Goal: Task Accomplishment & Management: Use online tool/utility

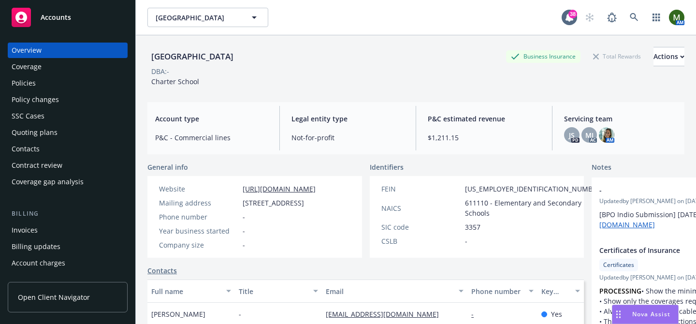
click at [55, 93] on div "Policy changes" at bounding box center [35, 99] width 47 height 15
click at [54, 82] on div "Policies" at bounding box center [68, 82] width 112 height 15
click at [42, 83] on div "Policies" at bounding box center [68, 82] width 112 height 15
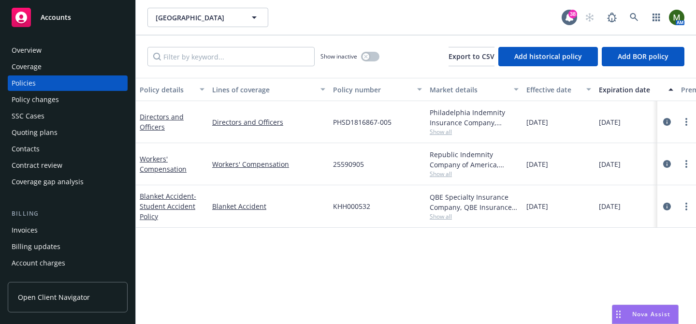
click at [55, 131] on div "Quoting plans" at bounding box center [35, 132] width 46 height 15
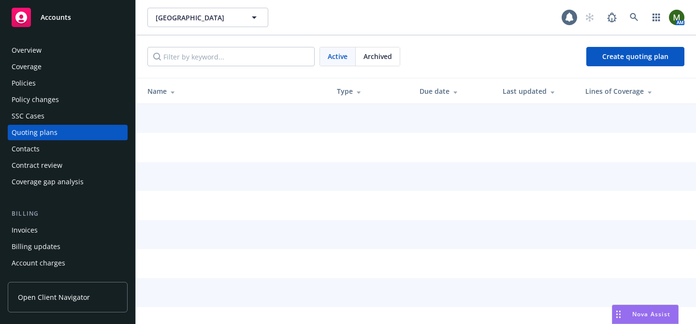
click at [43, 79] on div "Policies" at bounding box center [68, 82] width 112 height 15
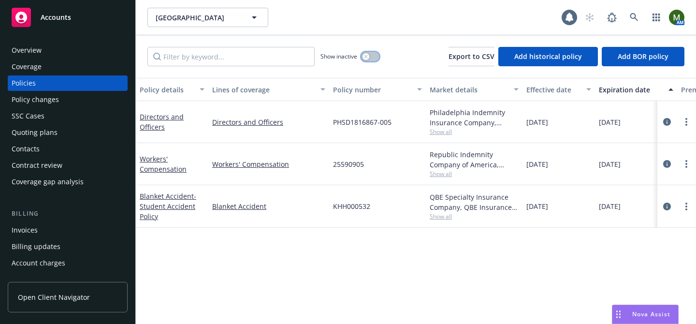
click at [368, 55] on div "button" at bounding box center [365, 56] width 7 height 7
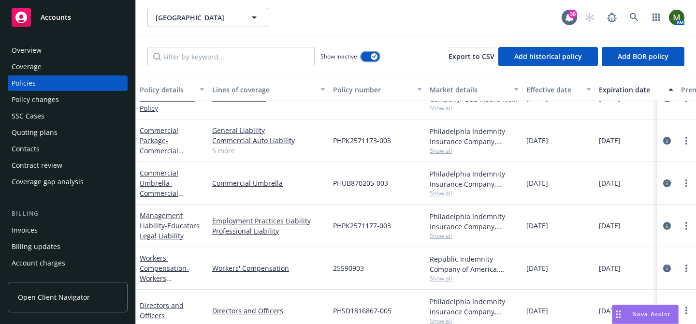
scroll to position [639, 0]
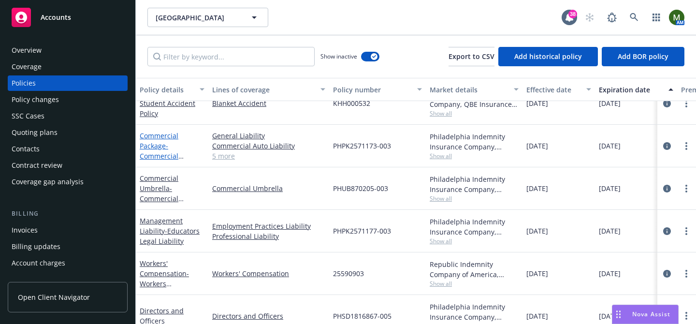
click at [148, 136] on link "Commercial Package - Commercial Package" at bounding box center [159, 151] width 39 height 40
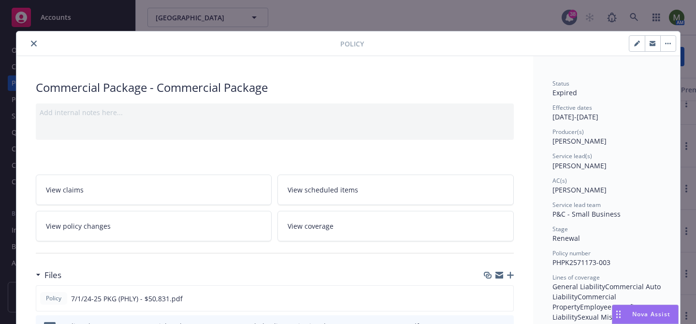
click at [636, 44] on icon "button" at bounding box center [636, 44] width 5 height 5
select select "RENEWAL"
select select "other"
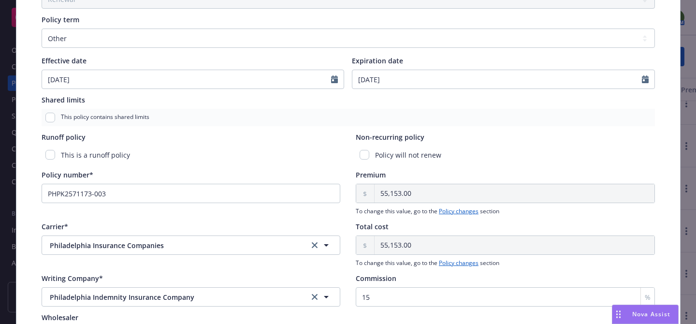
scroll to position [247, 0]
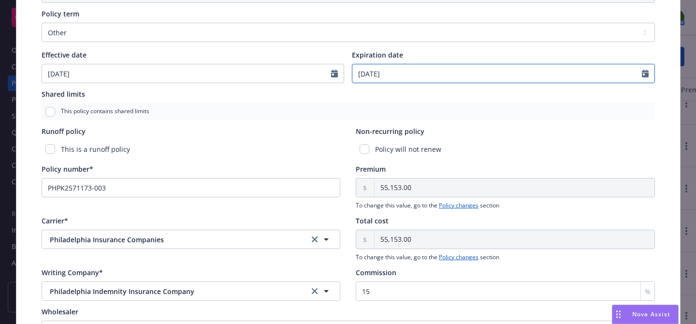
click at [394, 78] on input "[DATE]" at bounding box center [496, 73] width 289 height 18
select select "8"
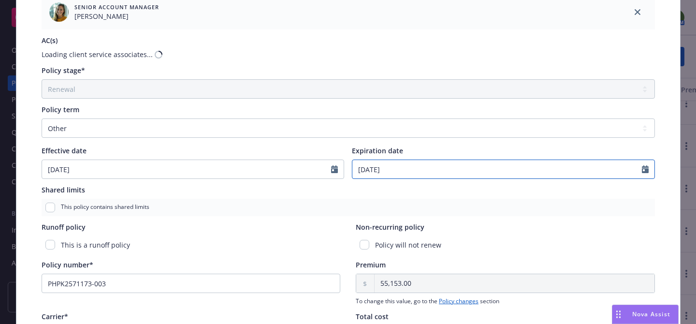
scroll to position [391, 0]
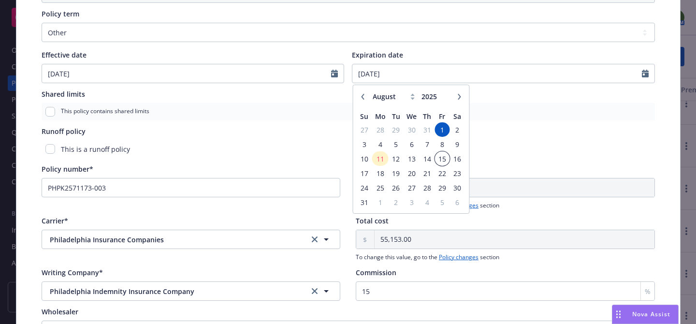
click at [446, 158] on span "15" at bounding box center [441, 159] width 13 height 12
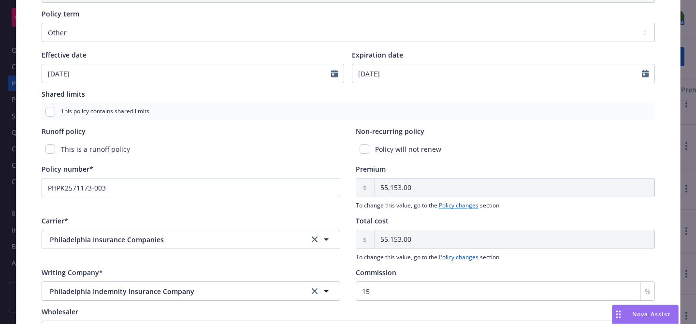
type input "[DATE]"
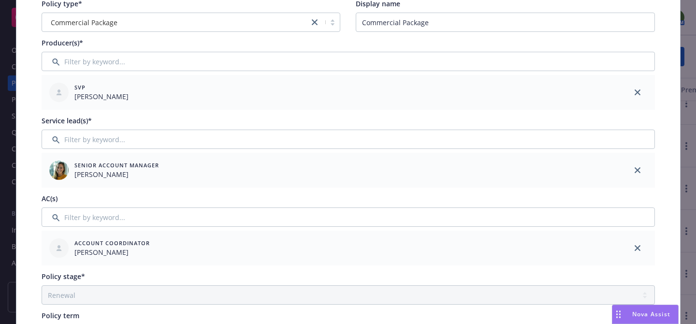
scroll to position [0, 0]
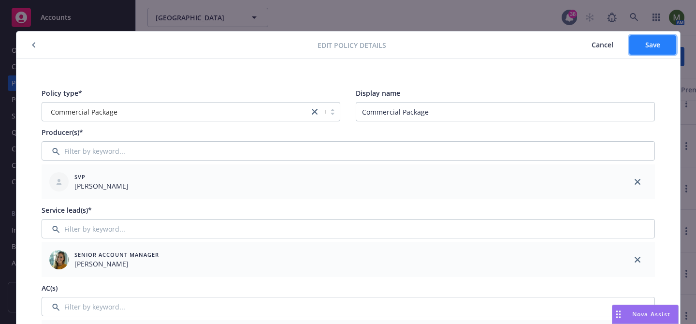
click at [646, 46] on span "Save" at bounding box center [652, 44] width 15 height 9
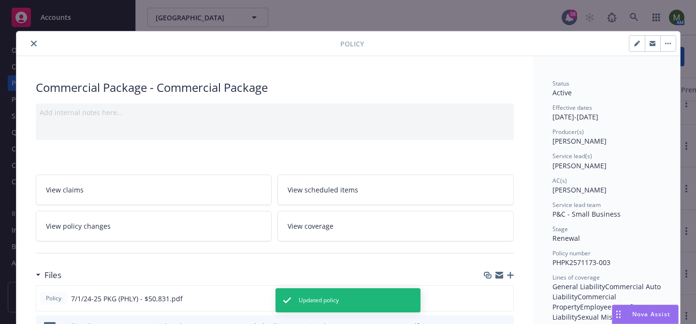
click at [32, 43] on icon "close" at bounding box center [34, 44] width 6 height 6
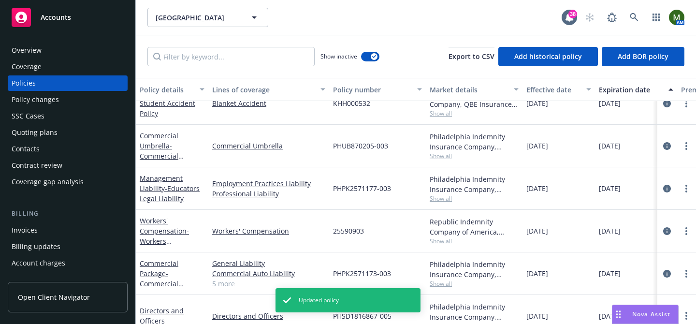
click at [154, 180] on link "Management Liability - Educators Legal Liability" at bounding box center [170, 188] width 60 height 29
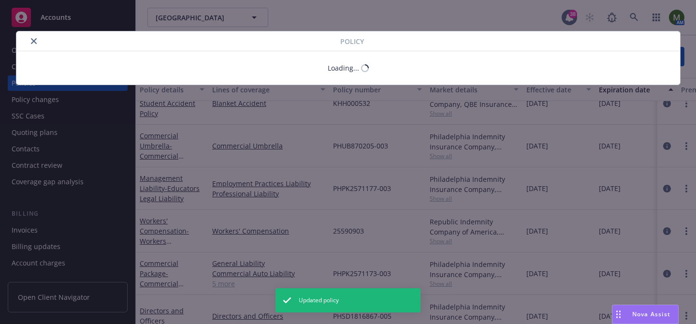
click at [37, 38] on button "close" at bounding box center [34, 41] width 12 height 12
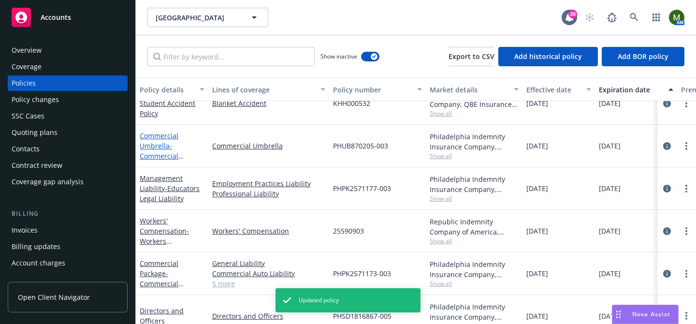
click at [159, 147] on link "Commercial Umbrella - Commercial Umbrella" at bounding box center [159, 151] width 39 height 40
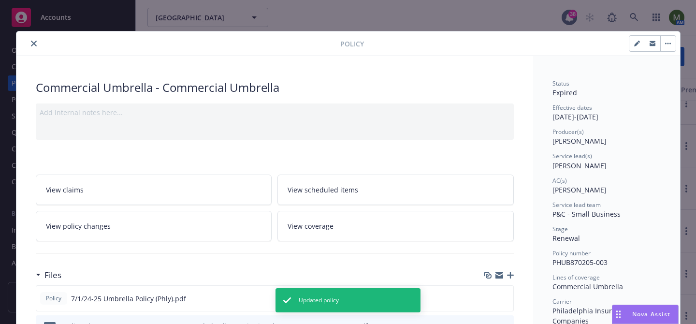
click at [637, 43] on icon "button" at bounding box center [636, 44] width 5 height 5
select select "RENEWAL"
select select "other"
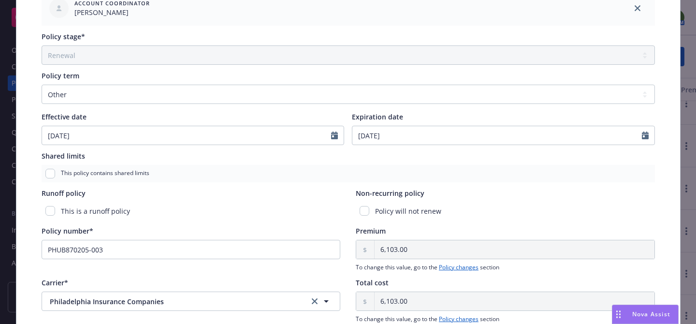
scroll to position [338, 0]
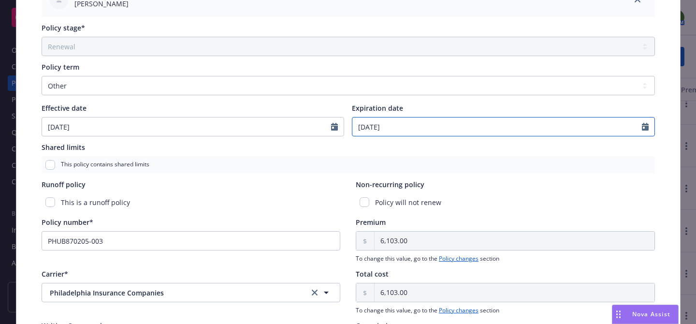
click at [390, 128] on input "[DATE]" at bounding box center [496, 126] width 289 height 18
select select "8"
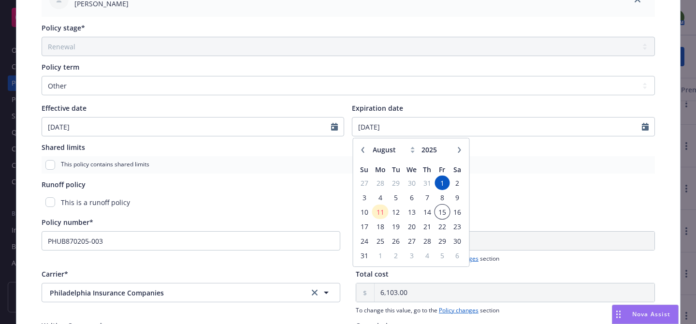
click at [443, 214] on span "15" at bounding box center [441, 212] width 13 height 12
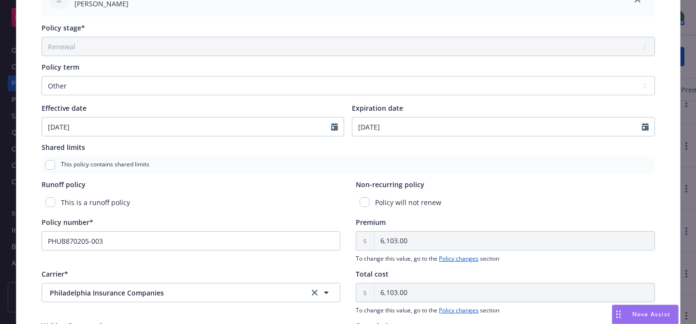
type input "[DATE]"
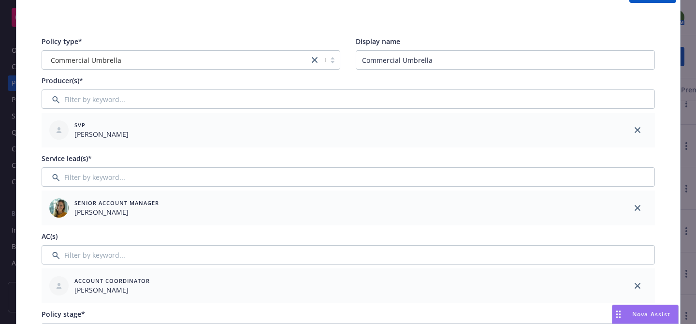
scroll to position [0, 0]
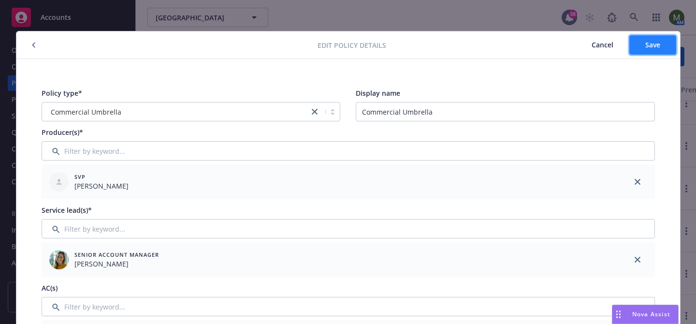
click at [641, 46] on button "Save" at bounding box center [652, 44] width 47 height 19
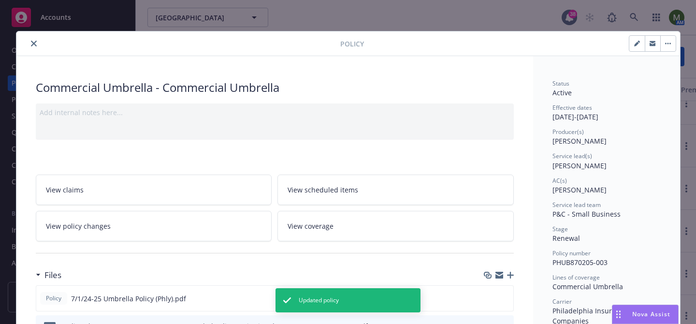
click at [33, 43] on icon "close" at bounding box center [34, 44] width 6 height 6
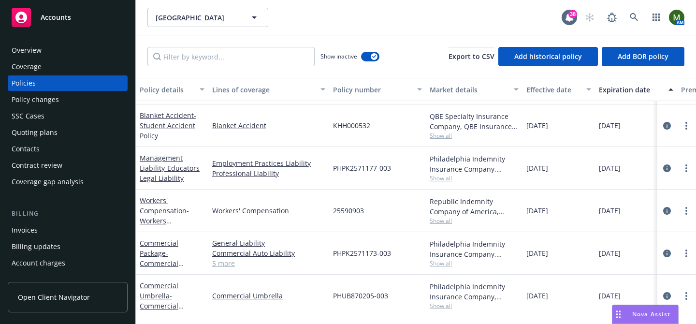
scroll to position [612, 0]
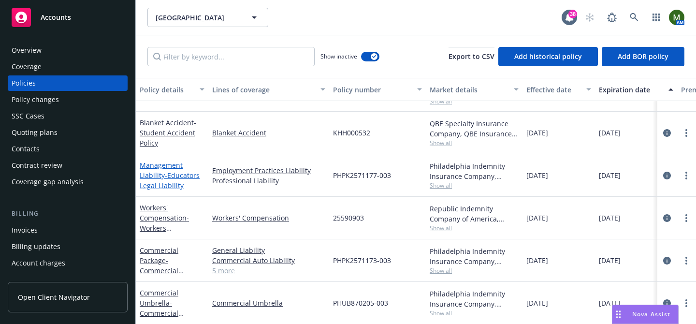
click at [174, 172] on span "- Educators Legal Liability" at bounding box center [170, 180] width 60 height 19
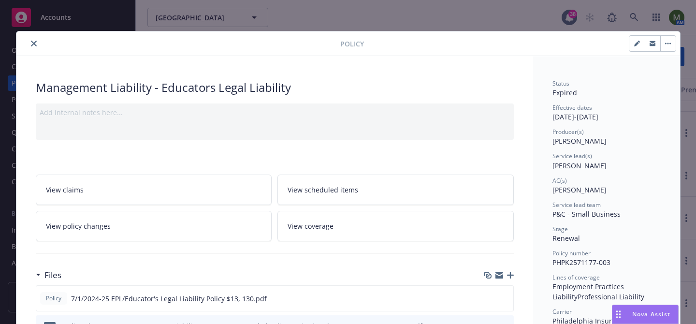
scroll to position [29, 0]
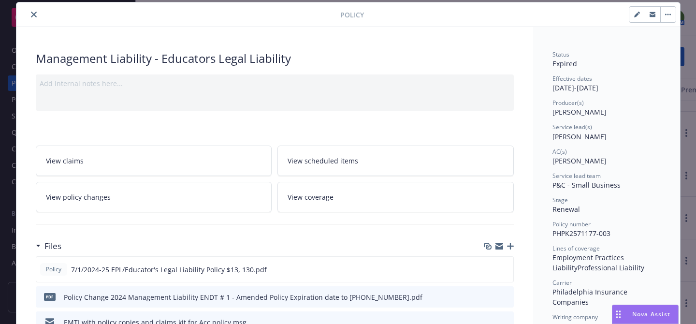
click at [638, 13] on icon "button" at bounding box center [638, 13] width 2 height 2
select select "RENEWAL"
select select "other"
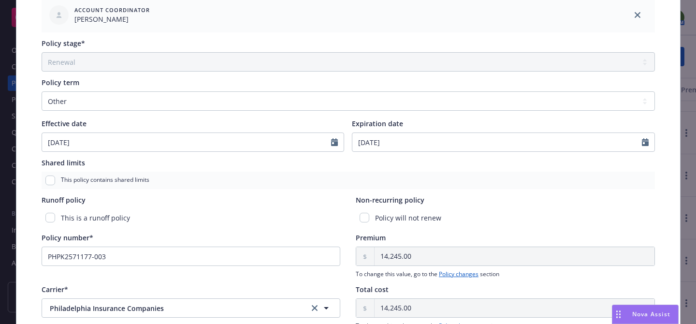
scroll to position [336, 0]
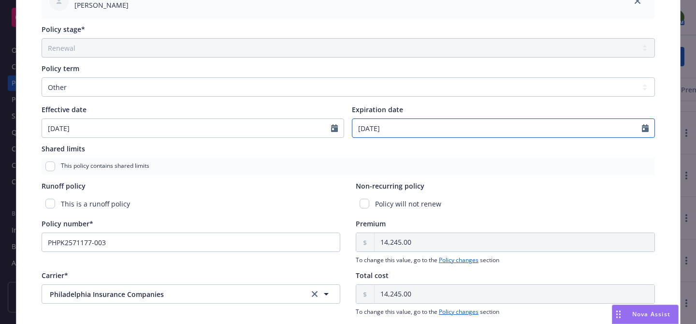
click at [387, 133] on input "[DATE]" at bounding box center [496, 128] width 289 height 18
select select "8"
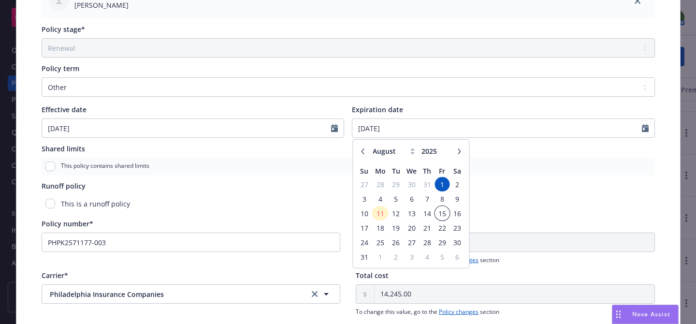
click at [445, 212] on span "15" at bounding box center [441, 213] width 13 height 12
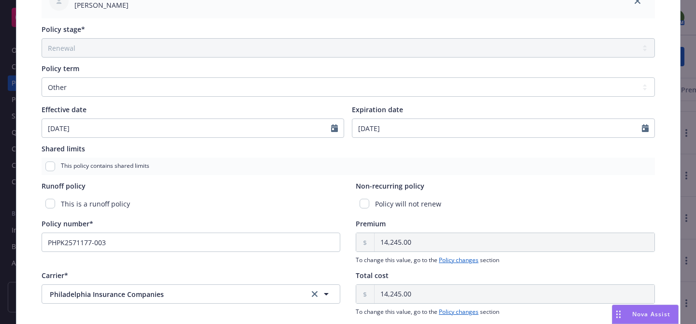
type input "[DATE]"
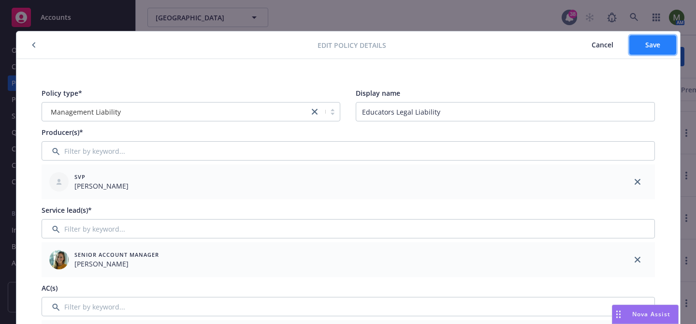
click at [653, 44] on span "Save" at bounding box center [652, 44] width 15 height 9
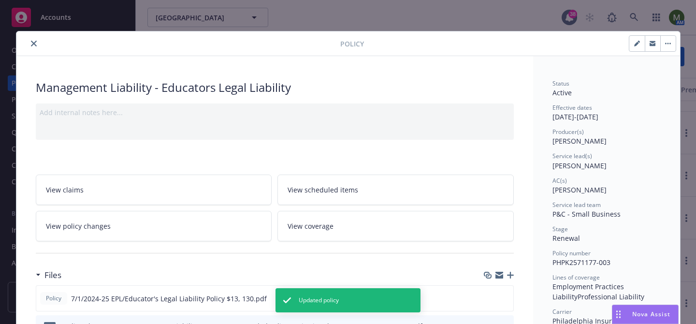
click at [36, 44] on icon "close" at bounding box center [34, 44] width 6 height 6
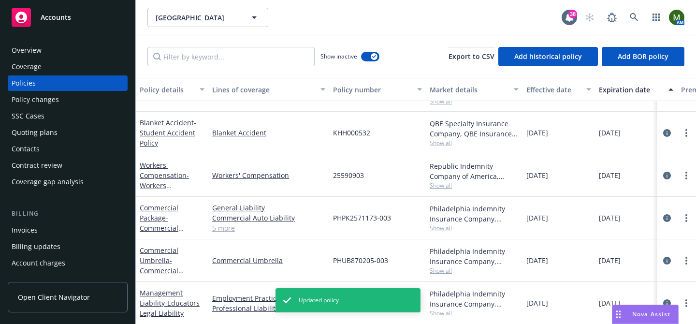
click at [68, 131] on div "Quoting plans" at bounding box center [68, 132] width 112 height 15
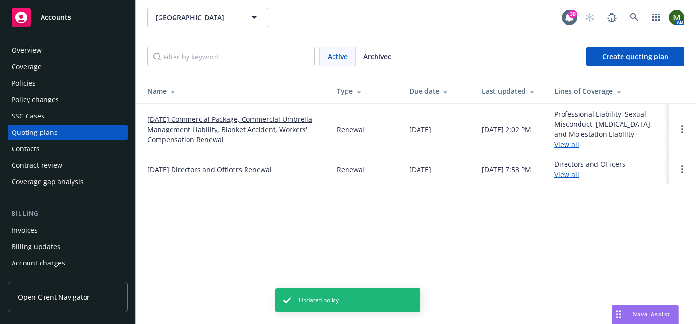
click at [230, 117] on link "[DATE] Commercial Package, Commercial Umbrella, Management Liability, Blanket A…" at bounding box center [234, 129] width 174 height 30
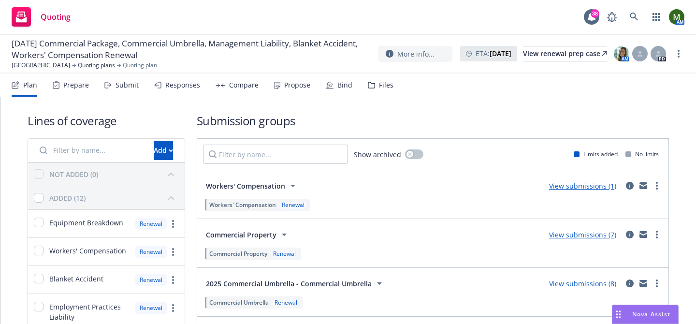
click at [134, 84] on div "Submit" at bounding box center [127, 85] width 23 height 8
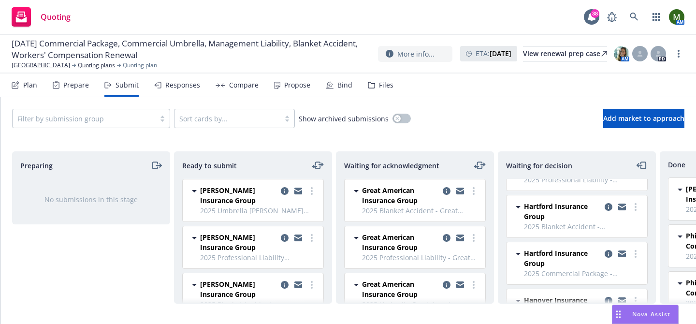
scroll to position [89, 0]
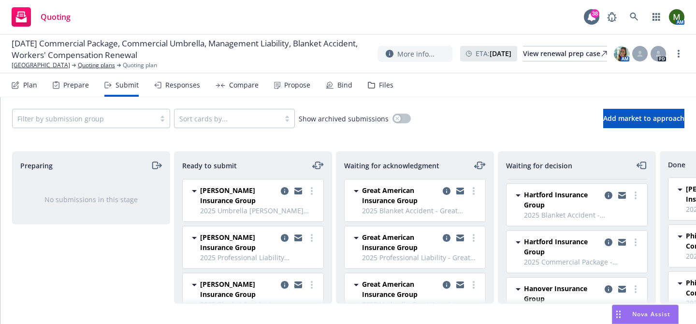
click at [241, 83] on div "Compare" at bounding box center [243, 85] width 29 height 8
click at [168, 92] on div "Responses" at bounding box center [177, 84] width 46 height 23
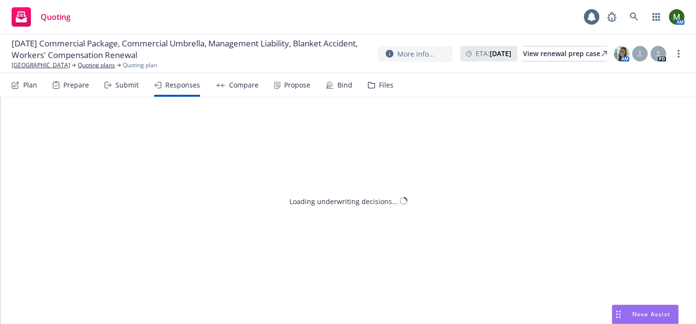
click at [171, 86] on div "Responses" at bounding box center [182, 85] width 35 height 8
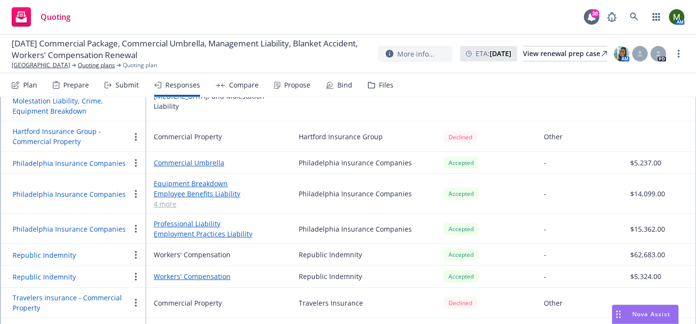
scroll to position [450, 0]
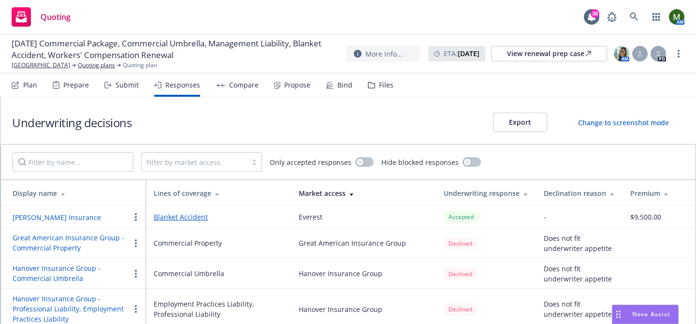
click at [125, 86] on div "Submit" at bounding box center [127, 85] width 23 height 8
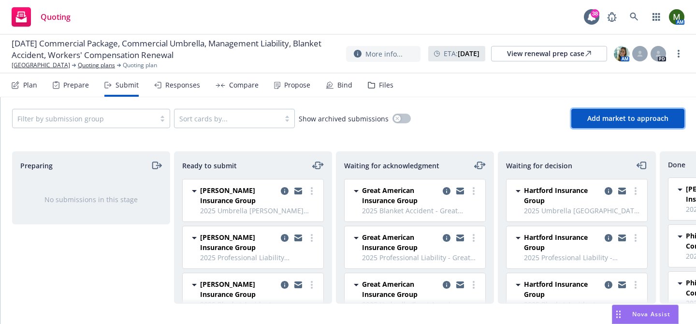
click at [583, 125] on button "Add market to approach" at bounding box center [627, 118] width 113 height 19
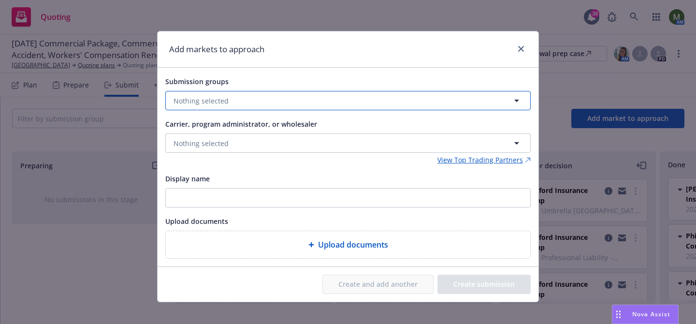
click at [309, 100] on button "Nothing selected" at bounding box center [347, 100] width 365 height 19
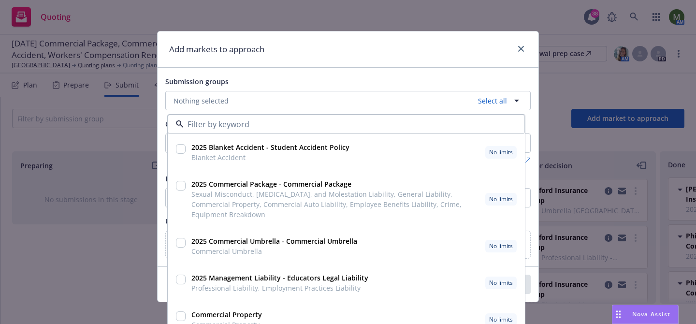
click at [181, 243] on input "checkbox" at bounding box center [181, 243] width 10 height 10
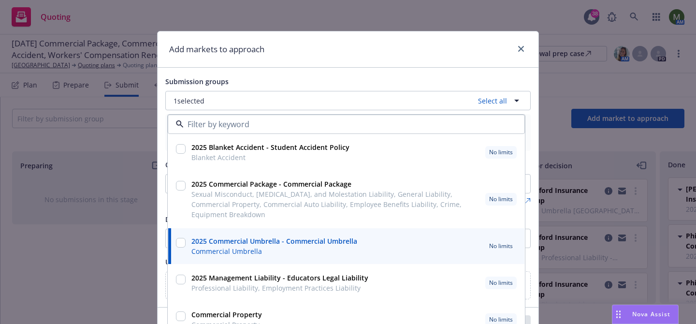
checkbox input "true"
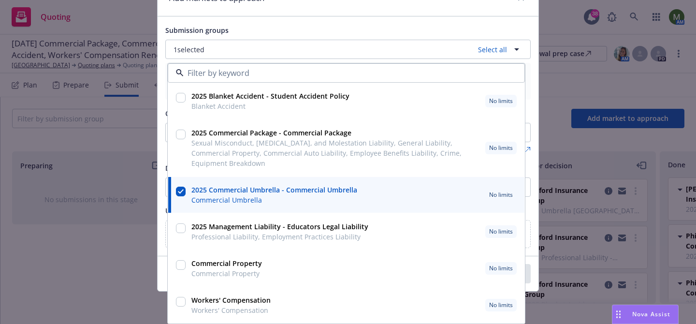
click at [528, 95] on div "2025 Blanket Accident - Student Accident Policy Blanket Accident No limits 2025…" at bounding box center [348, 193] width 362 height 261
click at [265, 29] on div "Submission groups" at bounding box center [347, 30] width 365 height 12
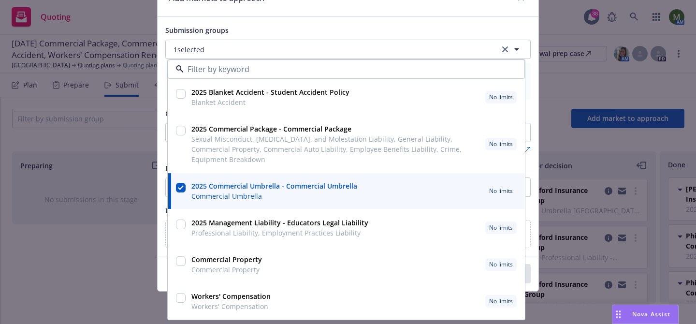
scroll to position [50, 0]
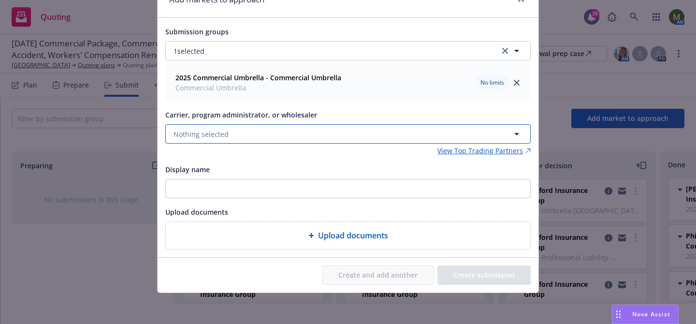
click at [251, 138] on button "Nothing selected" at bounding box center [347, 133] width 365 height 19
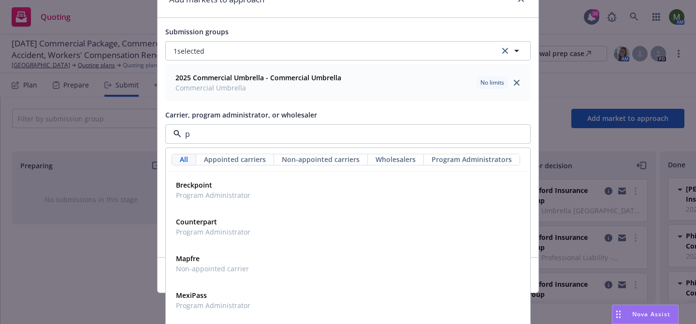
type input "ph"
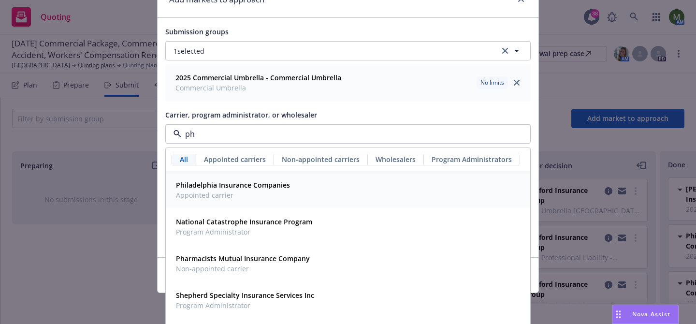
click at [255, 185] on strong "Philadelphia Insurance Companies" at bounding box center [233, 184] width 114 height 9
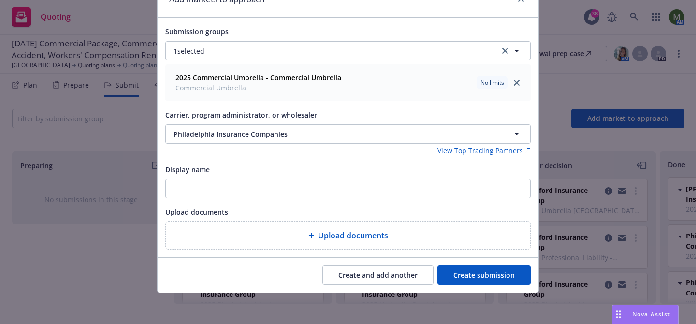
click at [499, 275] on button "Create submission" at bounding box center [483, 274] width 93 height 19
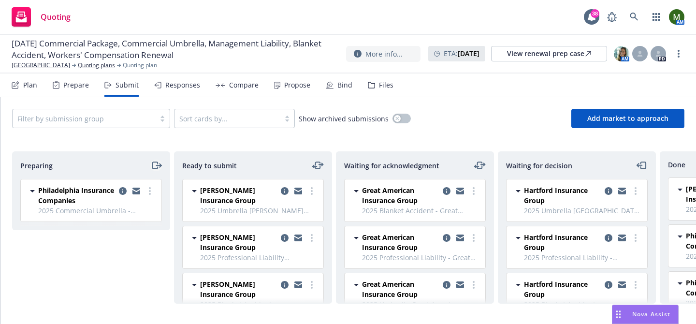
click at [154, 160] on icon "moveRight" at bounding box center [156, 165] width 11 height 12
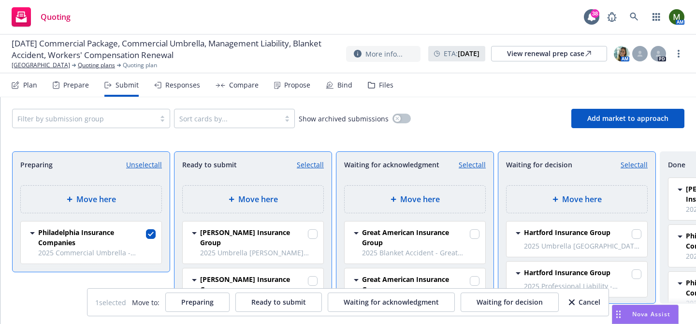
click at [561, 202] on div at bounding box center [557, 199] width 10 height 6
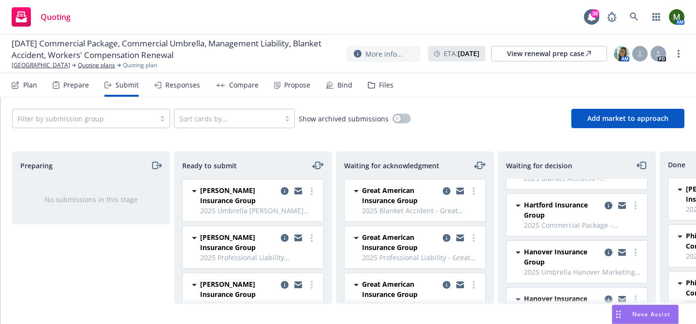
scroll to position [387, 0]
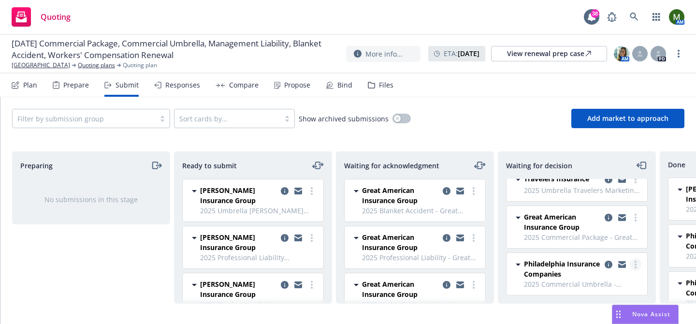
click at [635, 266] on icon "more" at bounding box center [636, 264] width 2 height 8
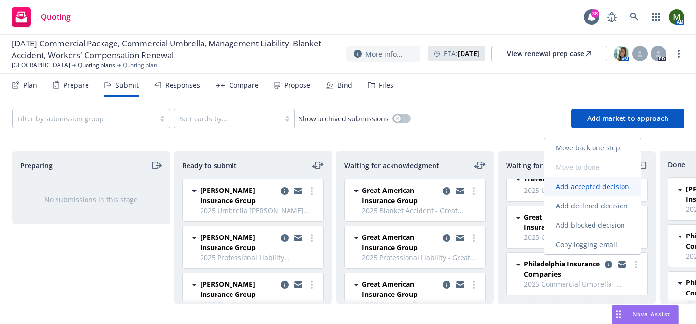
click at [575, 187] on span "Add accepted decision" at bounding box center [592, 186] width 97 height 9
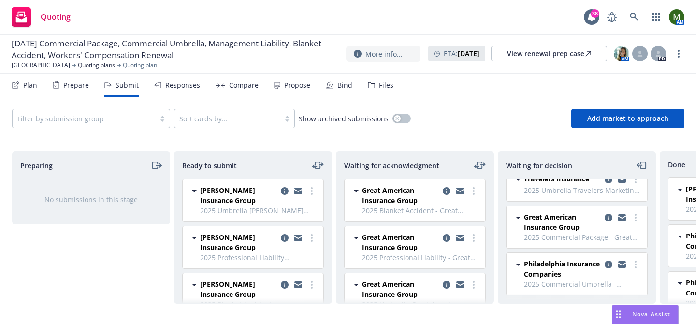
select select "12"
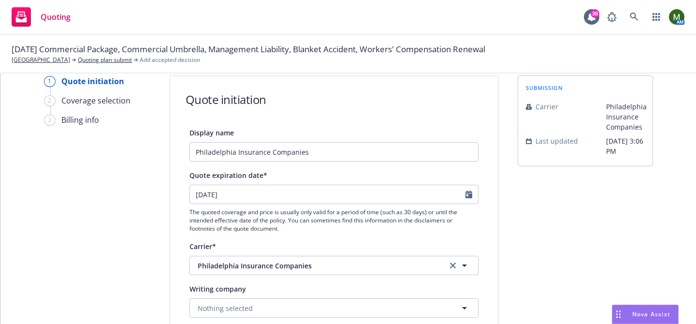
scroll to position [22, 0]
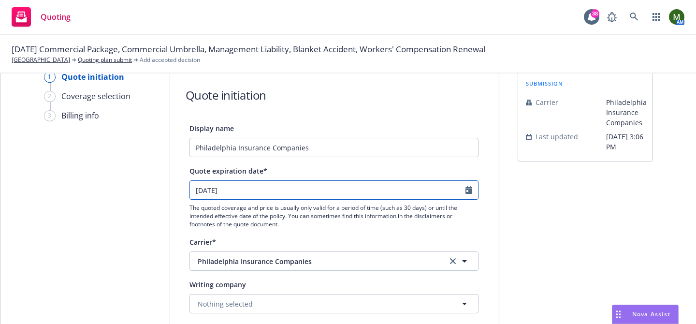
click at [332, 193] on input "[DATE]" at bounding box center [327, 190] width 275 height 18
select select "9"
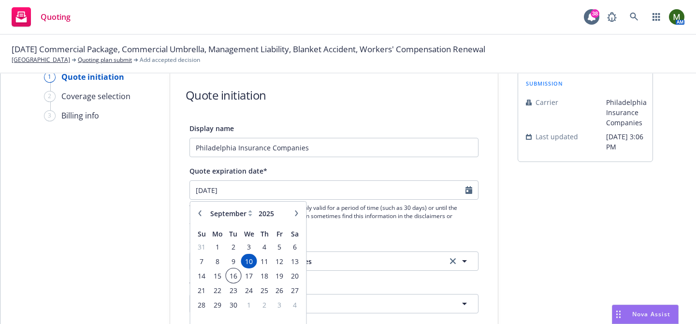
click at [239, 275] on span "16" at bounding box center [233, 276] width 13 height 12
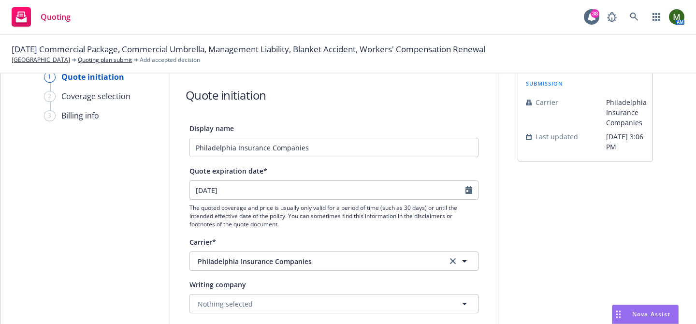
type input "09/16/2025"
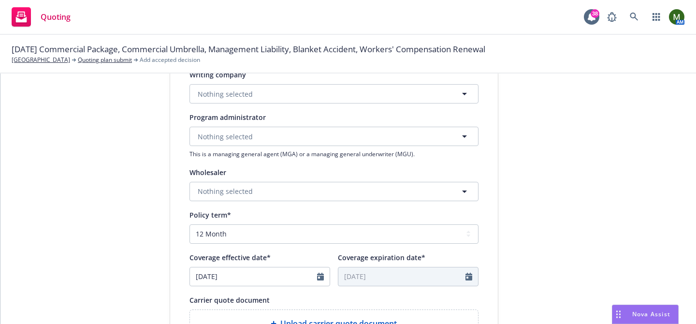
scroll to position [234, 0]
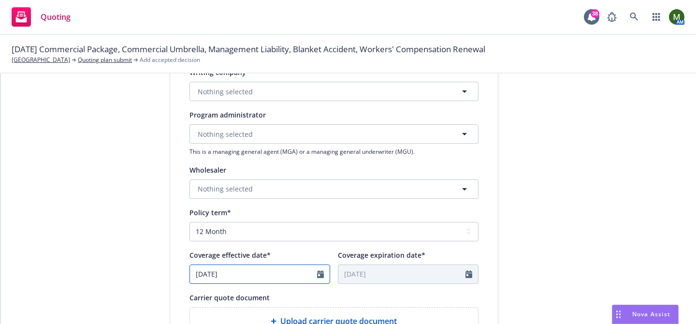
select select "7"
click at [268, 275] on input "[DATE]" at bounding box center [253, 274] width 127 height 18
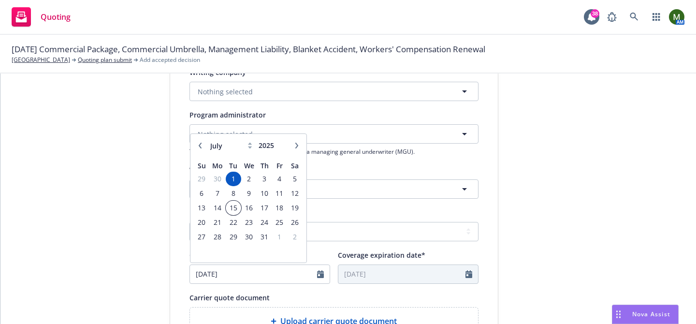
click at [234, 207] on span "15" at bounding box center [233, 208] width 13 height 12
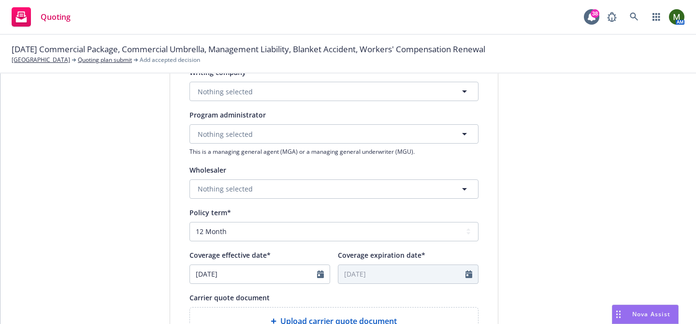
type input "07/15/2025"
type input "07/15/2026"
click at [274, 271] on input "07/15/2025" at bounding box center [253, 274] width 127 height 18
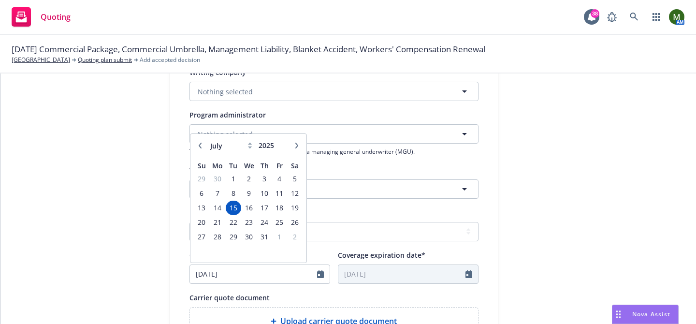
click at [297, 143] on icon "button" at bounding box center [297, 146] width 6 height 6
select select "8"
click at [280, 204] on span "15" at bounding box center [279, 208] width 13 height 12
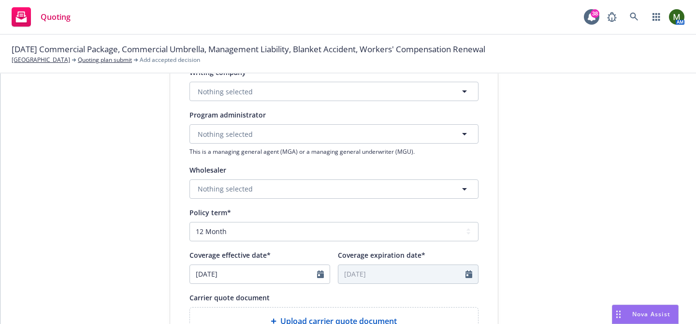
type input "[DATE]"
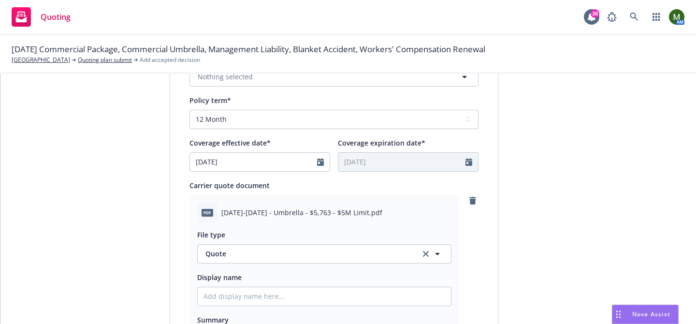
scroll to position [577, 0]
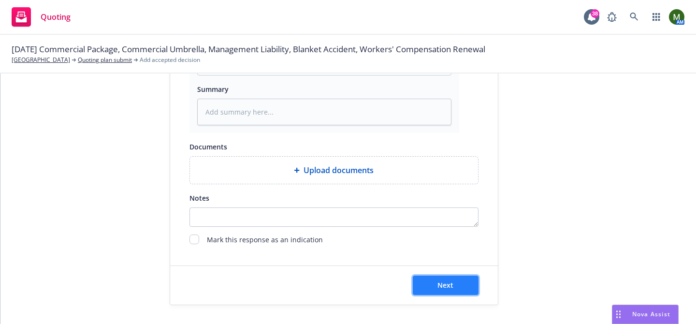
click at [458, 280] on button "Next" at bounding box center [446, 284] width 66 height 19
type textarea "x"
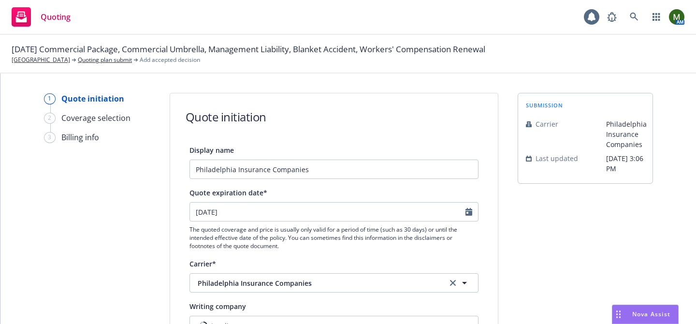
select select "12"
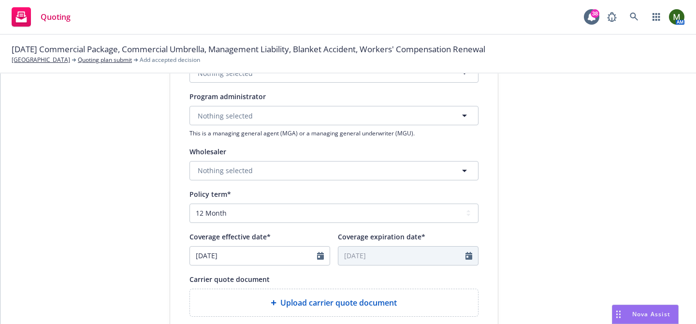
scroll to position [253, 0]
click at [264, 254] on input "07/01/2025" at bounding box center [253, 255] width 127 height 18
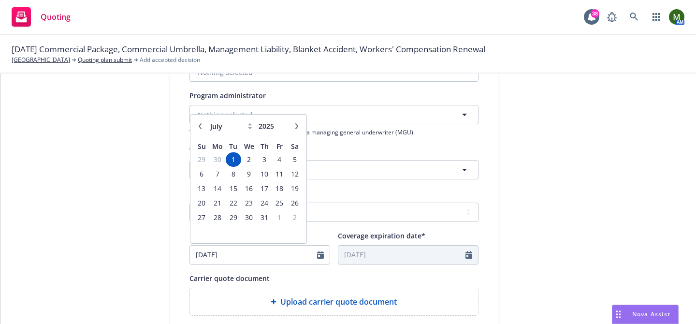
click at [295, 128] on icon "button" at bounding box center [296, 126] width 3 height 6
select select "8"
click at [283, 186] on span "15" at bounding box center [279, 188] width 13 height 12
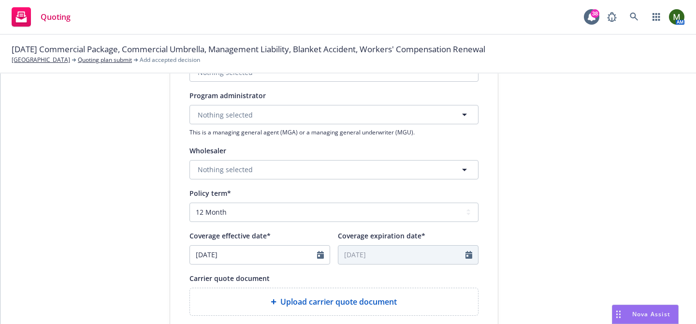
type input "[DATE]"
type input "08/15/2026"
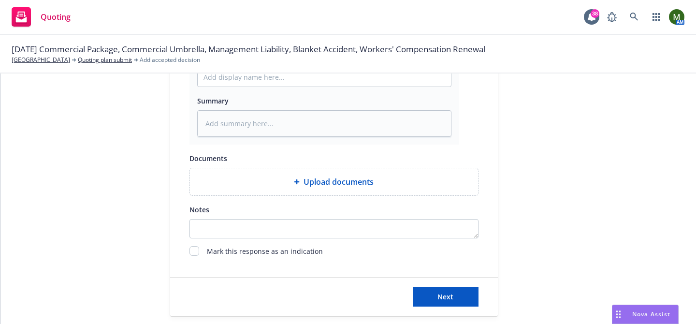
scroll to position [577, 0]
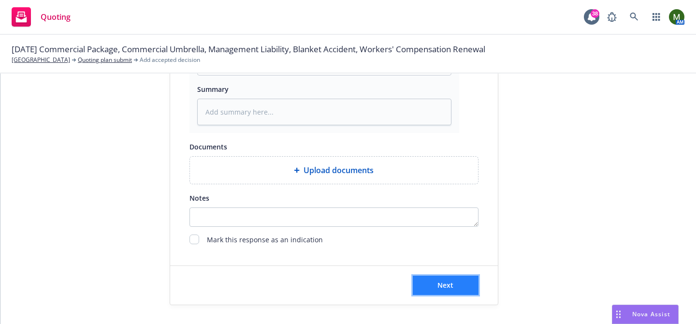
click at [443, 279] on button "Next" at bounding box center [446, 284] width 66 height 19
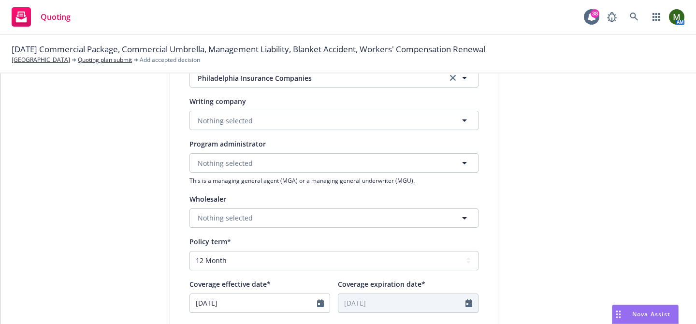
scroll to position [0, 0]
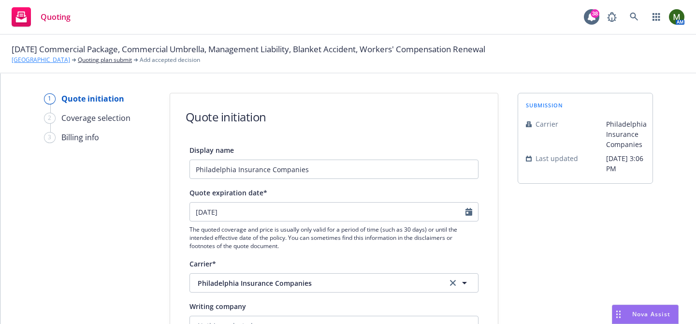
click at [70, 58] on link "[GEOGRAPHIC_DATA]" at bounding box center [41, 60] width 58 height 9
type textarea "x"
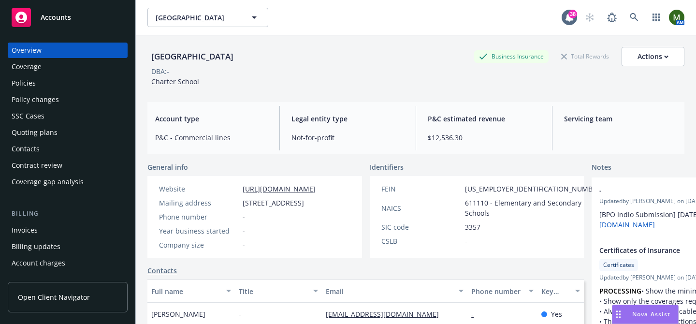
click at [55, 125] on div "Quoting plans" at bounding box center [35, 132] width 46 height 15
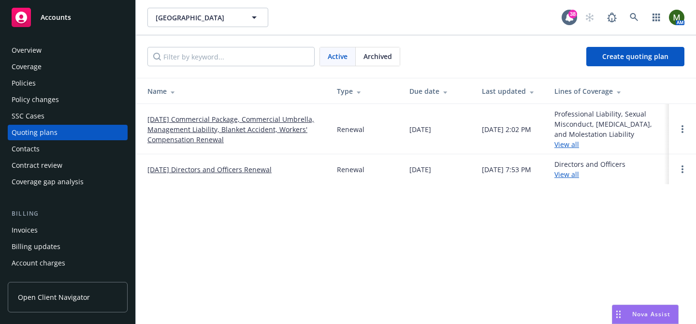
click at [199, 113] on td "[DATE] Commercial Package, Commercial Umbrella, Management Liability, Blanket A…" at bounding box center [232, 129] width 193 height 50
click at [200, 117] on link "[DATE] Commercial Package, Commercial Umbrella, Management Liability, Blanket A…" at bounding box center [234, 129] width 174 height 30
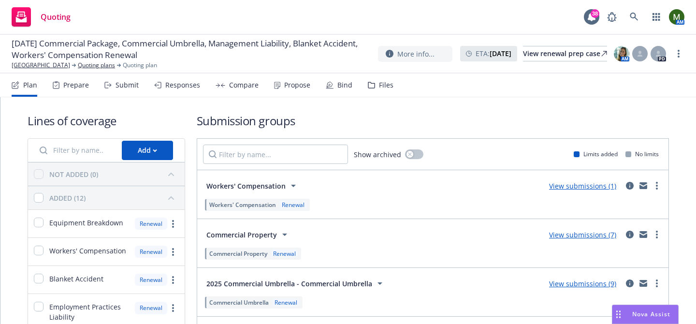
click at [177, 84] on div "Responses" at bounding box center [182, 85] width 35 height 8
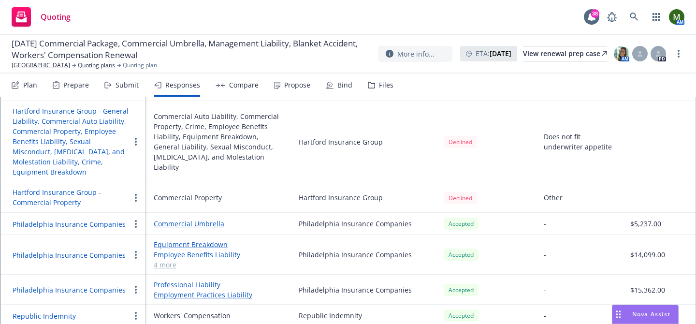
scroll to position [476, 0]
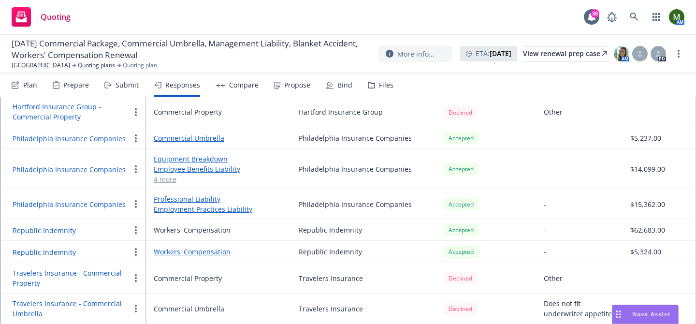
click at [76, 140] on button "Philadelphia Insurance Companies" at bounding box center [69, 138] width 113 height 10
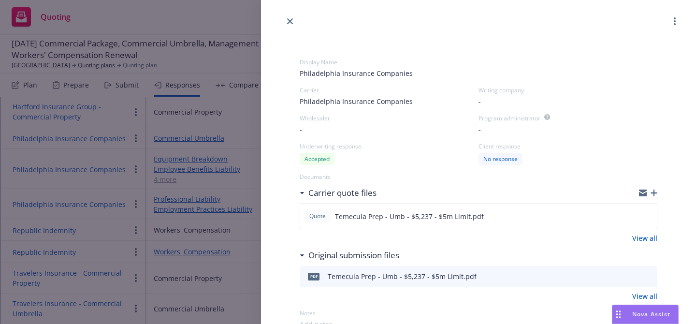
click at [655, 192] on icon "button" at bounding box center [654, 192] width 7 height 7
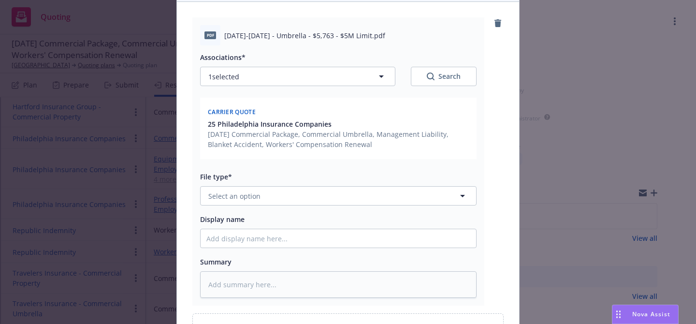
scroll to position [111, 0]
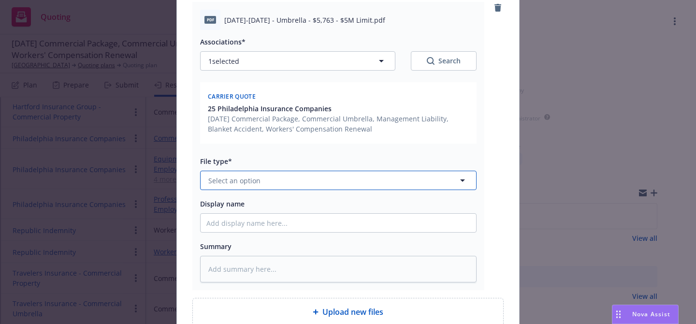
click at [431, 182] on button "Select an option" at bounding box center [338, 180] width 276 height 19
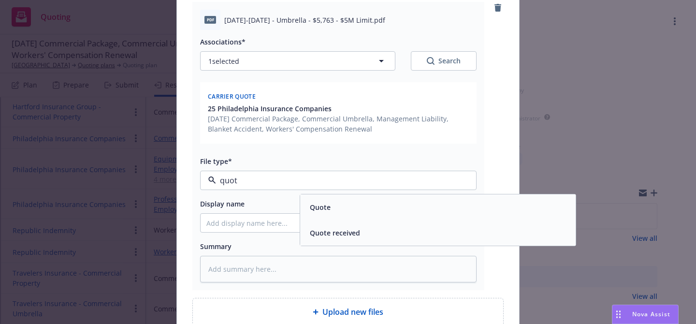
type input "quote"
click at [396, 205] on div "Quote" at bounding box center [438, 207] width 264 height 14
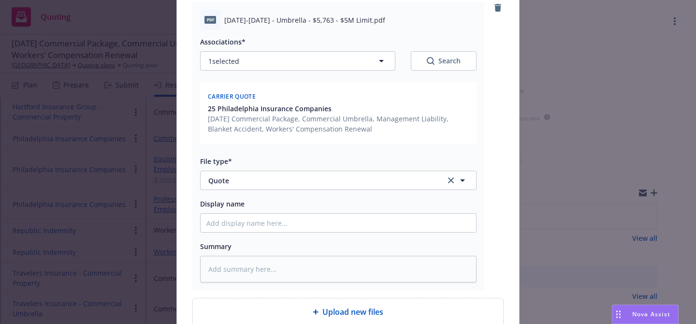
click at [477, 185] on div "pdf [DATE]-[DATE] - Umbrella - $5,763 - $5M Limit.pdf Associations* 1 selected …" at bounding box center [338, 146] width 292 height 288
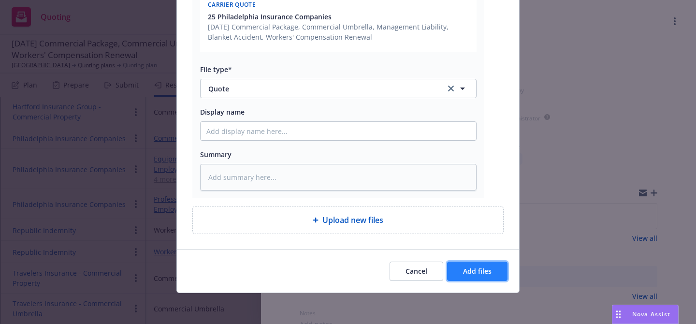
click at [482, 268] on span "Add files" at bounding box center [477, 270] width 29 height 9
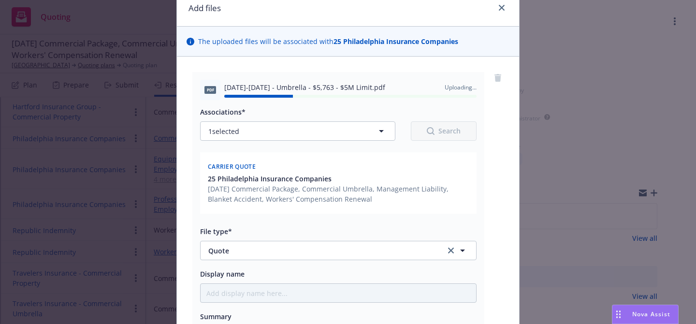
scroll to position [0, 0]
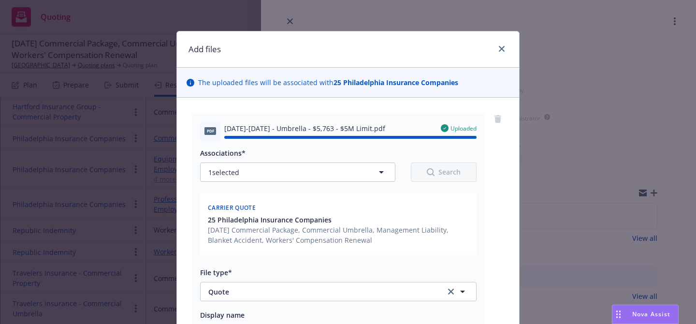
type textarea "x"
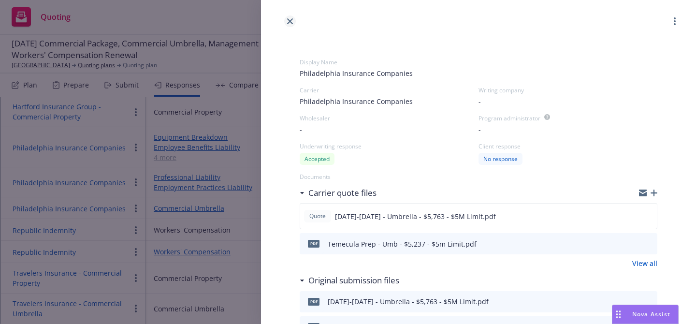
click at [291, 24] on icon "close" at bounding box center [290, 21] width 6 height 6
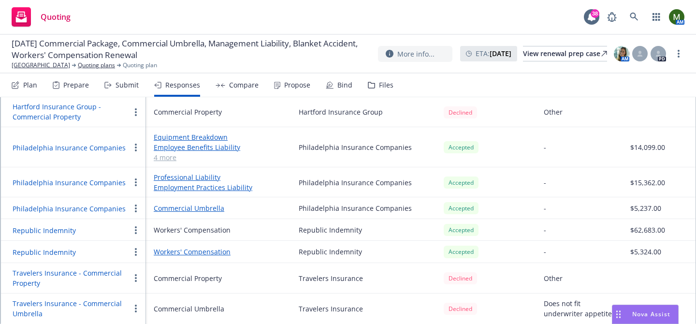
click at [75, 208] on button "Philadelphia Insurance Companies" at bounding box center [69, 208] width 113 height 10
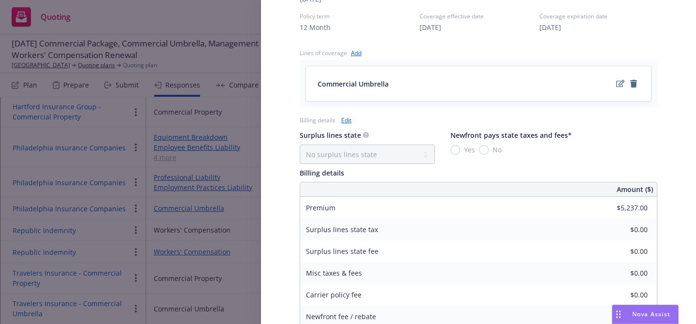
scroll to position [407, 0]
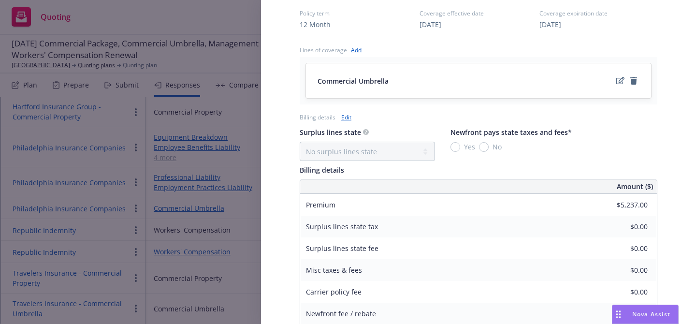
click at [347, 117] on link "Edit" at bounding box center [346, 117] width 10 height 10
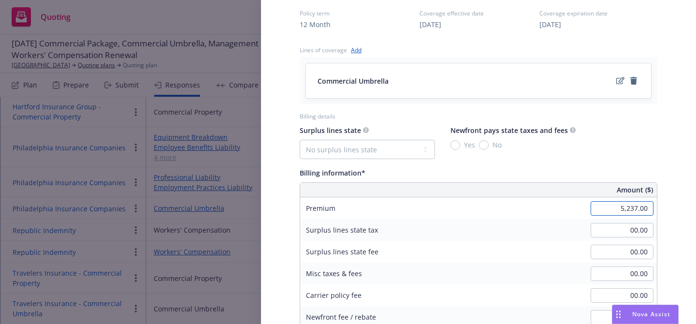
click at [637, 209] on input "5,237.00" at bounding box center [622, 208] width 63 height 14
type input "5,763.00"
type input "864.45"
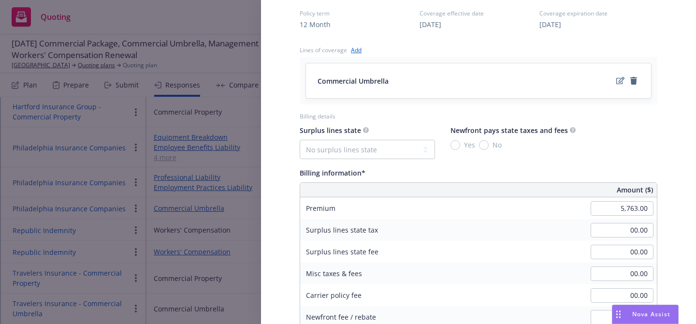
click at [665, 156] on div "Display Name Philadelphia Insurance Companies Carrier Philadelphia Insurance Co…" at bounding box center [478, 70] width 389 height 900
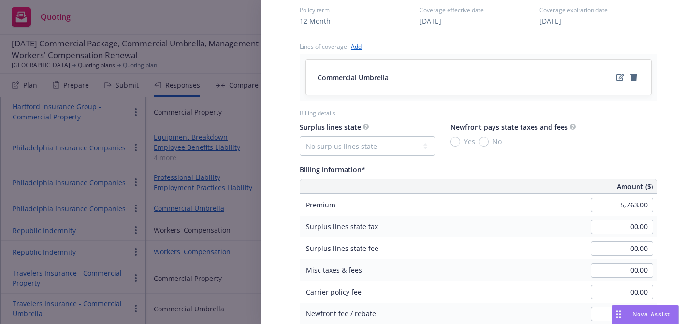
scroll to position [604, 0]
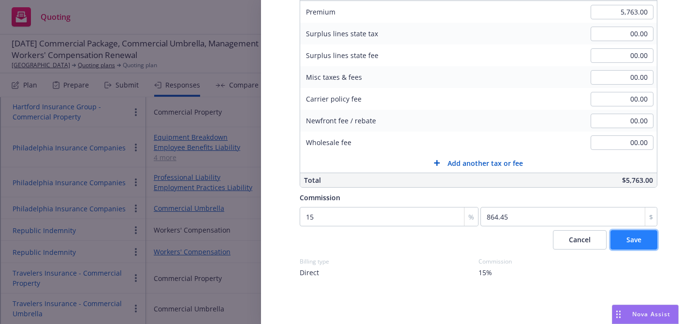
click at [625, 240] on button "Save" at bounding box center [633, 239] width 47 height 19
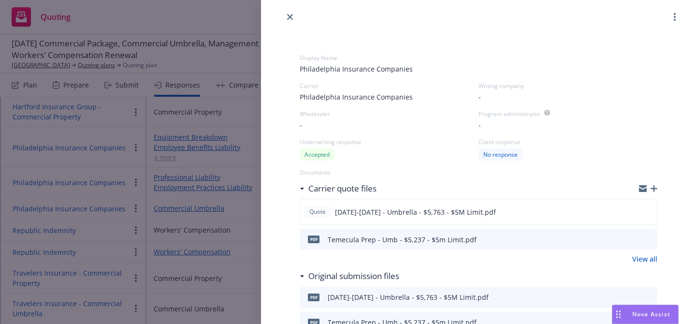
scroll to position [0, 0]
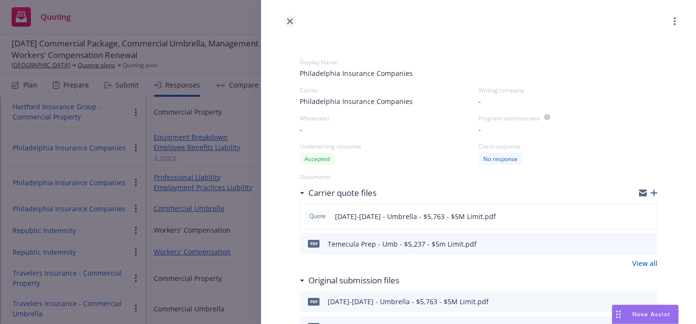
click at [289, 22] on icon "close" at bounding box center [290, 21] width 6 height 6
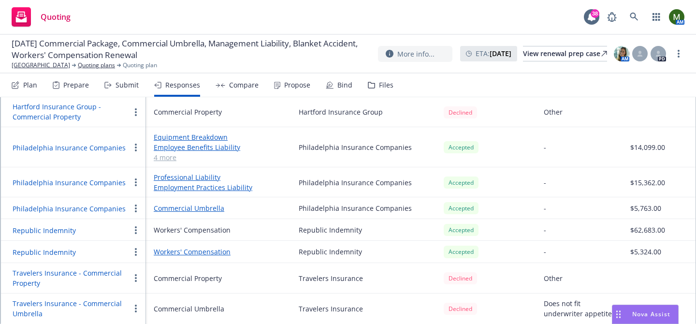
click at [100, 183] on button "Philadelphia Insurance Companies" at bounding box center [69, 182] width 113 height 10
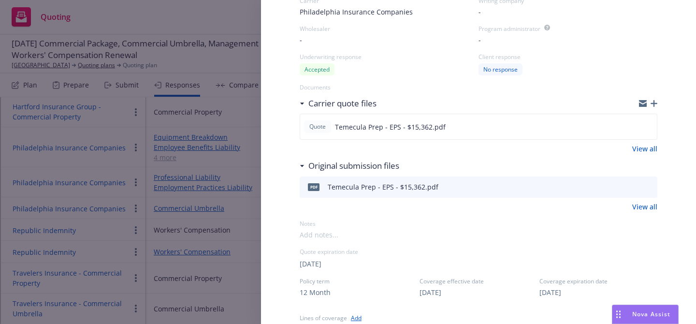
scroll to position [95, 0]
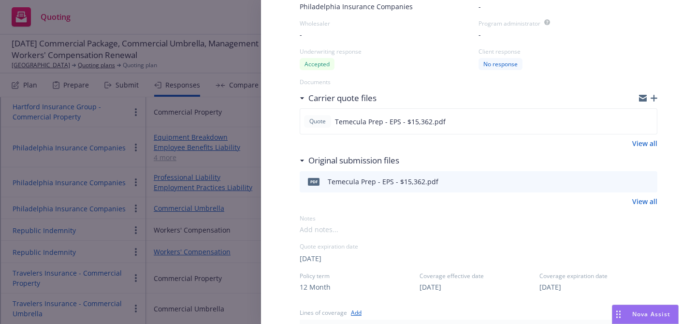
click at [654, 98] on icon "button" at bounding box center [654, 98] width 7 height 7
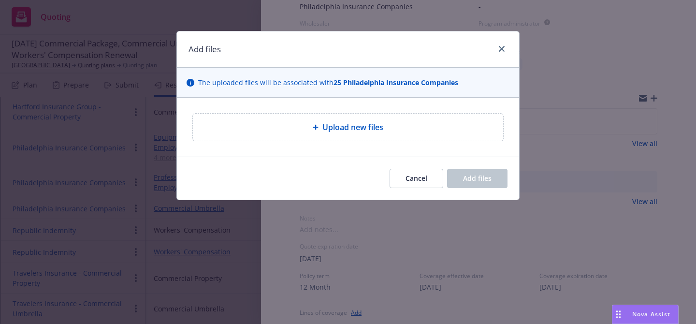
type textarea "x"
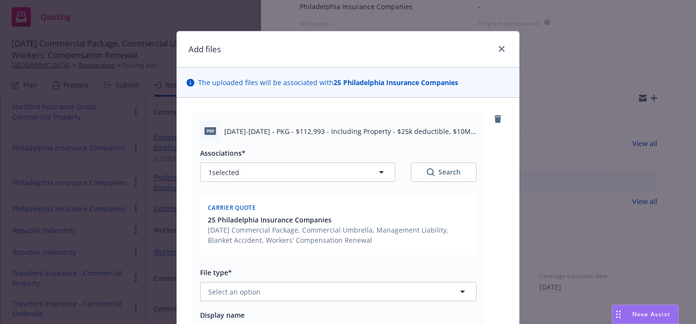
scroll to position [203, 0]
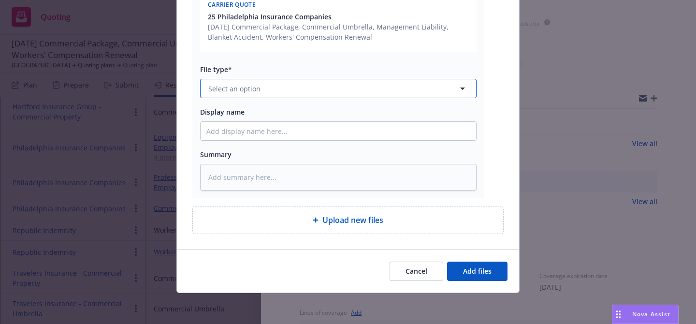
click at [363, 87] on button "Select an option" at bounding box center [338, 88] width 276 height 19
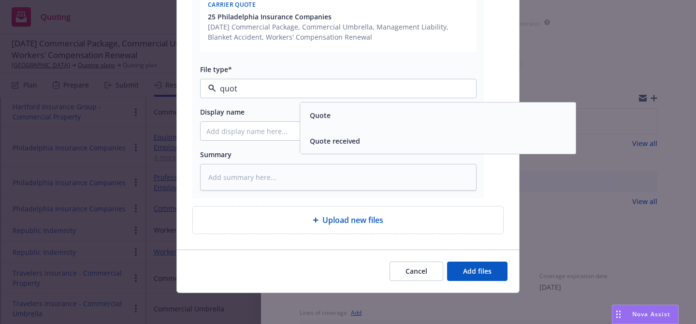
type input "quote"
click at [359, 114] on div "Quote" at bounding box center [438, 115] width 264 height 14
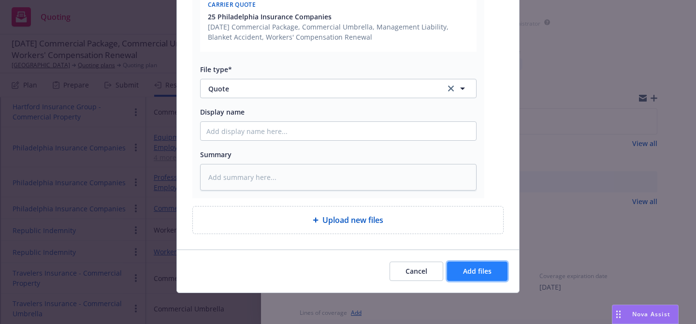
click at [477, 266] on button "Add files" at bounding box center [477, 270] width 60 height 19
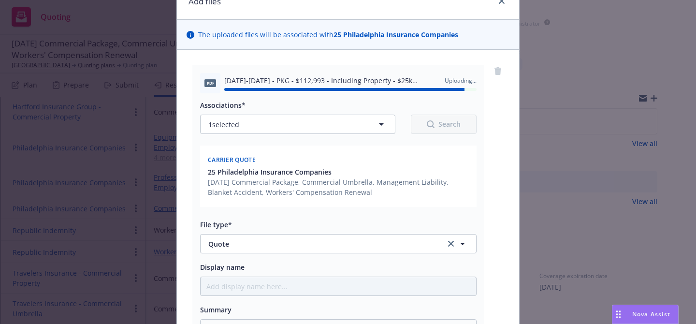
scroll to position [0, 0]
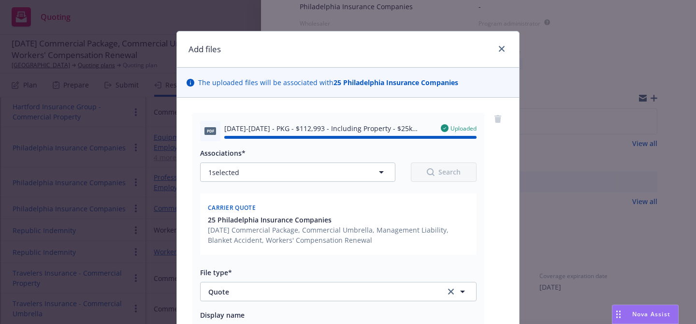
type textarea "x"
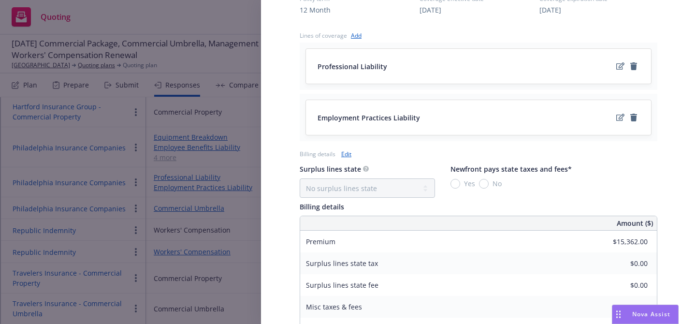
scroll to position [528, 0]
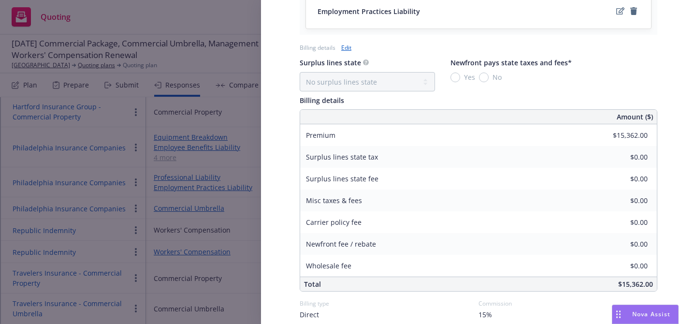
click at [343, 46] on link "Edit" at bounding box center [346, 48] width 10 height 10
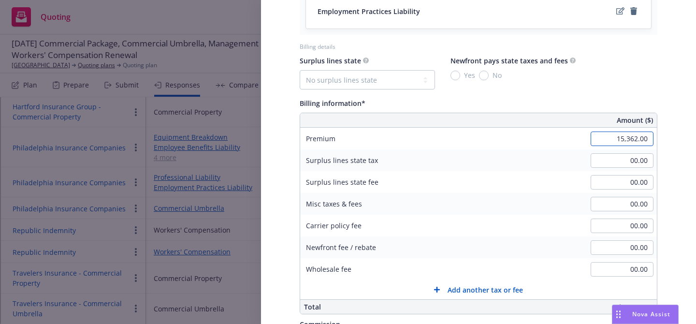
click at [619, 136] on input "15,362.00" at bounding box center [622, 138] width 63 height 14
type input "112,993.00"
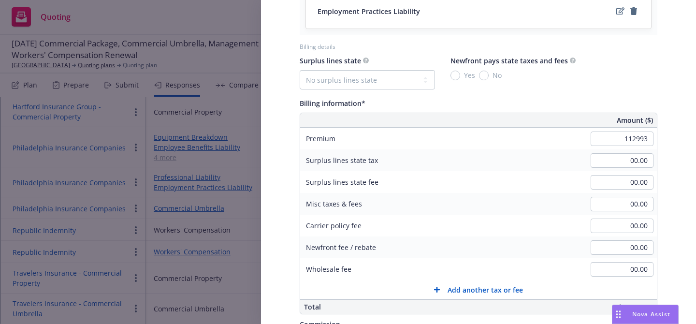
type input "16948.95"
click at [571, 94] on div "Surplus lines state No surplus lines state [US_STATE] [US_STATE] [US_STATE] [US…" at bounding box center [479, 185] width 358 height 260
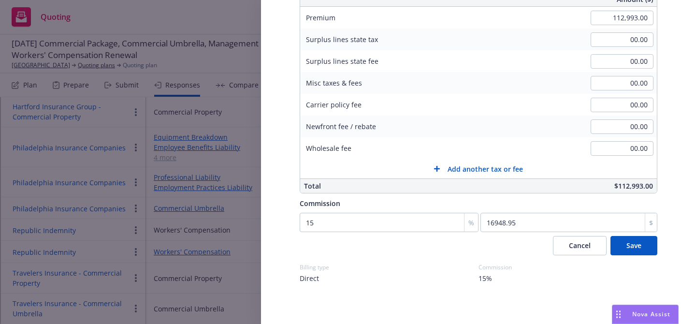
scroll to position [651, 0]
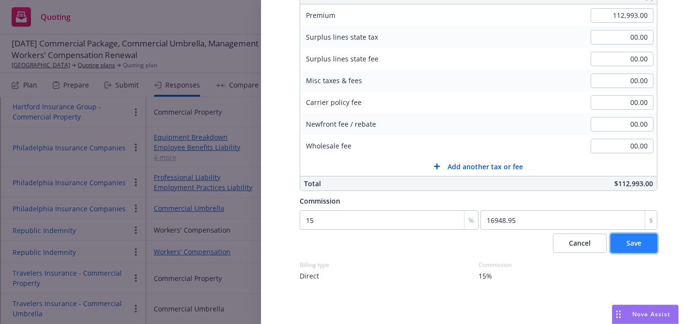
click at [621, 246] on button "Save" at bounding box center [633, 242] width 47 height 19
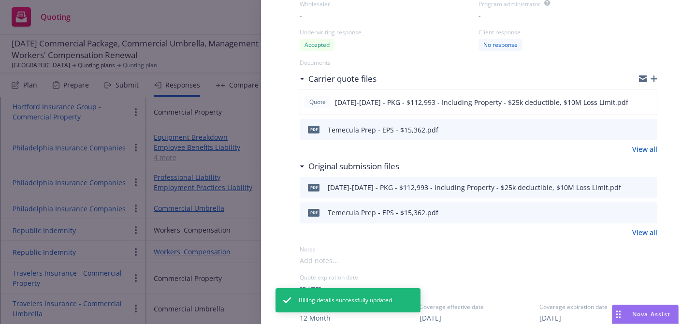
scroll to position [0, 0]
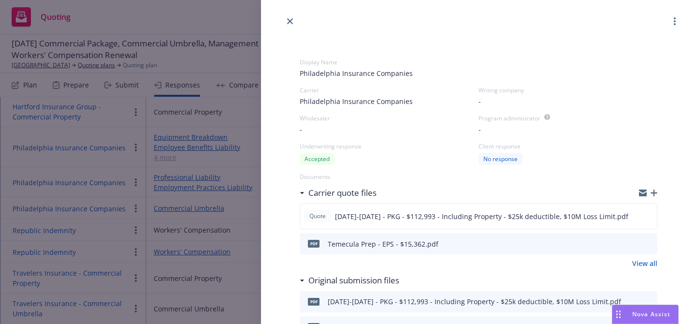
click at [292, 15] on div at bounding box center [478, 13] width 435 height 27
click at [289, 19] on icon "close" at bounding box center [290, 21] width 6 height 6
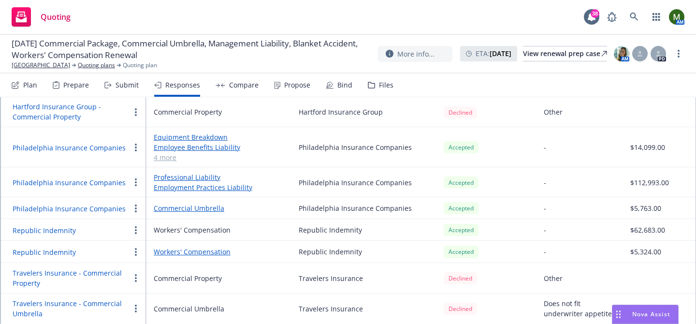
click at [163, 157] on link "4 more" at bounding box center [219, 157] width 130 height 10
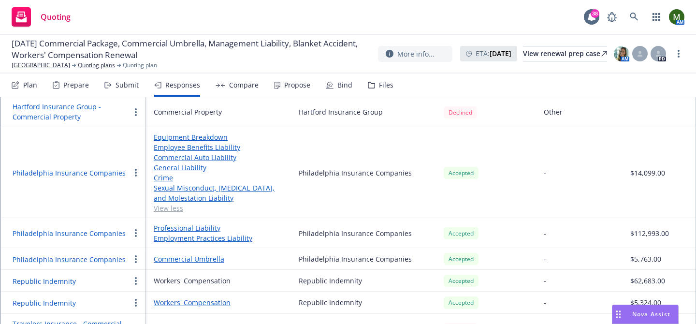
click at [136, 232] on icon "button" at bounding box center [136, 233] width 2 height 8
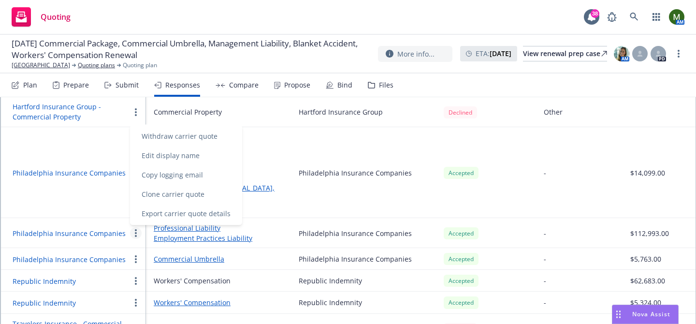
click at [109, 233] on button "Philadelphia Insurance Companies" at bounding box center [69, 233] width 113 height 10
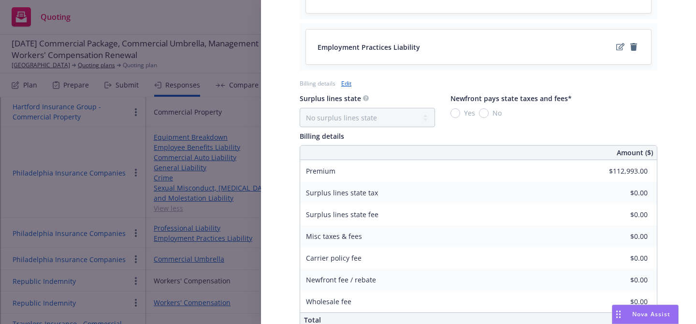
scroll to position [493, 0]
click at [347, 84] on link "Edit" at bounding box center [346, 82] width 10 height 10
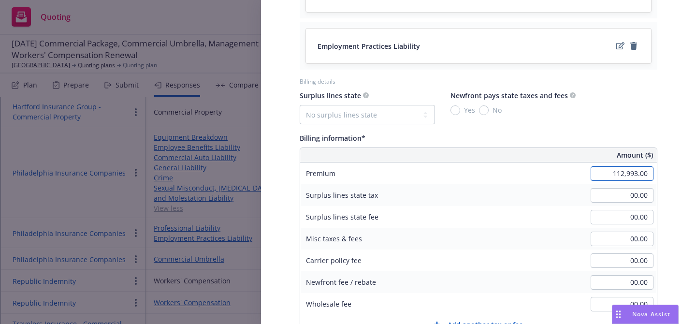
click at [612, 174] on input "112,993.00" at bounding box center [622, 173] width 63 height 14
type input "15,362.00"
type input "2304.3"
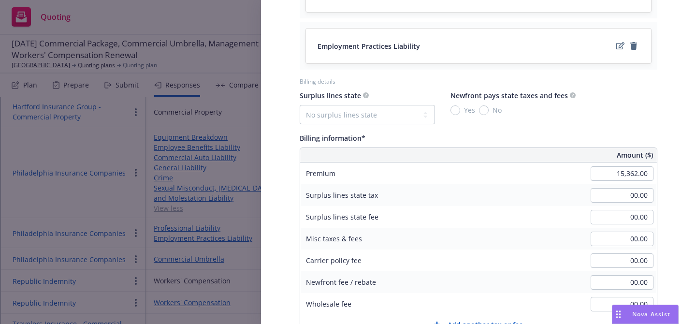
click at [662, 136] on div "Display Name Philadelphia Insurance Companies Carrier Philadelphia Insurance Co…" at bounding box center [478, 10] width 389 height 952
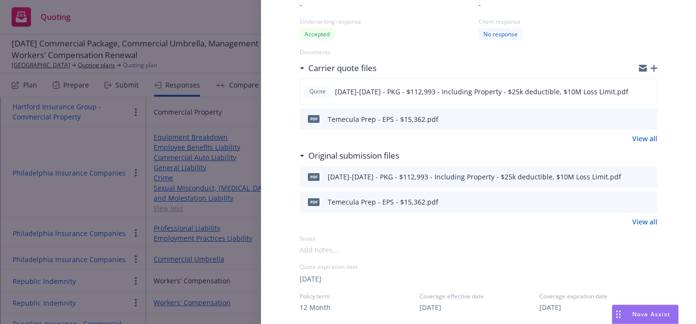
scroll to position [124, 0]
click at [652, 121] on button "preview file" at bounding box center [648, 119] width 11 height 9
click at [653, 68] on icon "button" at bounding box center [654, 69] width 7 height 7
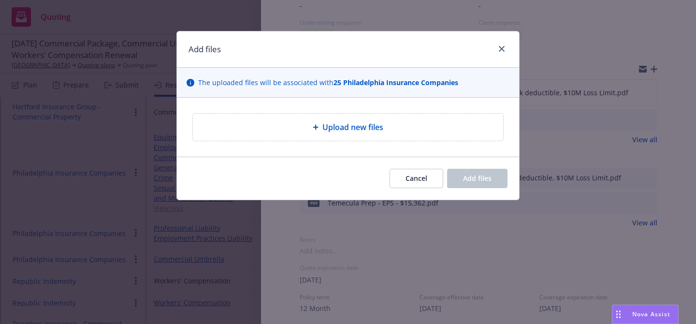
click at [352, 66] on div "Add files" at bounding box center [348, 49] width 342 height 36
click at [505, 49] on link "close" at bounding box center [502, 49] width 12 height 12
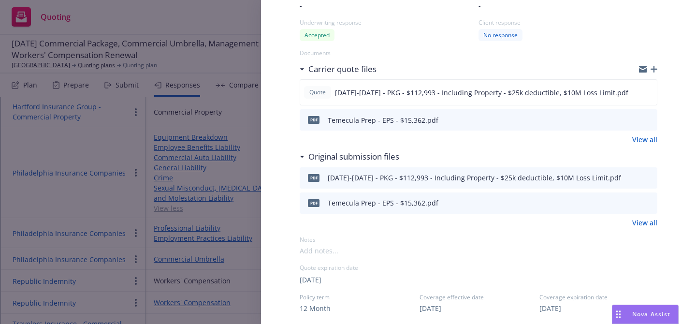
click at [649, 69] on div at bounding box center [648, 69] width 18 height 8
click at [655, 69] on icon "button" at bounding box center [654, 69] width 7 height 7
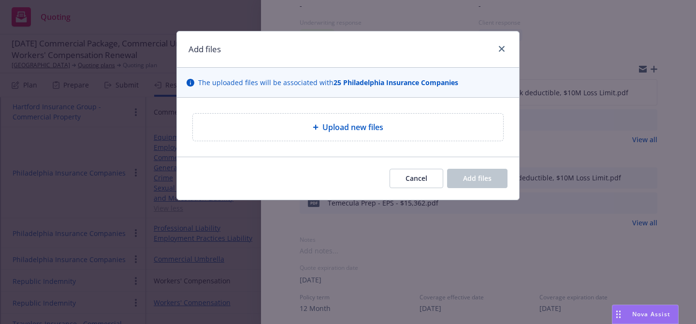
type textarea "x"
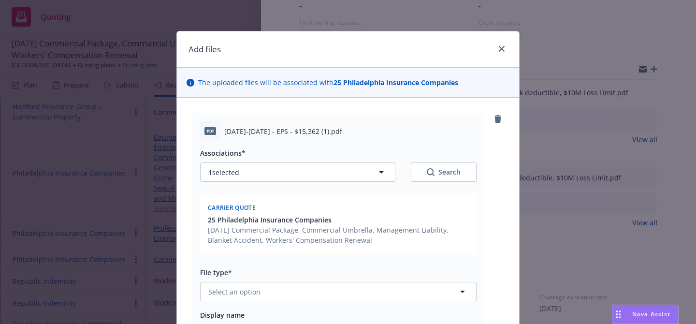
scroll to position [41, 0]
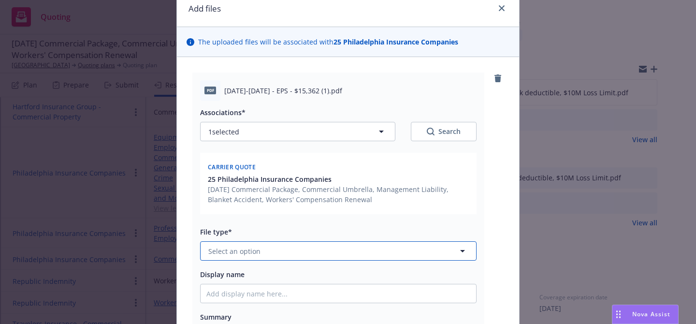
click at [391, 248] on button "Select an option" at bounding box center [338, 250] width 276 height 19
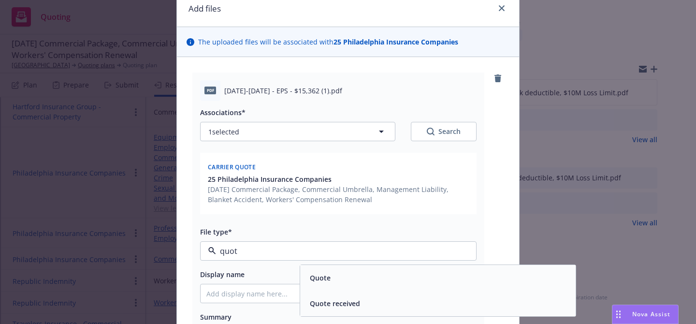
type input "quote"
click at [368, 274] on div "Quote" at bounding box center [438, 278] width 264 height 14
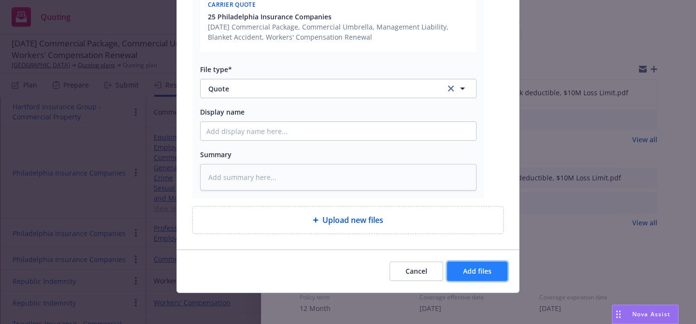
click at [462, 273] on button "Add files" at bounding box center [477, 270] width 60 height 19
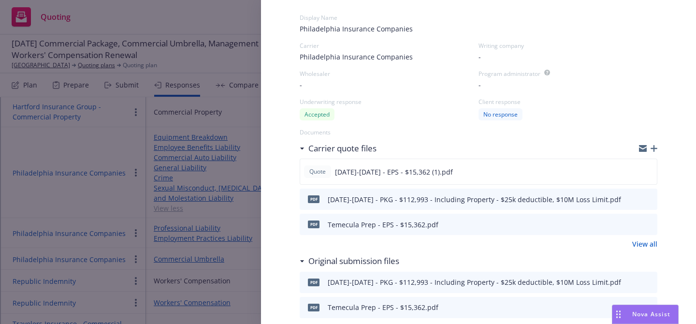
scroll to position [0, 0]
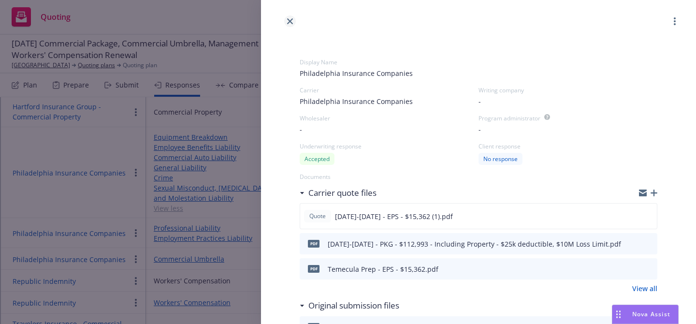
click at [289, 18] on icon "close" at bounding box center [290, 21] width 6 height 6
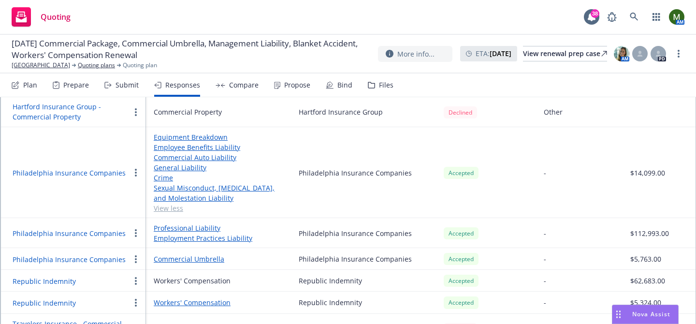
click at [82, 236] on button "Philadelphia Insurance Companies" at bounding box center [69, 233] width 113 height 10
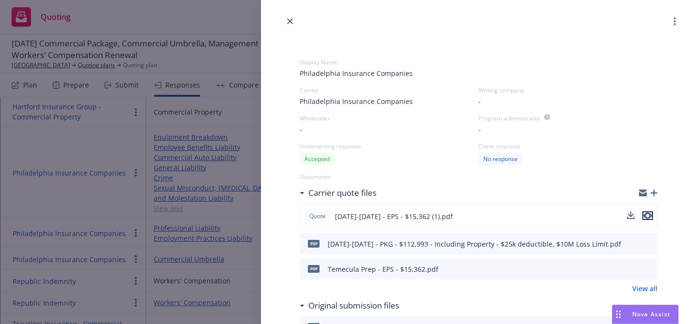
click at [649, 216] on icon "preview file" at bounding box center [647, 215] width 9 height 7
click at [290, 21] on icon "close" at bounding box center [290, 21] width 6 height 6
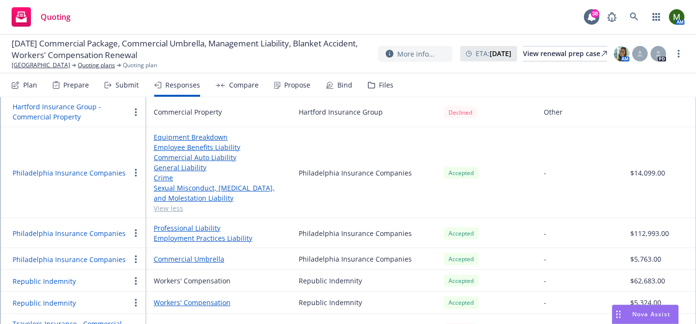
click at [284, 81] on div "Propose" at bounding box center [297, 85] width 26 height 8
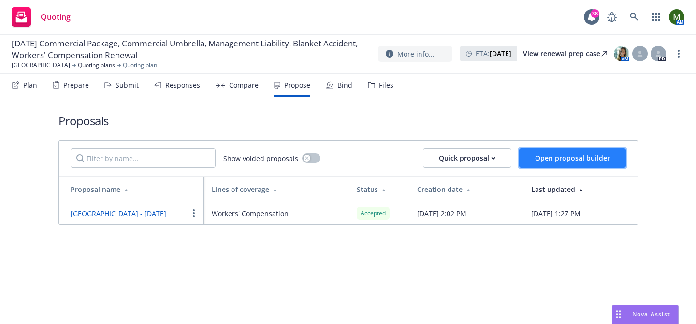
click at [537, 159] on span "Open proposal builder" at bounding box center [572, 157] width 75 height 9
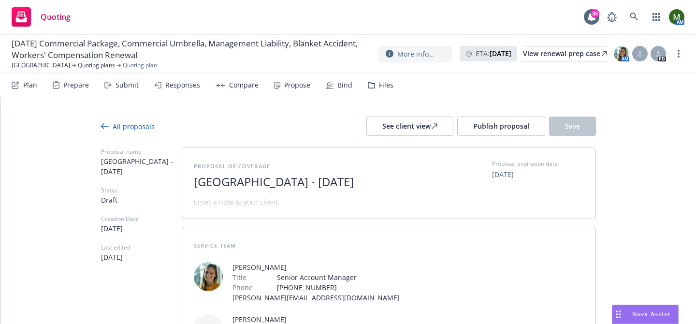
scroll to position [92, 0]
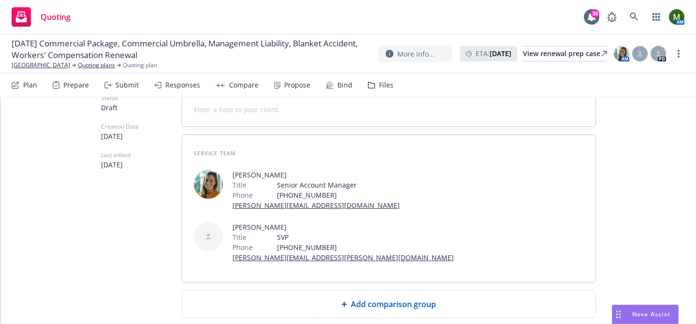
click at [337, 298] on div "Add comparison group" at bounding box center [389, 304] width 398 height 12
type textarea "x"
click at [324, 302] on span at bounding box center [389, 308] width 390 height 12
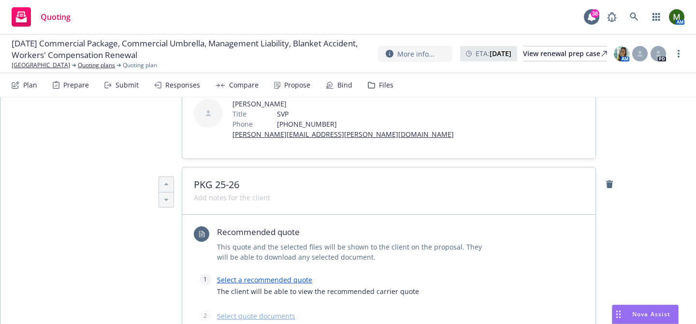
scroll to position [237, 0]
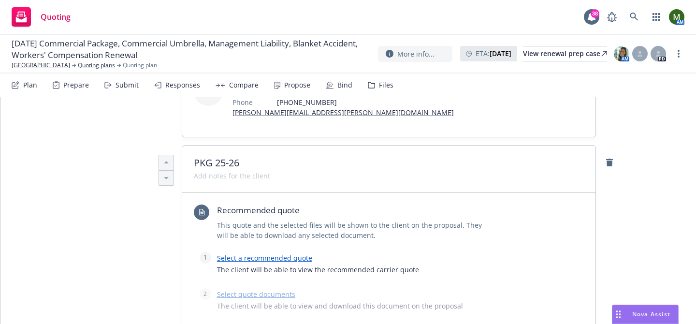
click at [290, 253] on link "Select a recommended quote" at bounding box center [264, 257] width 95 height 9
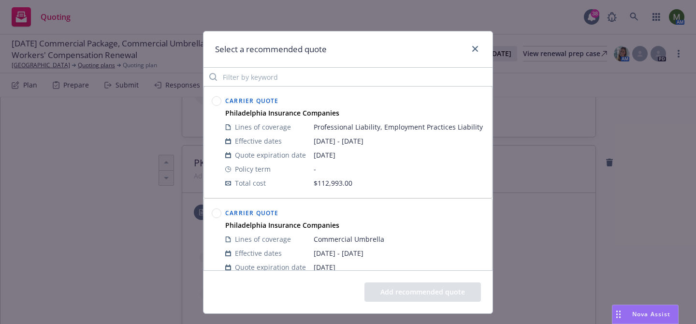
scroll to position [247, 0]
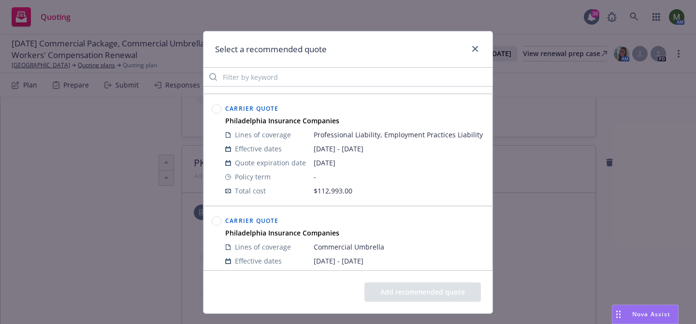
click at [214, 112] on circle at bounding box center [216, 108] width 9 height 9
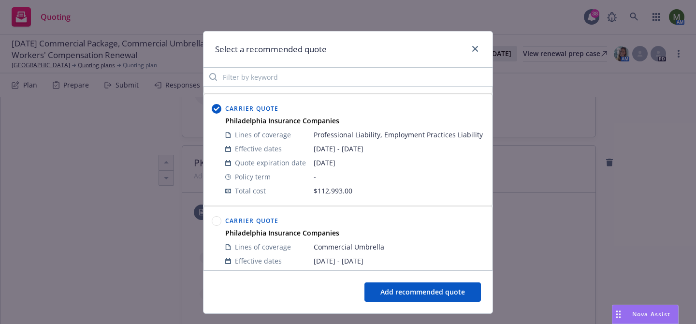
click at [384, 290] on button "Add recommended quote" at bounding box center [422, 291] width 116 height 19
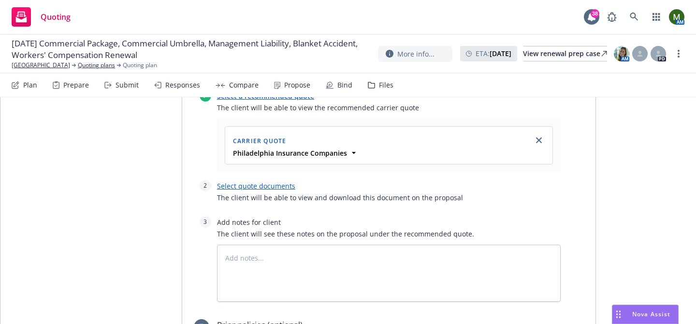
scroll to position [415, 0]
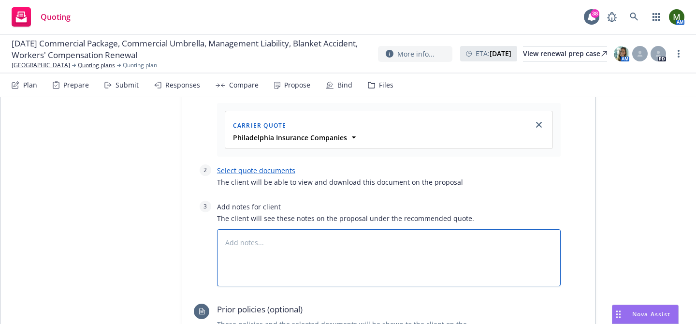
click at [394, 229] on textarea at bounding box center [389, 257] width 344 height 57
type textarea "x"
type textarea "P"
type textarea "x"
type textarea "Pr"
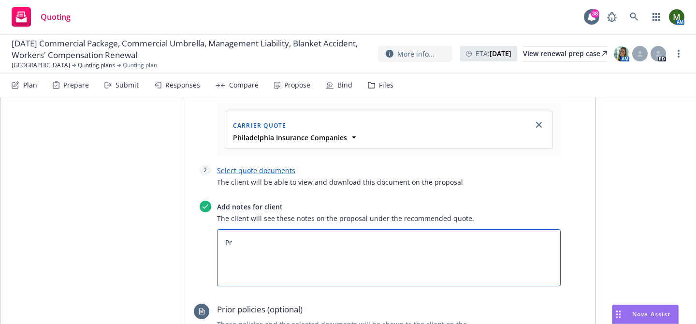
type textarea "x"
type textarea "Pro"
type textarea "x"
type textarea "Prop"
type textarea "x"
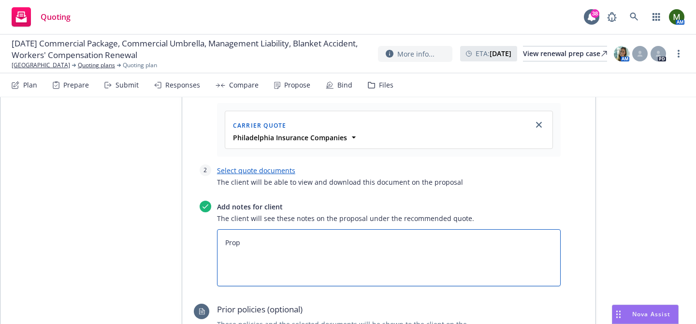
type textarea "Prope"
type textarea "x"
type textarea "Proper"
type textarea "x"
type textarea "Propert"
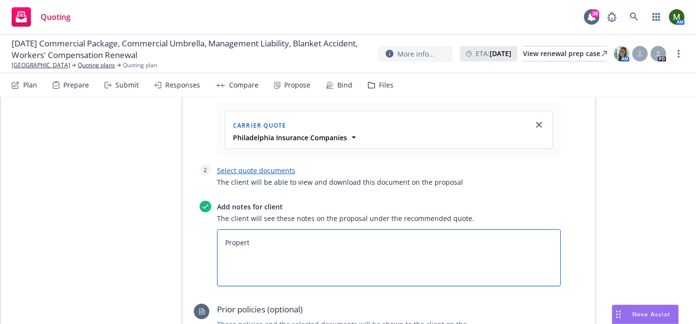
type textarea "x"
type textarea "Property"
type textarea "x"
type textarea "Property"
type textarea "x"
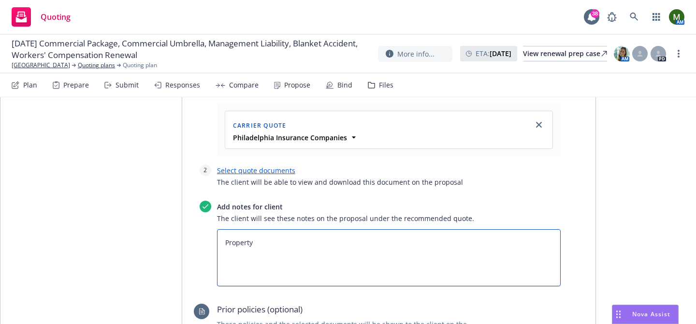
type textarea "Property i"
type textarea "x"
type textarea "Property in"
type textarea "x"
type textarea "Property inc"
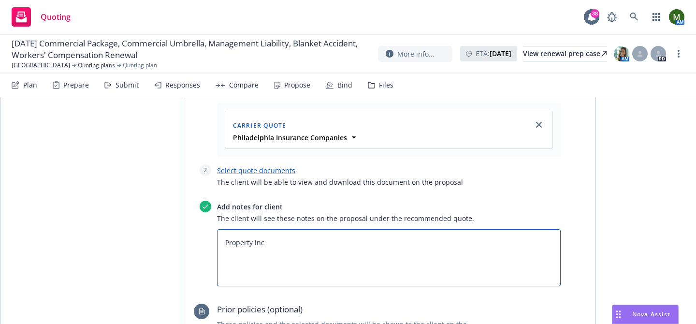
type textarea "x"
type textarea "Property incl"
type textarea "x"
type textarea "Property incly"
type textarea "x"
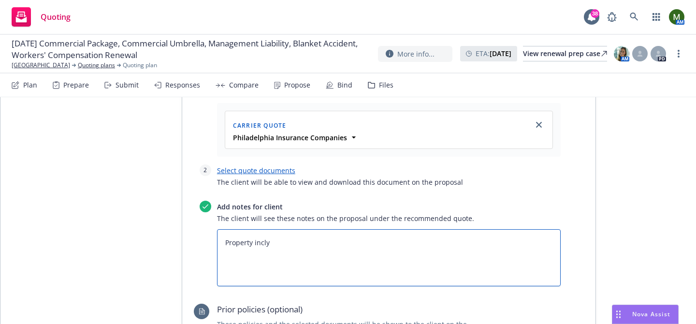
type textarea "Property inclyd"
type textarea "x"
type textarea "Property incly"
type textarea "x"
type textarea "Property incl"
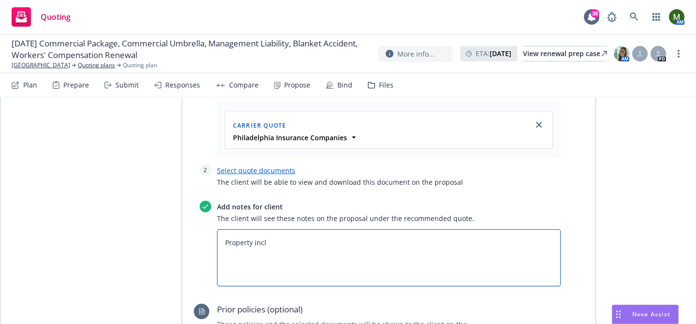
type textarea "x"
type textarea "Property includ"
type textarea "x"
type textarea "Property include"
type textarea "x"
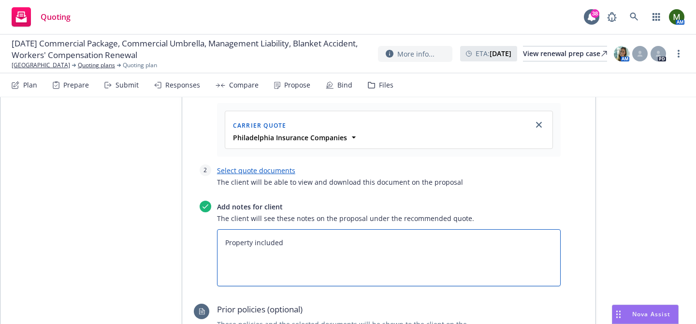
type textarea "Property included"
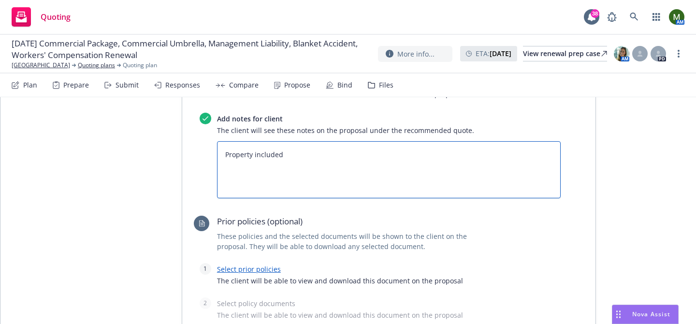
scroll to position [508, 0]
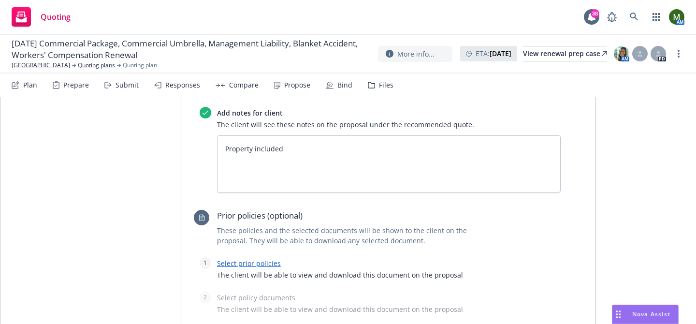
click at [266, 259] on link "Select prior policies" at bounding box center [249, 263] width 64 height 9
type textarea "x"
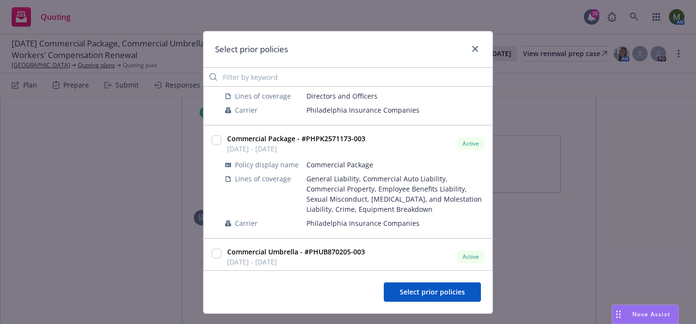
scroll to position [210, 0]
click at [217, 140] on input "checkbox" at bounding box center [217, 139] width 10 height 10
checkbox input "true"
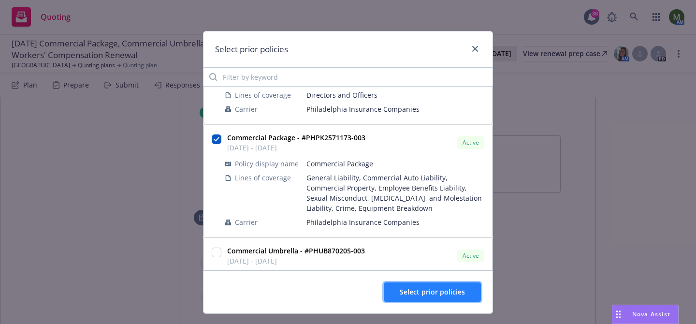
click at [434, 286] on button "Select prior policies" at bounding box center [432, 291] width 97 height 19
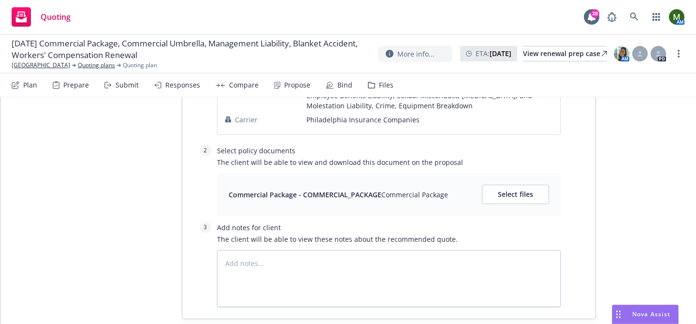
scroll to position [799, 0]
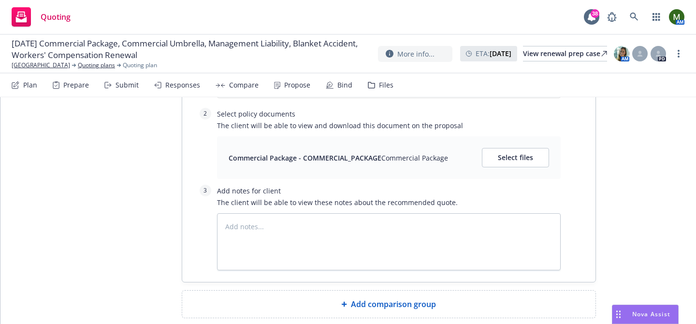
click at [405, 298] on span "Add comparison group" at bounding box center [393, 304] width 85 height 12
type textarea "x"
click at [395, 314] on div at bounding box center [389, 315] width 390 height 2
click at [390, 302] on span at bounding box center [389, 308] width 390 height 12
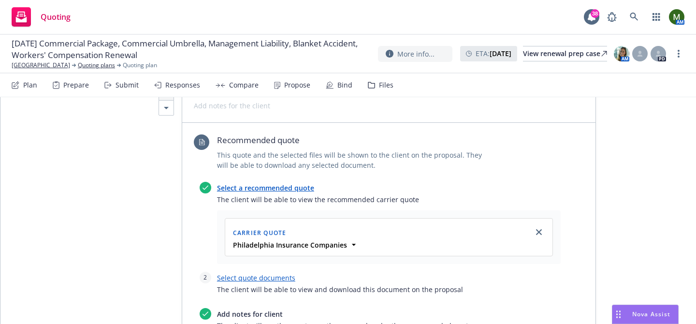
scroll to position [273, 0]
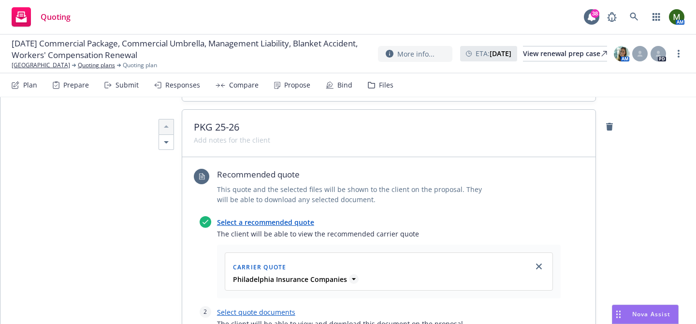
type textarea "x"
click at [351, 274] on icon at bounding box center [354, 279] width 10 height 10
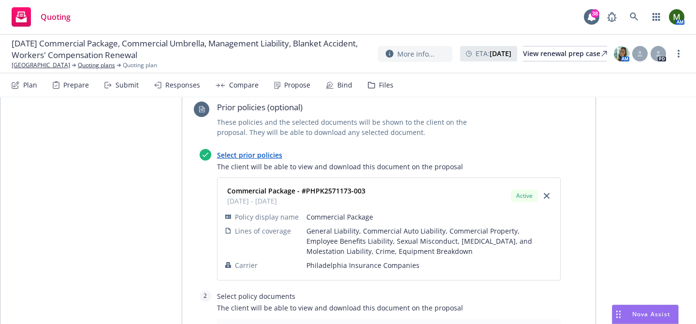
scroll to position [0, 0]
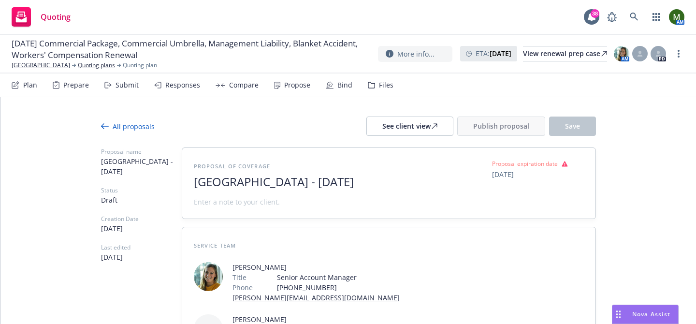
click at [571, 88] on nav "Plan Prepare Submit Responses Compare Propose Bind Files" at bounding box center [348, 84] width 673 height 23
click at [190, 85] on div "Responses" at bounding box center [182, 85] width 35 height 8
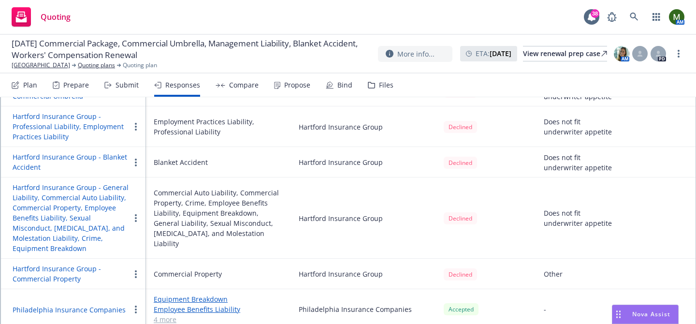
scroll to position [476, 0]
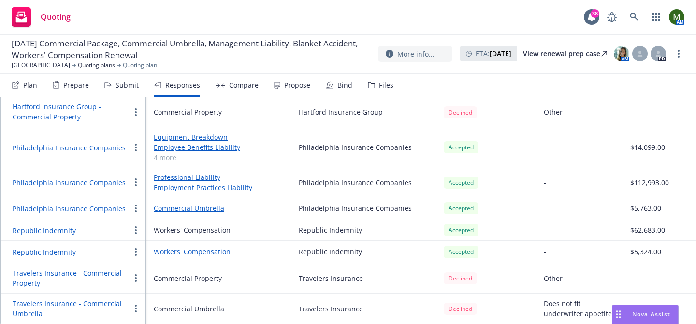
click at [79, 185] on button "Philadelphia Insurance Companies" at bounding box center [69, 182] width 113 height 10
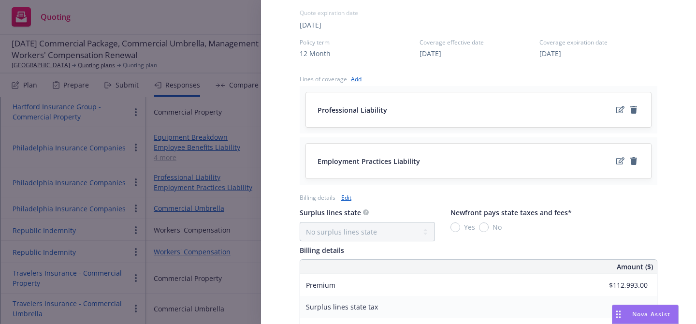
scroll to position [419, 0]
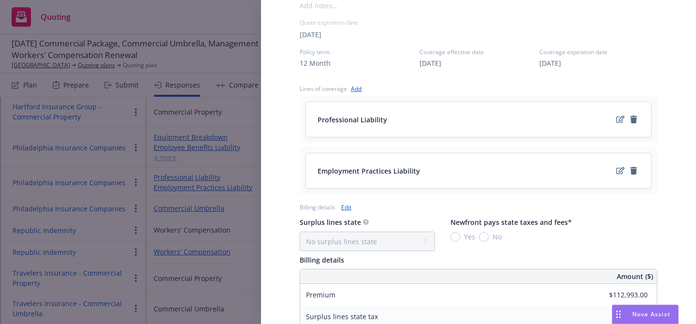
click at [436, 59] on span "[DATE]" at bounding box center [431, 63] width 22 height 10
select select "12"
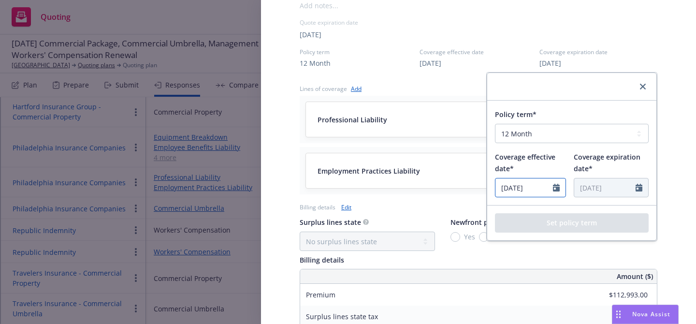
click at [532, 187] on input "[DATE]" at bounding box center [524, 187] width 58 height 18
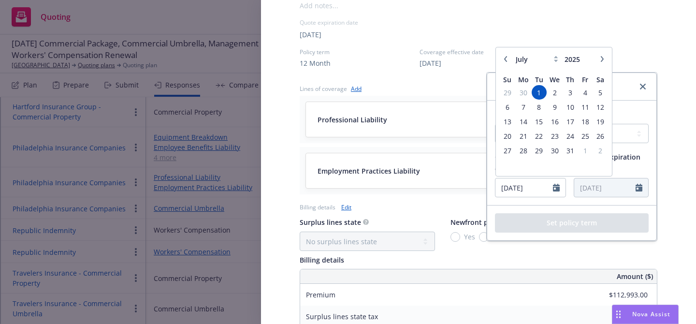
click at [600, 57] on icon "button" at bounding box center [602, 59] width 6 height 6
select select "8"
click at [588, 122] on span "15" at bounding box center [585, 122] width 13 height 12
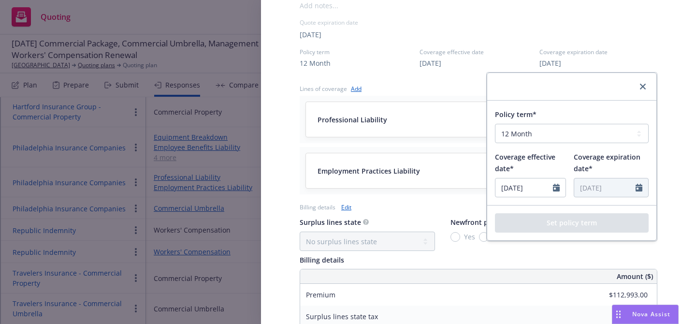
type input "[DATE]"
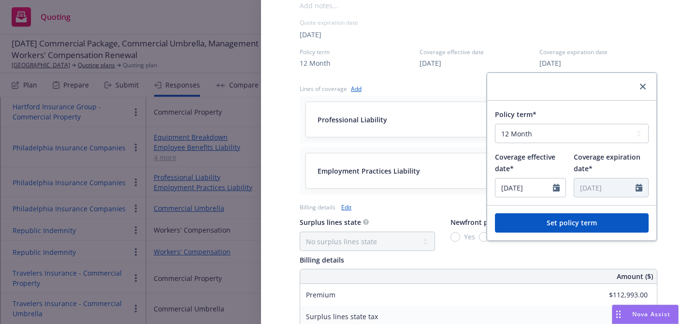
click at [533, 232] on button "Set policy term" at bounding box center [572, 222] width 154 height 19
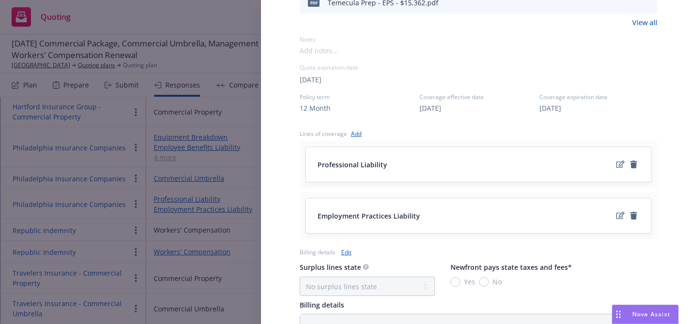
scroll to position [0, 0]
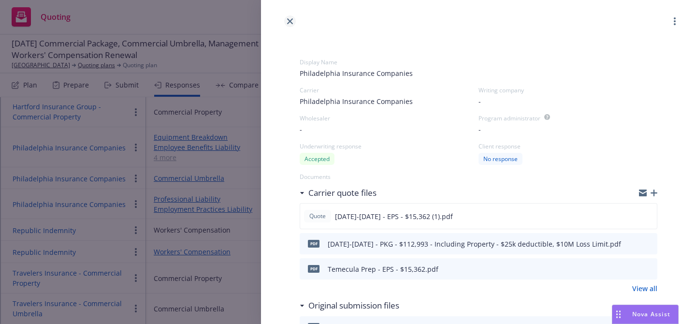
click at [288, 17] on link "close" at bounding box center [290, 21] width 12 height 12
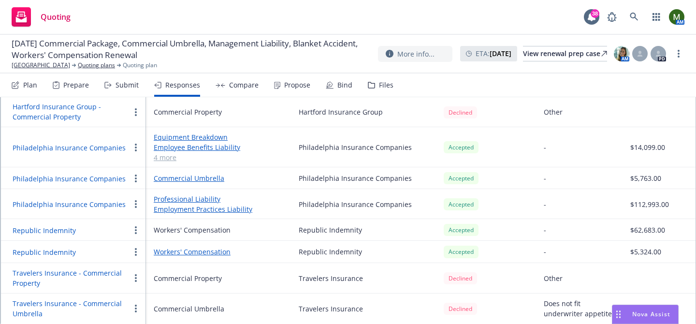
click at [105, 175] on button "Philadelphia Insurance Companies" at bounding box center [69, 179] width 113 height 10
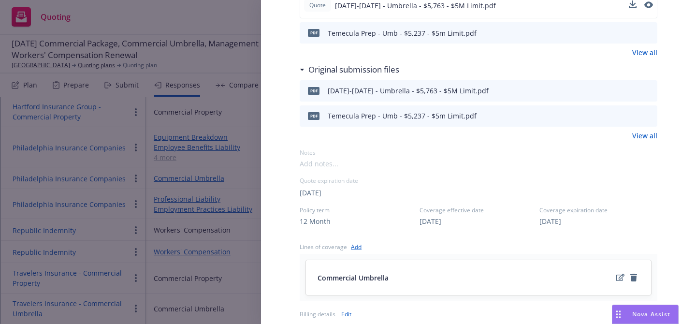
scroll to position [212, 0]
click at [439, 217] on span "[DATE]" at bounding box center [431, 220] width 22 height 10
select select "12"
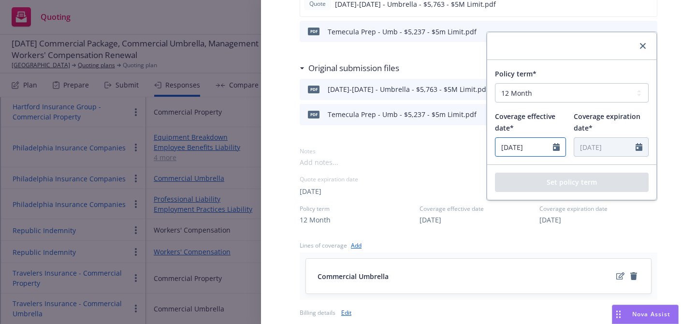
click at [536, 149] on input "[DATE]" at bounding box center [524, 147] width 58 height 18
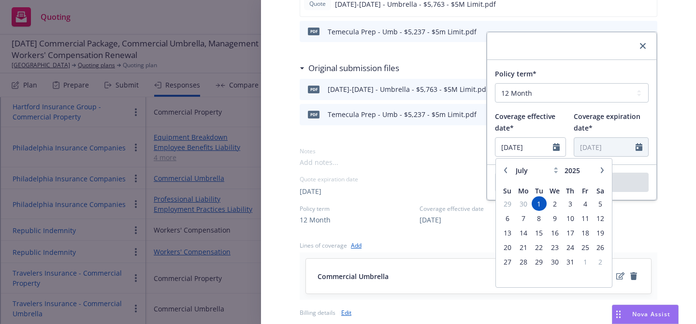
click at [602, 172] on icon "button" at bounding box center [602, 170] width 3 height 6
select select "8"
click at [588, 236] on span "15" at bounding box center [585, 233] width 13 height 12
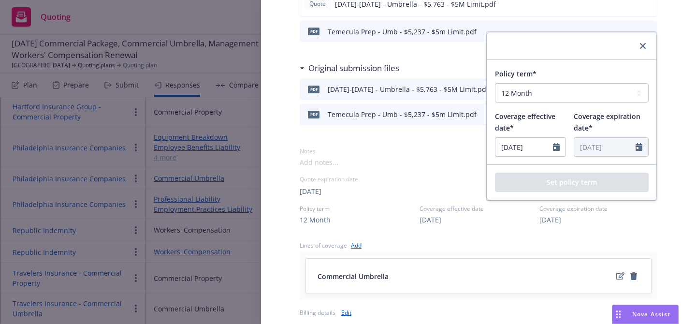
type input "[DATE]"
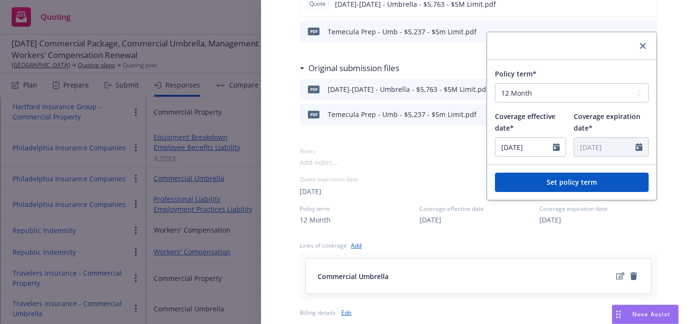
click at [600, 177] on button "Set policy term" at bounding box center [572, 182] width 154 height 19
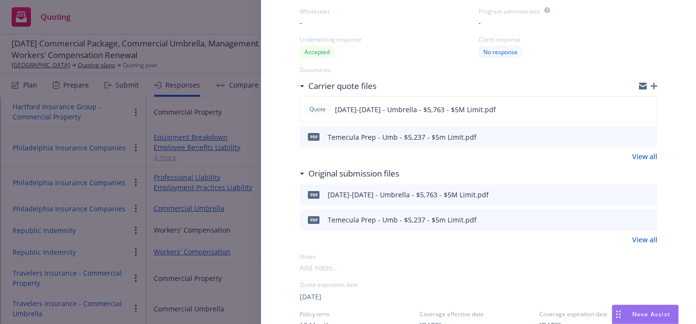
scroll to position [0, 0]
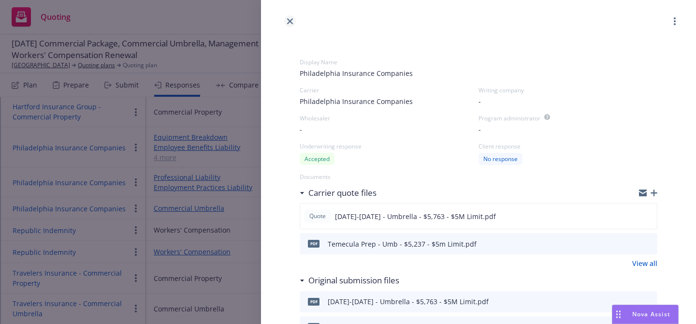
click at [288, 18] on icon "close" at bounding box center [290, 21] width 6 height 6
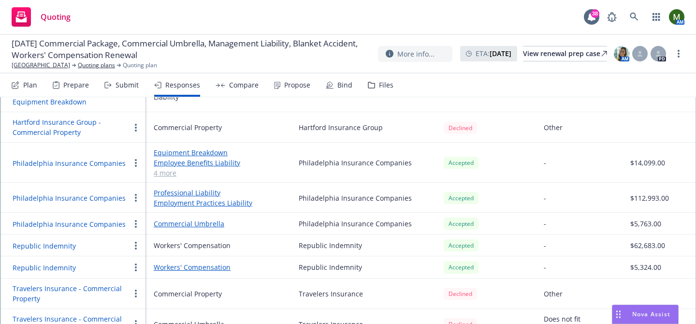
scroll to position [458, 0]
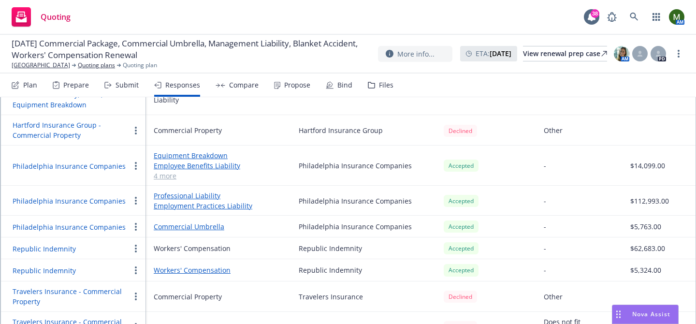
click at [112, 201] on button "Philadelphia Insurance Companies" at bounding box center [69, 201] width 113 height 10
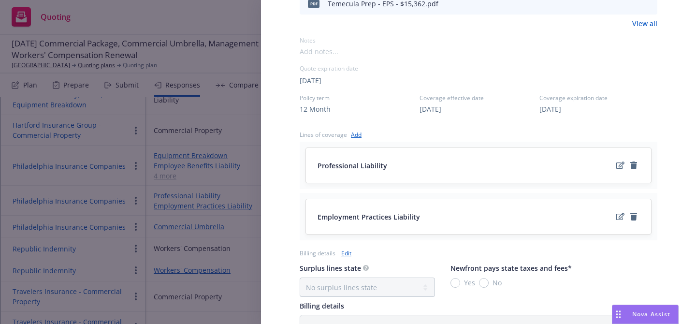
scroll to position [621, 0]
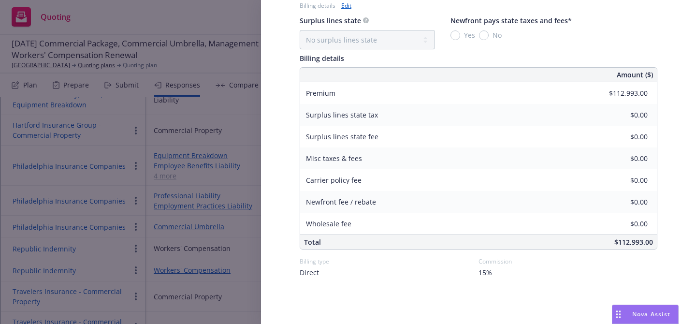
click at [347, 7] on link "Edit" at bounding box center [346, 5] width 10 height 10
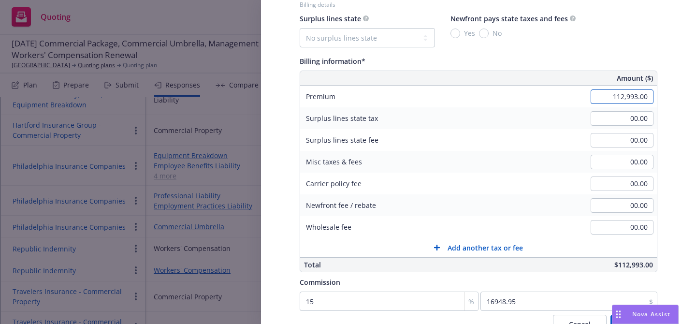
click at [628, 98] on input "112,993.00" at bounding box center [622, 96] width 63 height 14
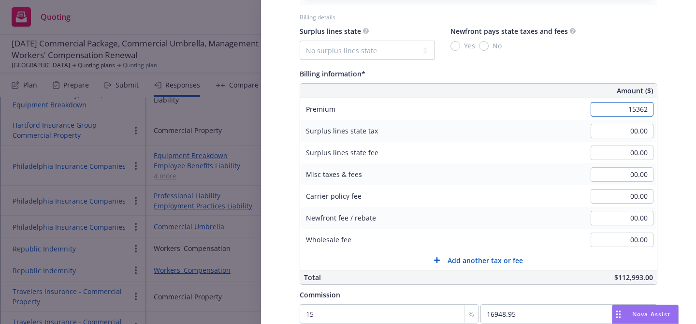
scroll to position [705, 0]
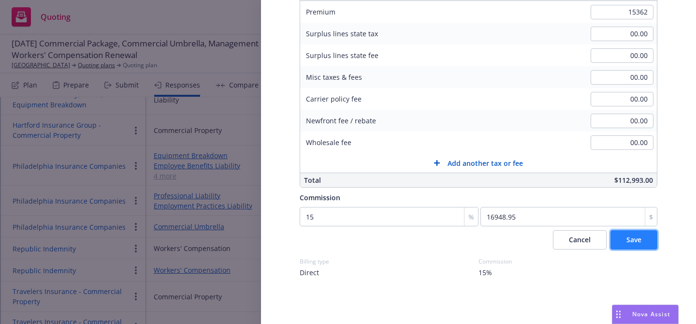
type input "15,362.00"
type input "2304.3"
click at [622, 243] on button "Save" at bounding box center [633, 239] width 47 height 19
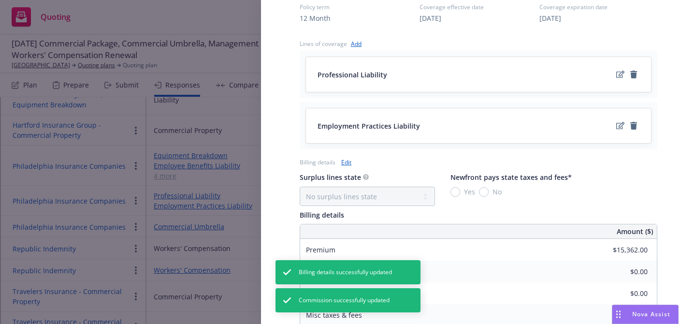
scroll to position [0, 0]
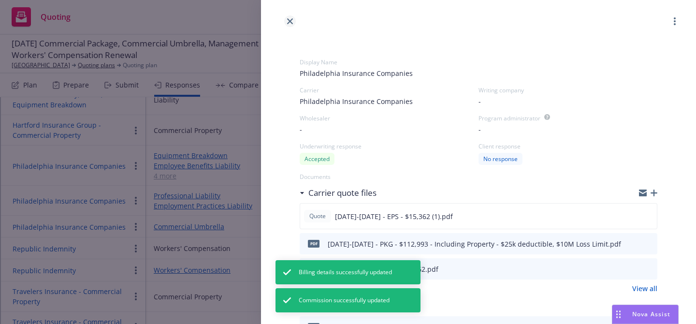
click at [288, 17] on link "close" at bounding box center [290, 21] width 12 height 12
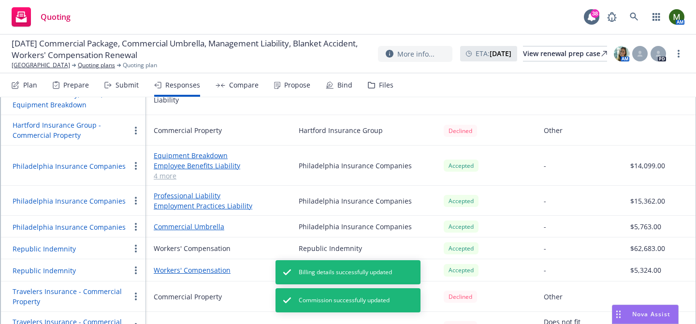
click at [167, 174] on link "4 more" at bounding box center [219, 176] width 130 height 10
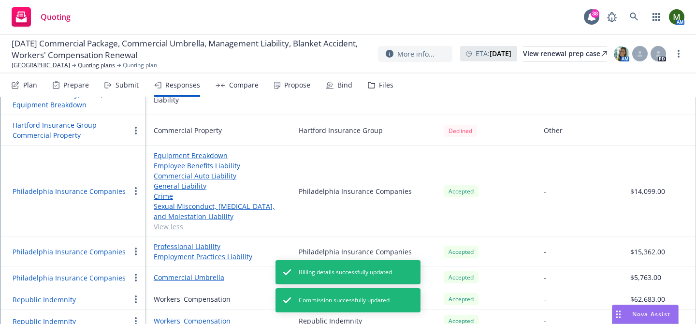
click at [101, 193] on button "Philadelphia Insurance Companies" at bounding box center [69, 191] width 113 height 10
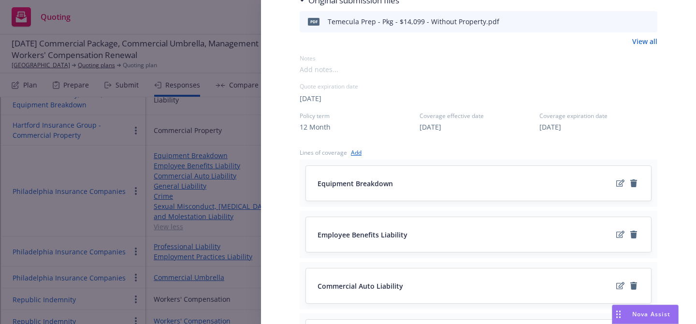
scroll to position [279, 0]
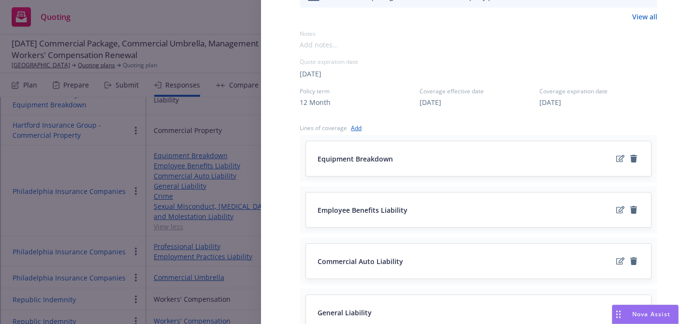
click at [441, 103] on span "[DATE]" at bounding box center [431, 102] width 22 height 10
select select "12"
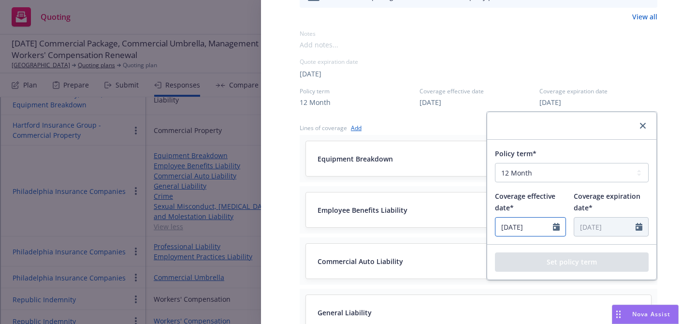
click at [550, 227] on input "[DATE]" at bounding box center [524, 226] width 58 height 18
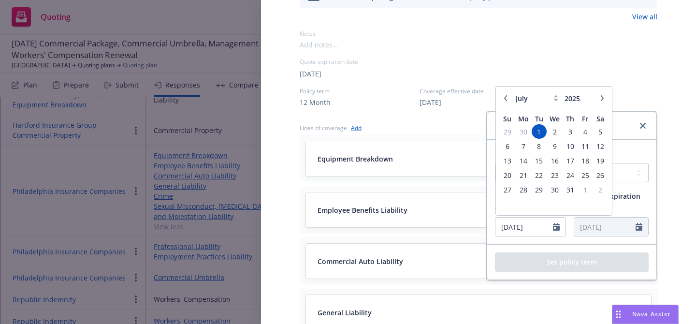
click at [600, 101] on button "button" at bounding box center [602, 98] width 12 height 12
select select "8"
click at [587, 158] on span "15" at bounding box center [585, 161] width 13 height 12
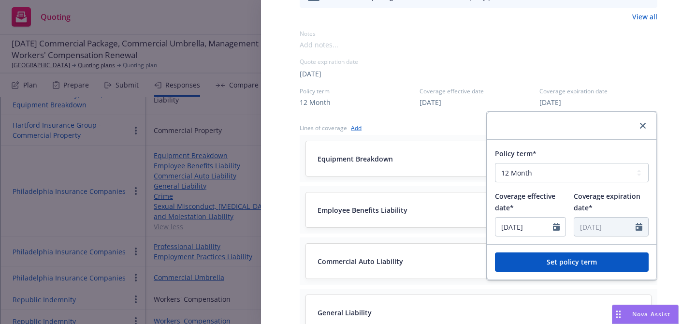
type input "[DATE]"
click at [585, 265] on button "Set policy term" at bounding box center [572, 261] width 154 height 19
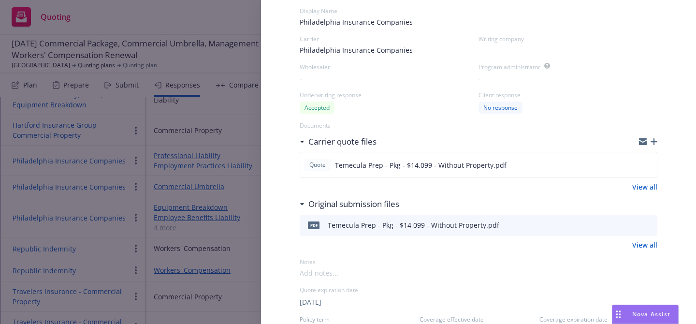
scroll to position [0, 0]
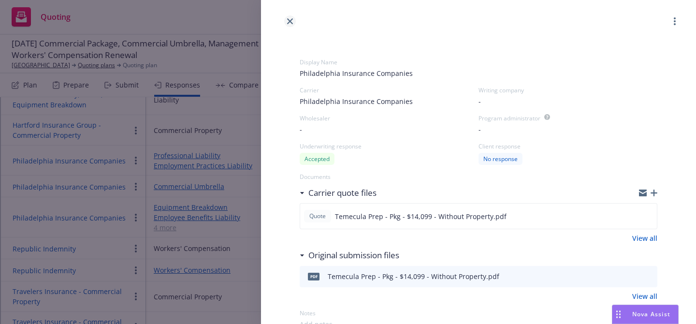
click at [287, 17] on link "close" at bounding box center [290, 21] width 12 height 12
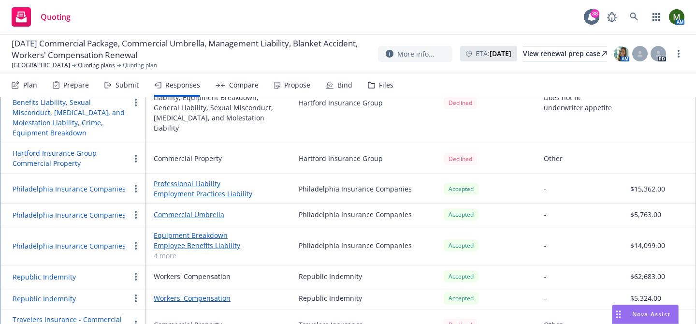
scroll to position [476, 0]
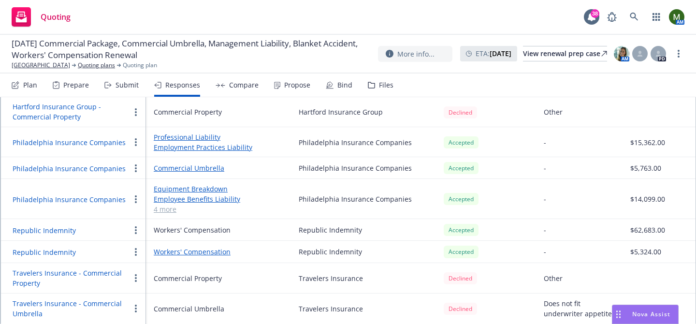
click at [90, 197] on button "Philadelphia Insurance Companies" at bounding box center [69, 199] width 113 height 10
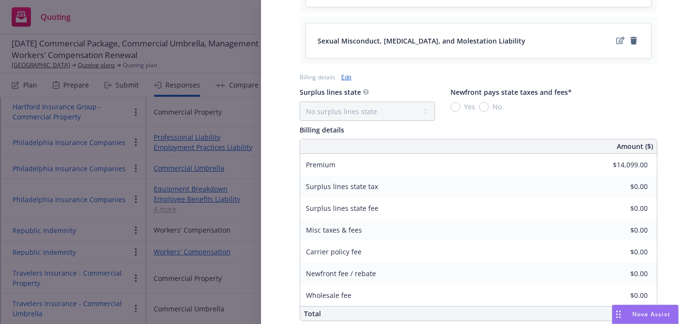
scroll to position [651, 0]
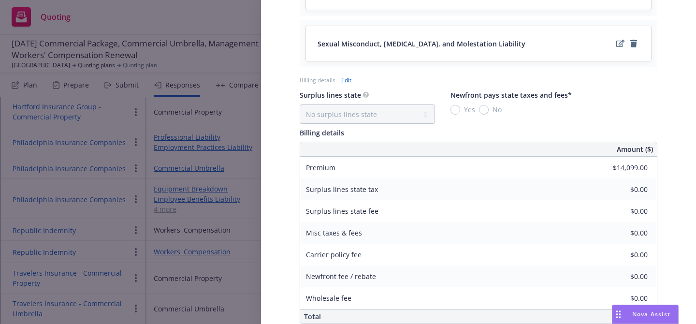
click at [347, 77] on link "Edit" at bounding box center [346, 80] width 10 height 10
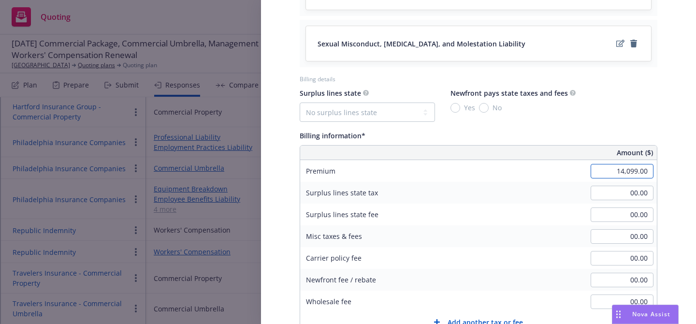
click at [623, 167] on input "14,099.00" at bounding box center [622, 171] width 63 height 14
type input "112,993.00"
type input "16948.95"
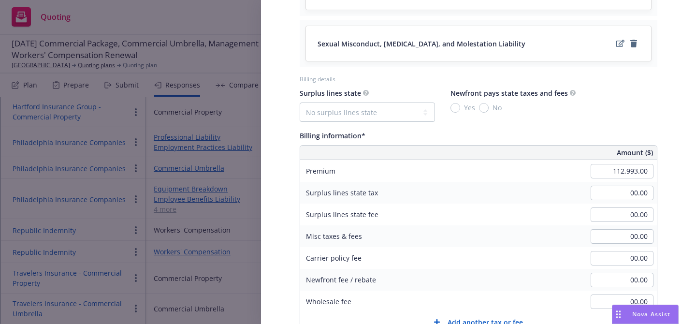
click at [650, 106] on div "Surplus lines state No surplus lines state [US_STATE] [US_STATE] [US_STATE] [US…" at bounding box center [479, 104] width 358 height 35
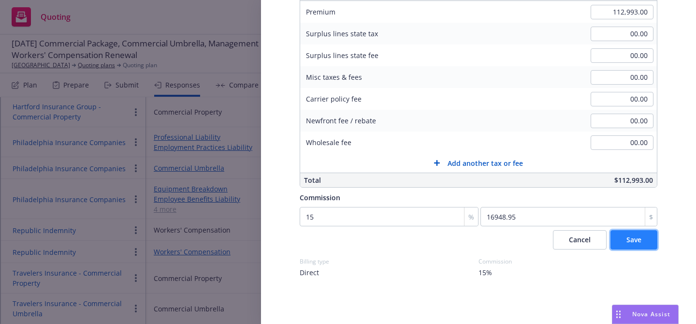
click at [626, 237] on span "Save" at bounding box center [633, 239] width 15 height 9
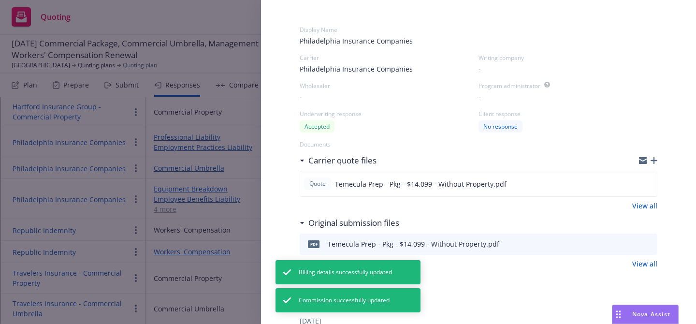
scroll to position [31, 0]
click at [654, 162] on icon "button" at bounding box center [654, 162] width 7 height 7
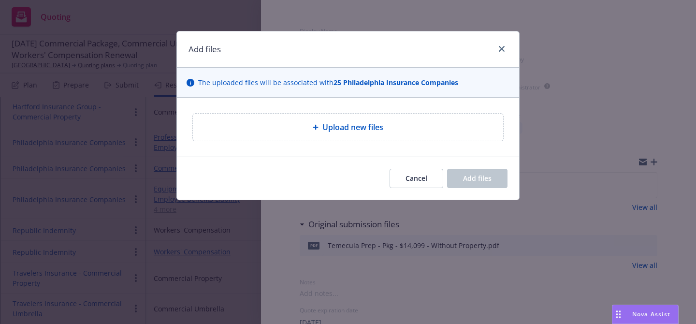
type textarea "x"
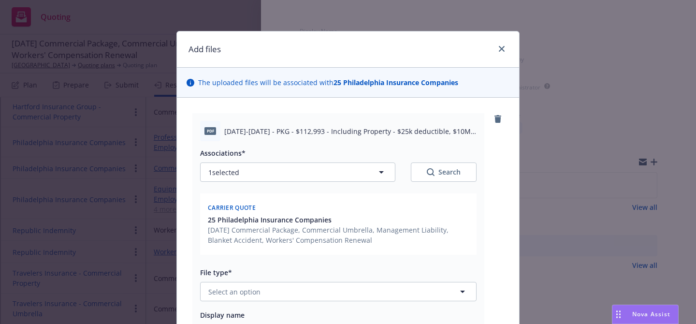
scroll to position [203, 0]
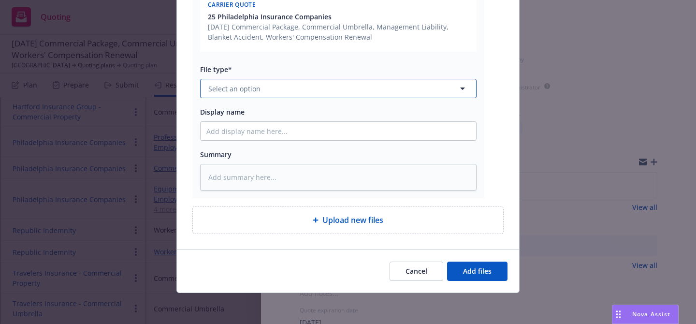
click at [389, 90] on button "Select an option" at bounding box center [338, 88] width 276 height 19
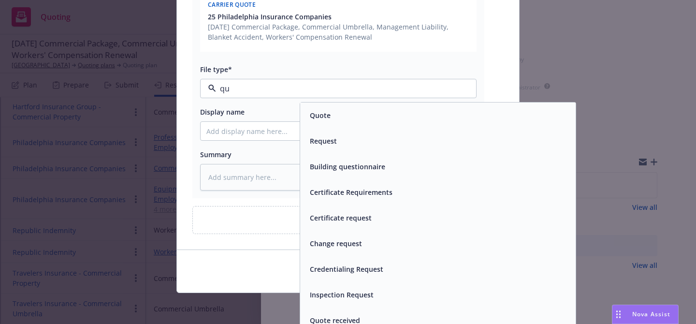
type input "quo"
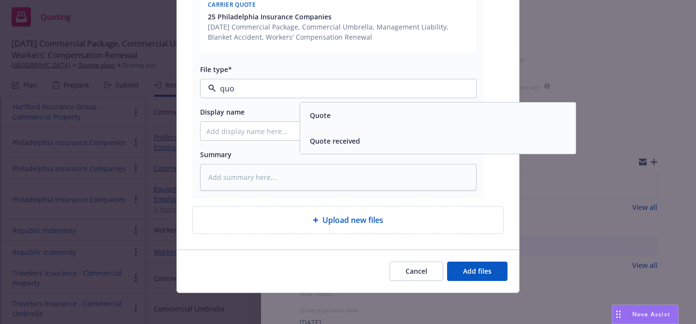
click at [370, 116] on div "Quote" at bounding box center [438, 115] width 264 height 14
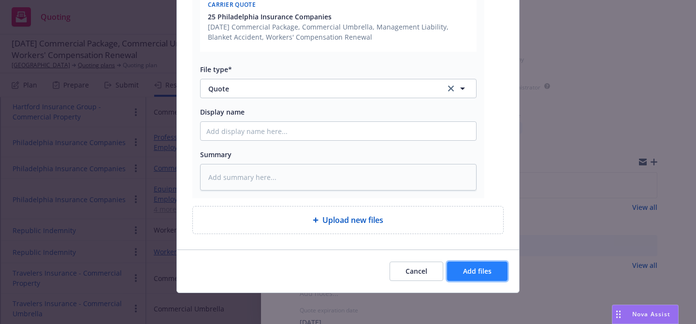
click at [468, 266] on span "Add files" at bounding box center [477, 270] width 29 height 9
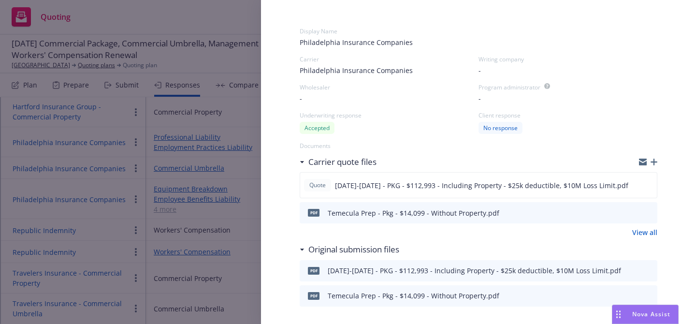
scroll to position [0, 0]
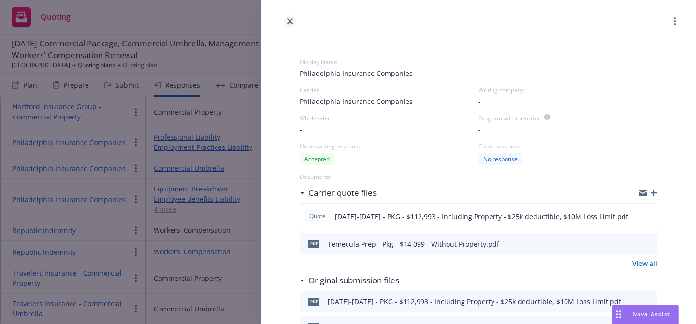
click at [288, 24] on icon "close" at bounding box center [290, 21] width 6 height 6
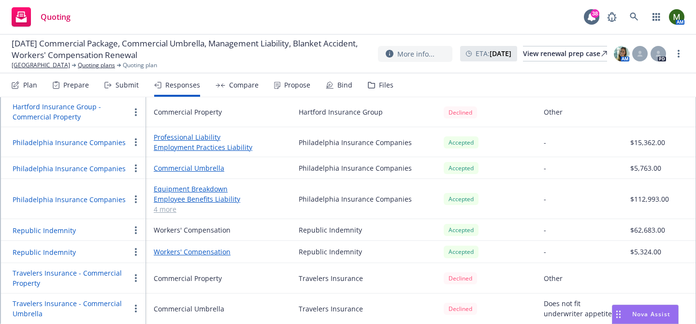
click at [307, 86] on div "Plan Prepare Submit Responses Compare Propose Bind Files" at bounding box center [203, 84] width 382 height 23
click at [294, 86] on div "Propose" at bounding box center [297, 85] width 26 height 8
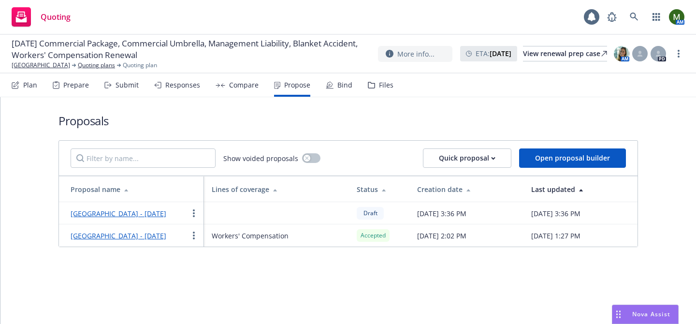
click at [137, 216] on link "[GEOGRAPHIC_DATA] - [DATE]" at bounding box center [119, 213] width 96 height 9
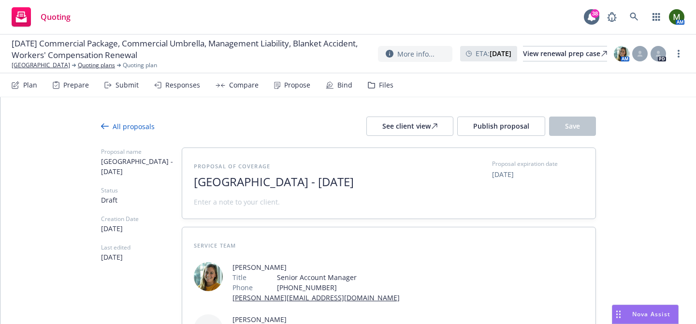
scroll to position [92, 0]
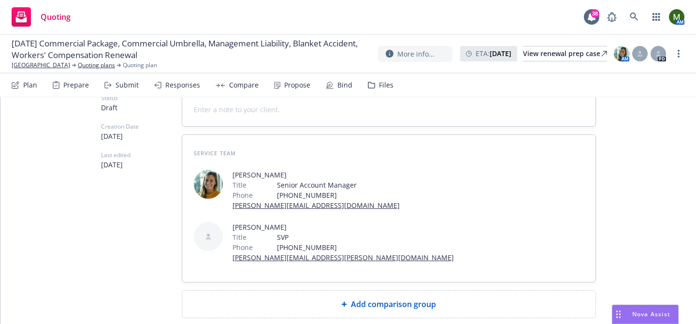
click at [439, 290] on div "Add comparison group" at bounding box center [388, 303] width 413 height 27
type textarea "x"
click at [427, 302] on span at bounding box center [389, 308] width 390 height 12
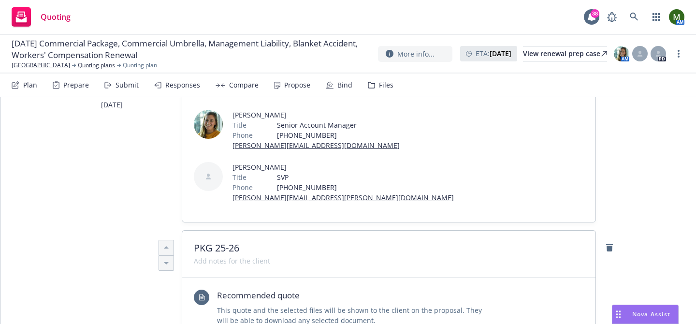
scroll to position [163, 0]
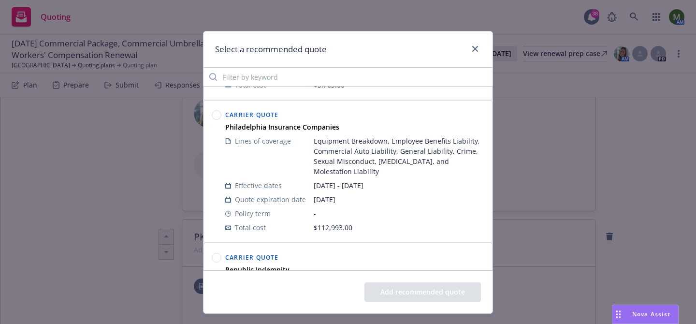
scroll to position [327, 0]
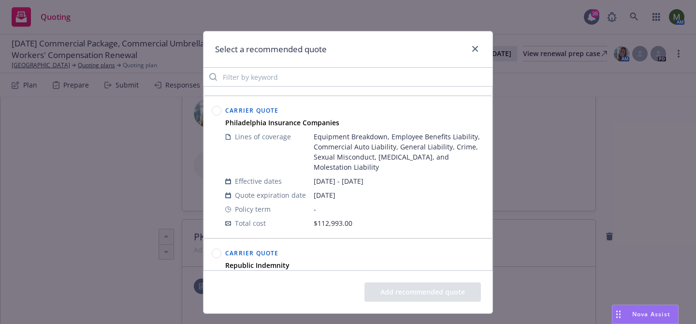
click at [213, 109] on circle at bounding box center [216, 110] width 9 height 9
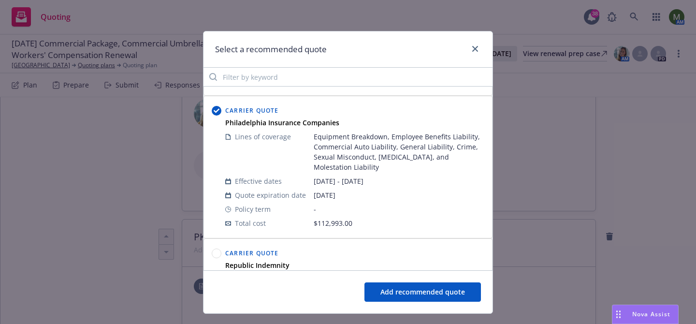
click at [382, 282] on button "Add recommended quote" at bounding box center [422, 291] width 116 height 19
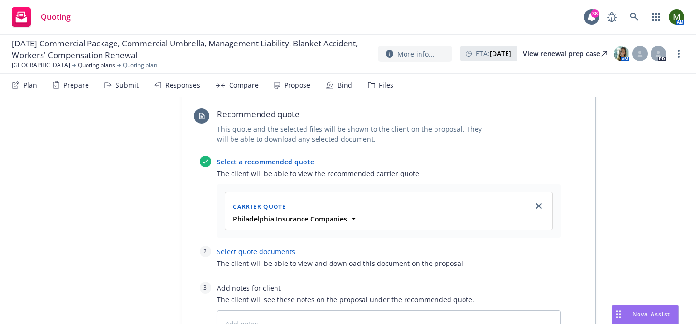
scroll to position [369, 0]
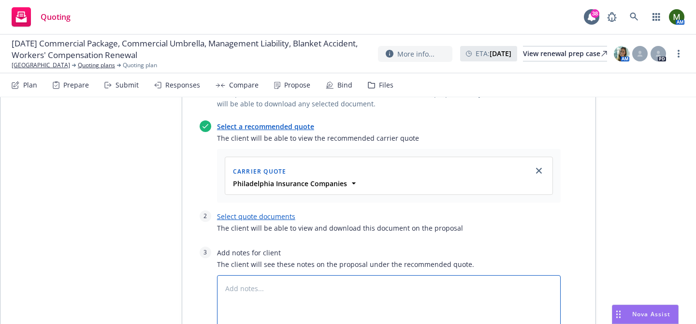
click at [372, 275] on textarea at bounding box center [389, 303] width 344 height 57
type textarea "x"
type textarea "P"
type textarea "x"
type textarea "Pr"
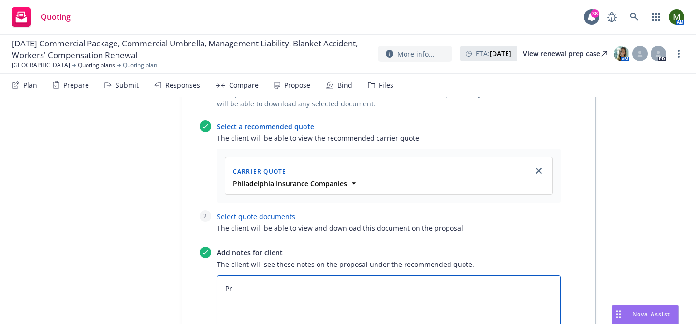
type textarea "x"
type textarea "Pro"
type textarea "x"
type textarea "Prop"
type textarea "x"
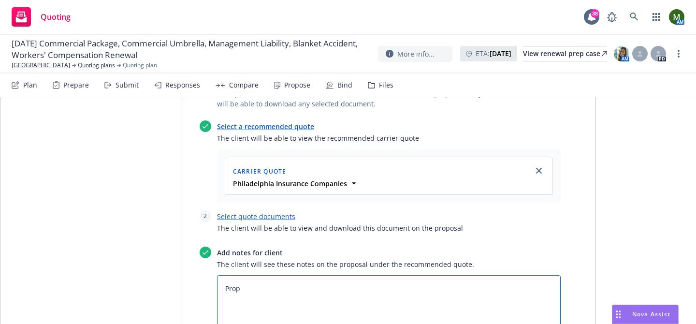
type textarea "Prope"
type textarea "x"
type textarea "Proper"
type textarea "x"
type textarea "Propert"
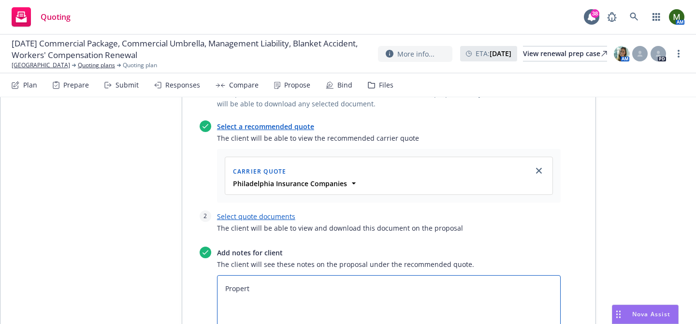
type textarea "x"
type textarea "Property"
type textarea "x"
type textarea "Property"
type textarea "x"
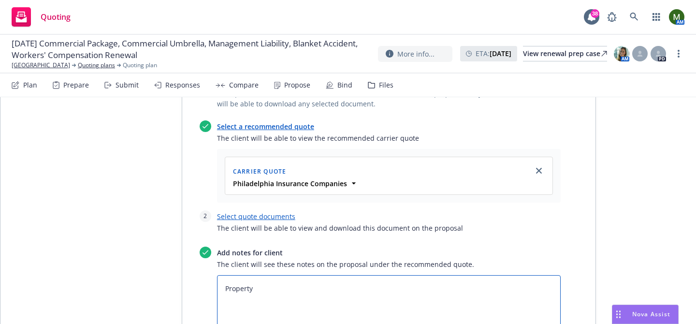
type textarea "Property i"
type textarea "x"
type textarea "Property in"
type textarea "x"
type textarea "Property incl"
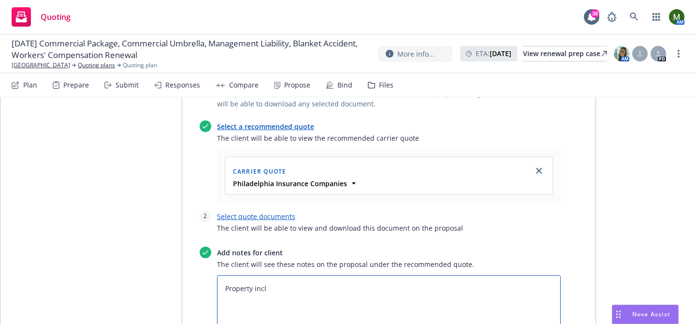
type textarea "x"
type textarea "Property inclu"
type textarea "x"
type textarea "Property includ"
type textarea "x"
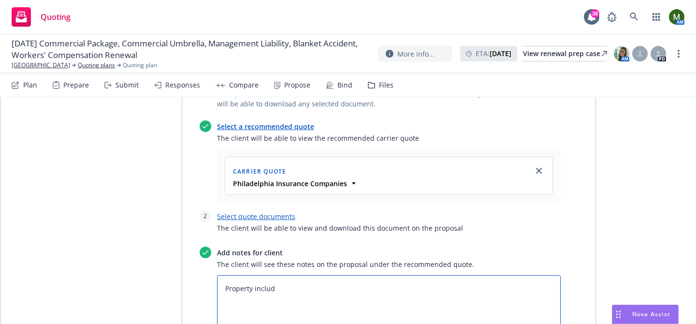
type textarea "Property include"
type textarea "x"
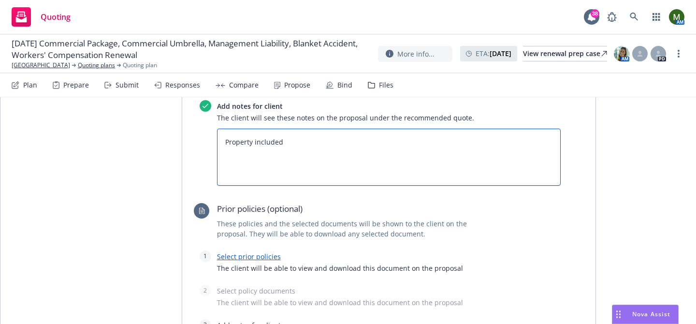
scroll to position [517, 0]
type textarea "Property included"
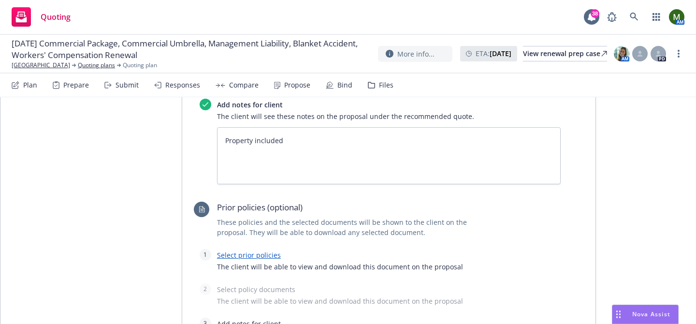
click at [268, 250] on link "Select prior policies" at bounding box center [249, 254] width 64 height 9
type textarea "x"
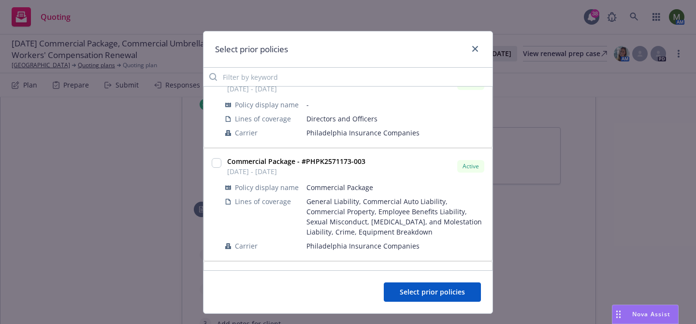
scroll to position [190, 0]
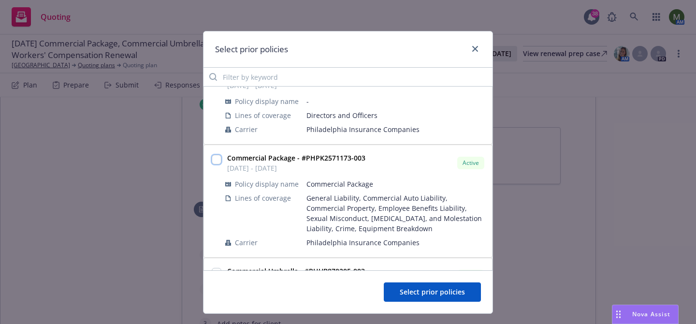
click at [213, 159] on input "checkbox" at bounding box center [217, 160] width 10 height 10
checkbox input "true"
click at [417, 288] on span "Select prior policies" at bounding box center [432, 291] width 65 height 9
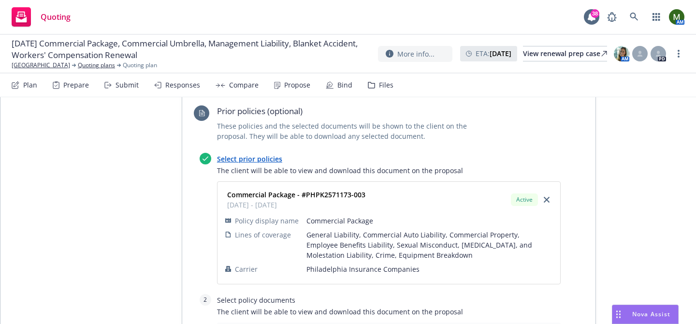
scroll to position [671, 0]
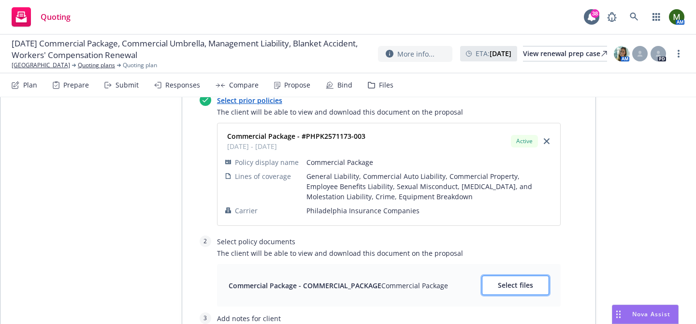
click at [513, 280] on span "Select files" at bounding box center [515, 284] width 35 height 9
type textarea "x"
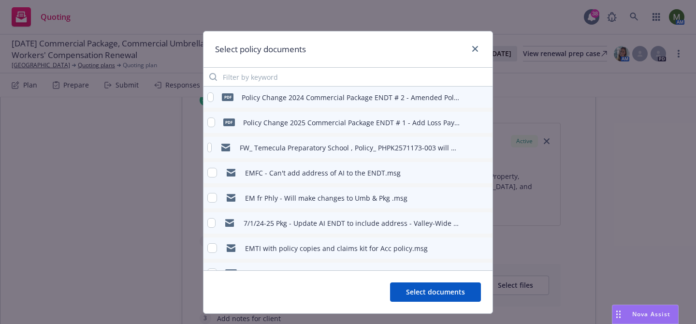
scroll to position [97, 0]
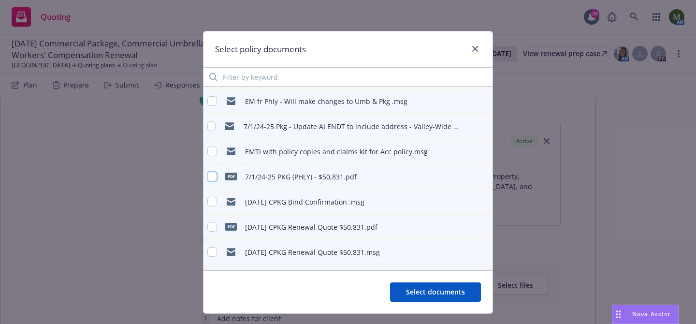
click at [213, 176] on input "checkbox" at bounding box center [212, 177] width 10 height 10
checkbox input "true"
click at [421, 285] on button "Select documents" at bounding box center [435, 291] width 91 height 19
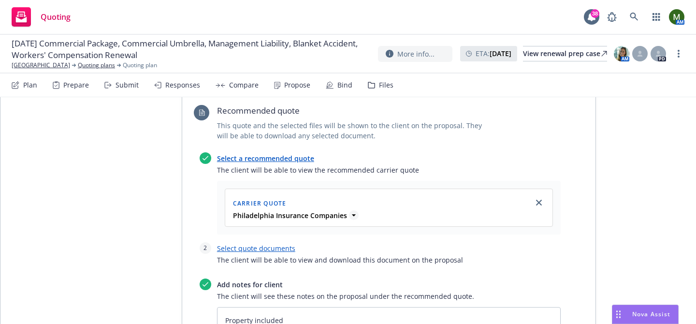
scroll to position [341, 0]
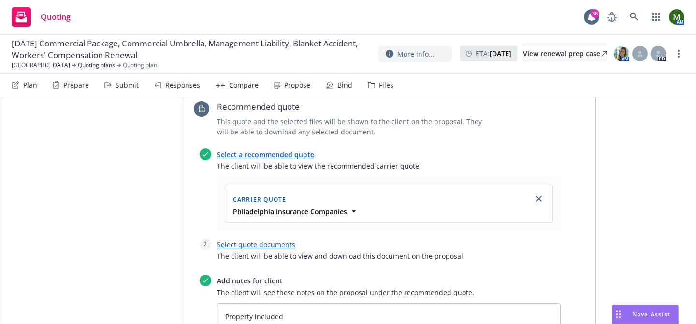
click at [250, 240] on link "Select quote documents" at bounding box center [256, 244] width 78 height 9
type textarea "x"
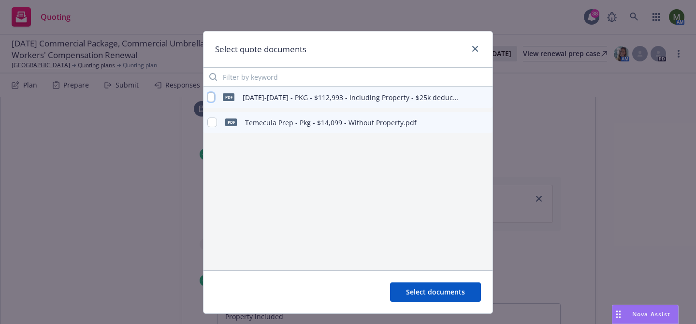
click at [212, 97] on input "checkbox" at bounding box center [210, 97] width 7 height 10
checkbox input "true"
click at [418, 286] on button "Select documents" at bounding box center [435, 291] width 91 height 19
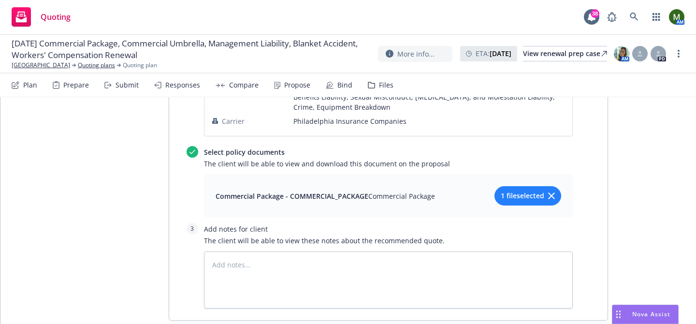
scroll to position [820, 0]
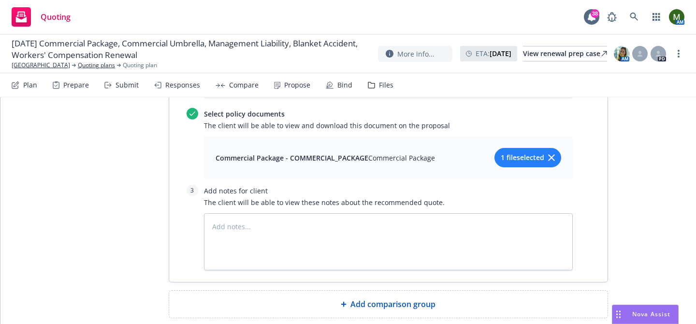
click at [379, 298] on span "Add comparison group" at bounding box center [392, 304] width 85 height 12
type textarea "x"
click at [372, 302] on span at bounding box center [388, 308] width 415 height 12
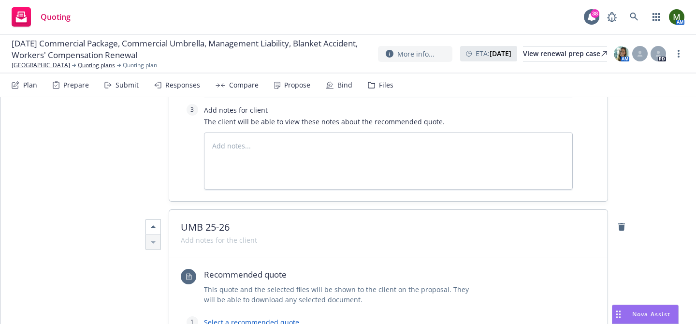
scroll to position [921, 0]
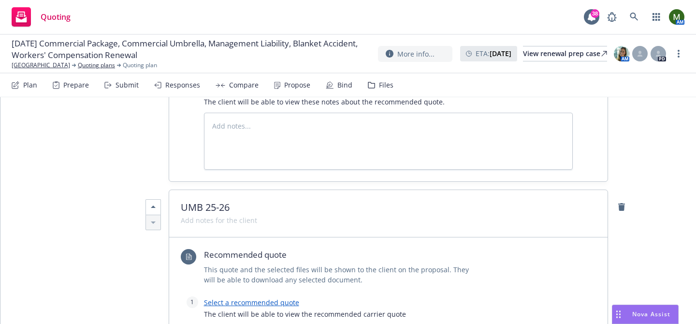
click at [277, 298] on link "Select a recommended quote" at bounding box center [251, 302] width 95 height 9
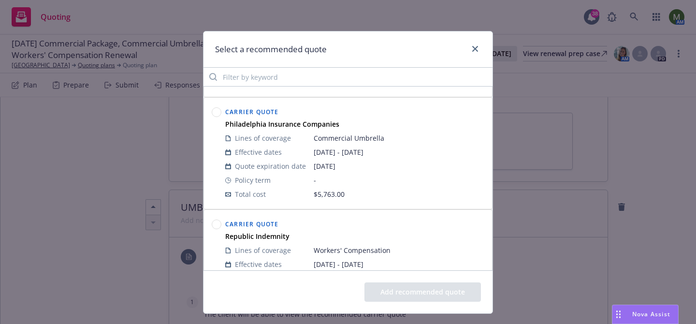
scroll to position [210, 0]
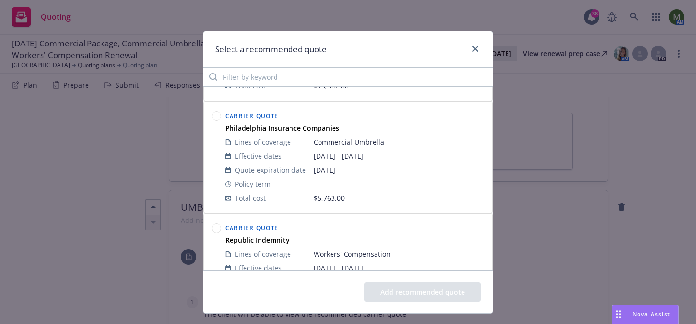
click at [214, 117] on circle at bounding box center [216, 116] width 9 height 9
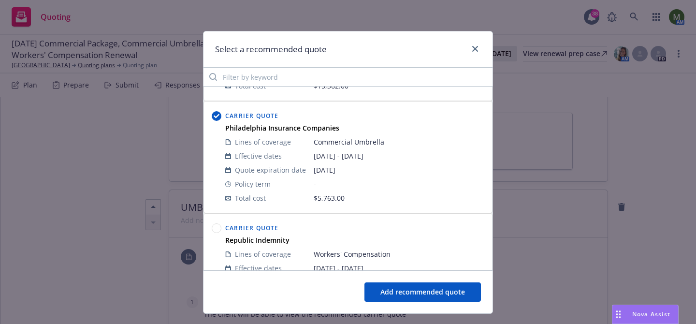
click at [459, 289] on button "Add recommended quote" at bounding box center [422, 291] width 116 height 19
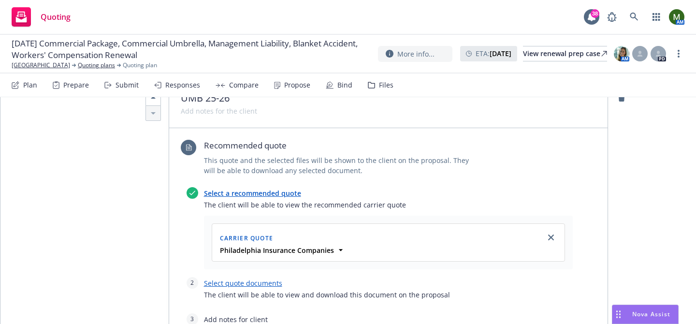
scroll to position [1076, 0]
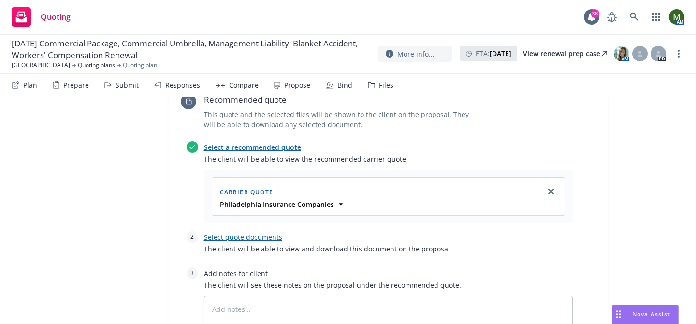
click at [246, 232] on link "Select quote documents" at bounding box center [243, 236] width 78 height 9
type textarea "x"
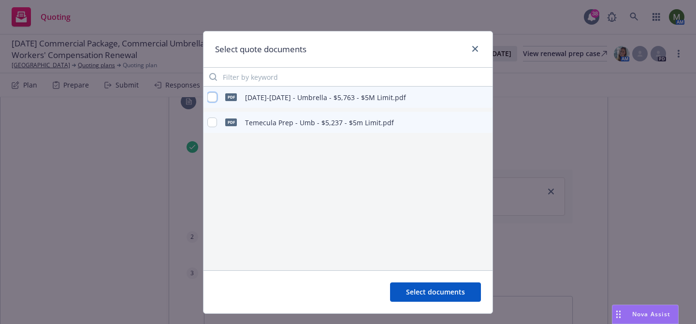
click at [212, 97] on input "checkbox" at bounding box center [212, 97] width 10 height 10
checkbox input "true"
click at [433, 294] on span "Select documents" at bounding box center [435, 291] width 59 height 9
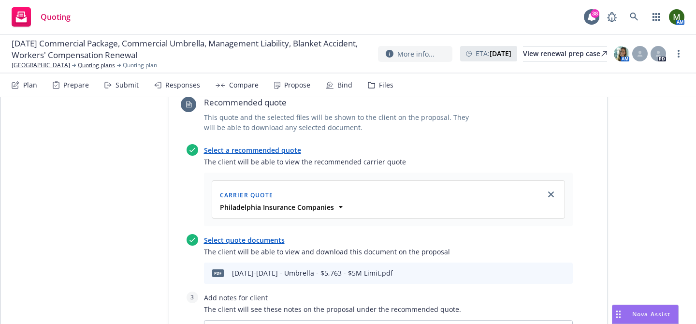
scroll to position [1065, 0]
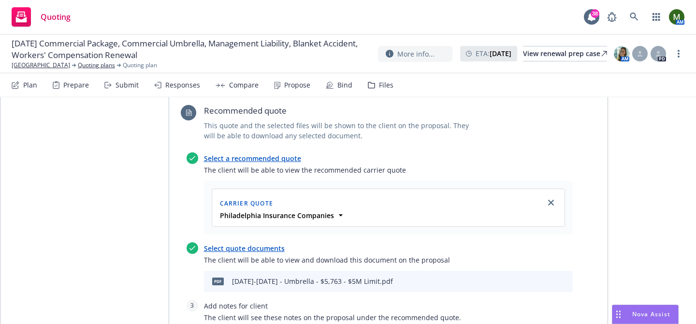
click at [544, 277] on icon "preview file" at bounding box center [548, 280] width 9 height 7
click at [304, 211] on strong "Philadelphia Insurance Companies" at bounding box center [277, 215] width 114 height 9
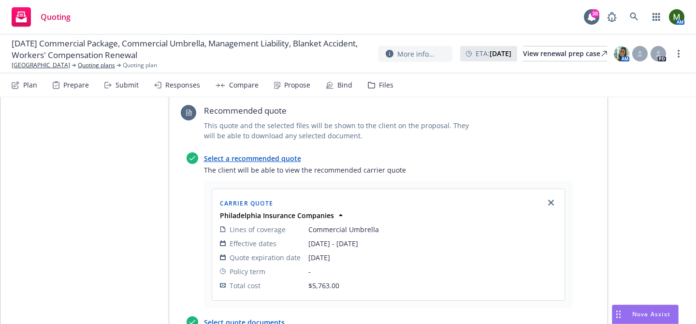
click at [316, 252] on span "[DATE]" at bounding box center [432, 257] width 248 height 10
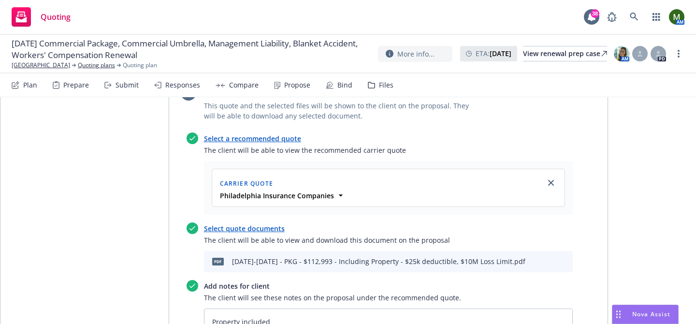
scroll to position [339, 0]
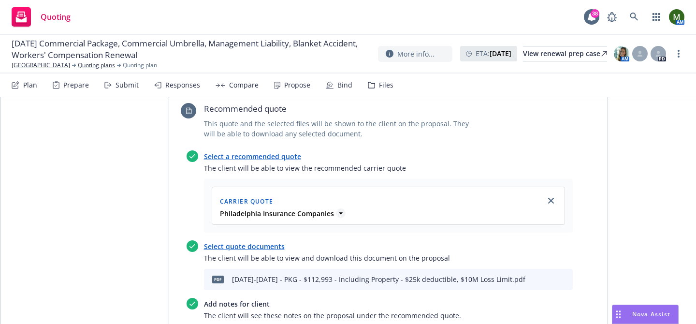
click at [338, 212] on icon at bounding box center [340, 213] width 4 height 2
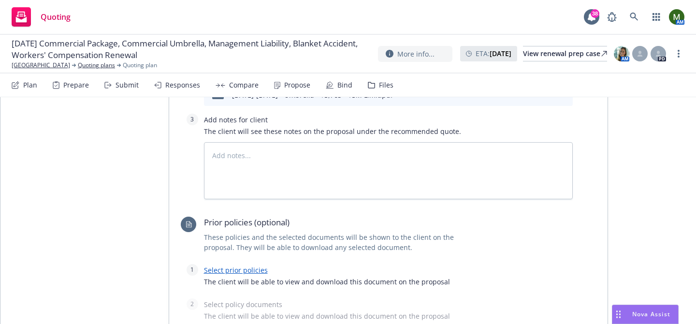
scroll to position [1435, 0]
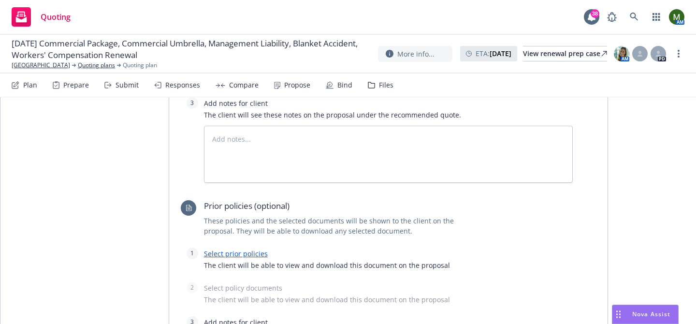
click at [221, 247] on div "Select prior policies The client will be able to view and download this documen…" at bounding box center [388, 261] width 369 height 29
click at [221, 249] on link "Select prior policies" at bounding box center [236, 253] width 64 height 9
type textarea "x"
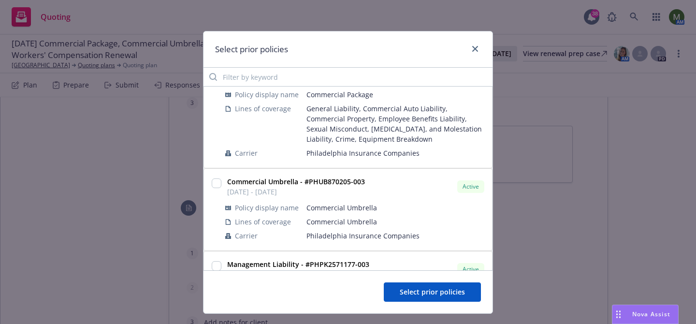
scroll to position [307, 0]
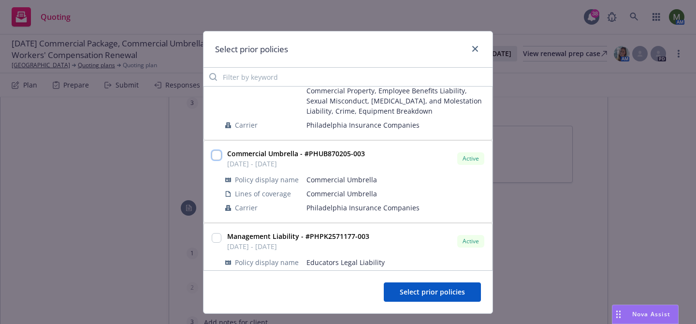
click at [213, 153] on input "checkbox" at bounding box center [217, 155] width 10 height 10
checkbox input "true"
click at [401, 292] on button "Select prior policies" at bounding box center [432, 291] width 97 height 19
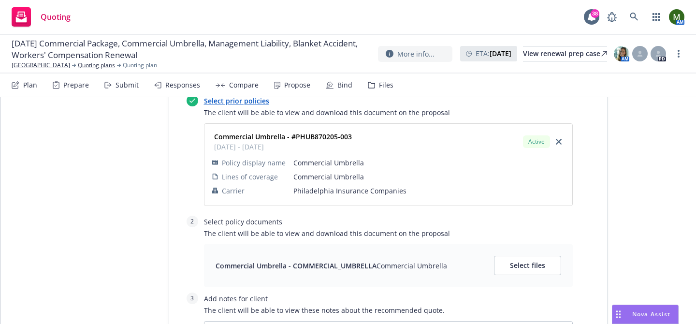
scroll to position [1696, 0]
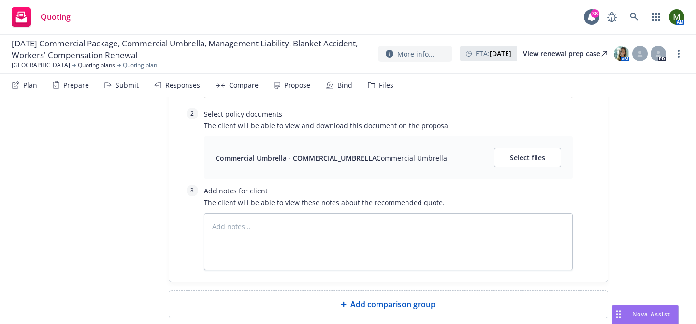
click at [364, 298] on span "Add comparison group" at bounding box center [392, 304] width 85 height 12
click at [359, 302] on span at bounding box center [388, 308] width 415 height 12
type textarea "x"
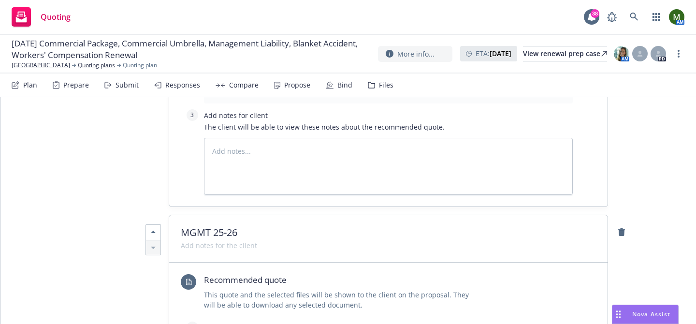
scroll to position [1787, 0]
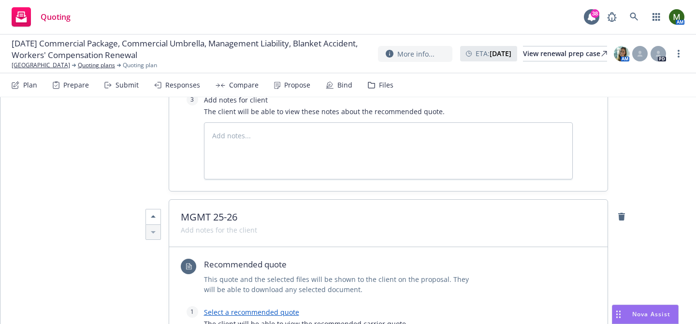
click at [273, 307] on link "Select a recommended quote" at bounding box center [251, 311] width 95 height 9
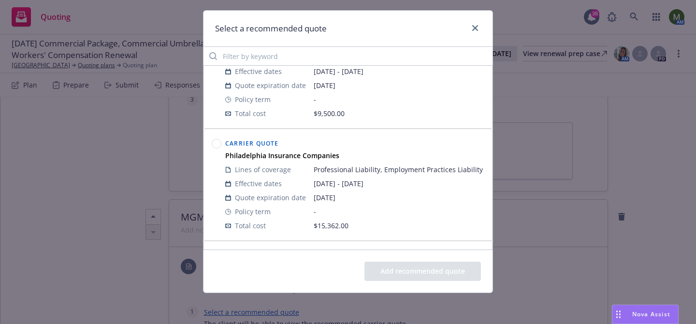
scroll to position [48, 0]
click at [352, 158] on div "Philadelphia Insurance Companies" at bounding box center [354, 157] width 263 height 10
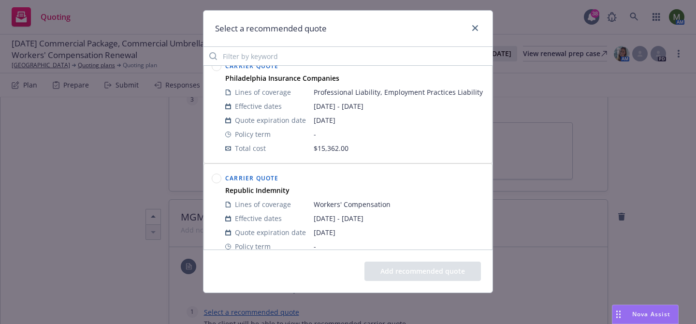
scroll to position [118, 0]
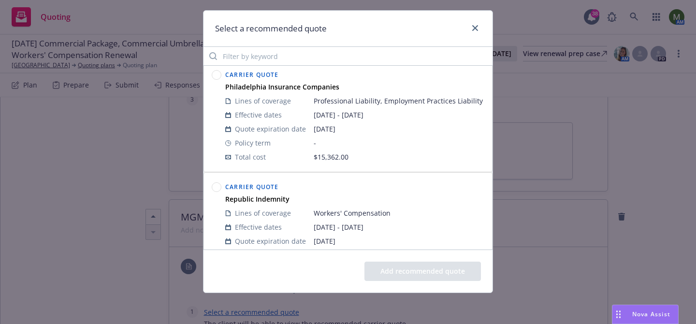
click at [217, 74] on circle at bounding box center [216, 75] width 9 height 9
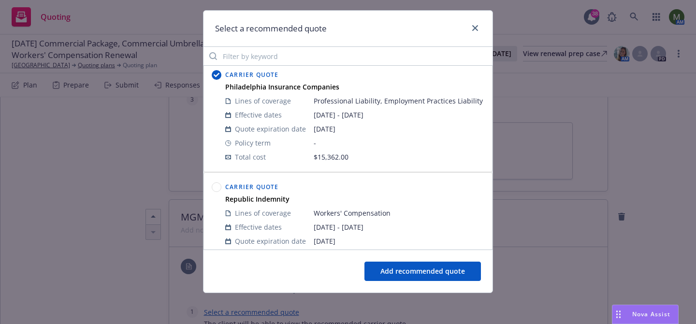
click at [382, 261] on button "Add recommended quote" at bounding box center [422, 270] width 116 height 19
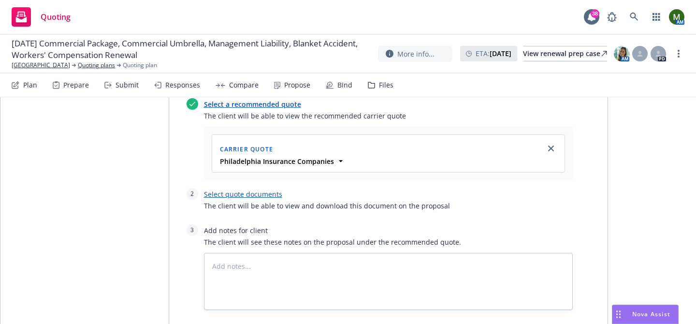
scroll to position [2006, 0]
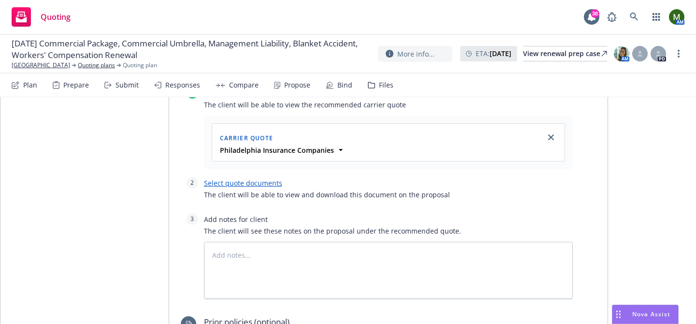
click at [244, 178] on link "Select quote documents" at bounding box center [243, 182] width 78 height 9
type textarea "x"
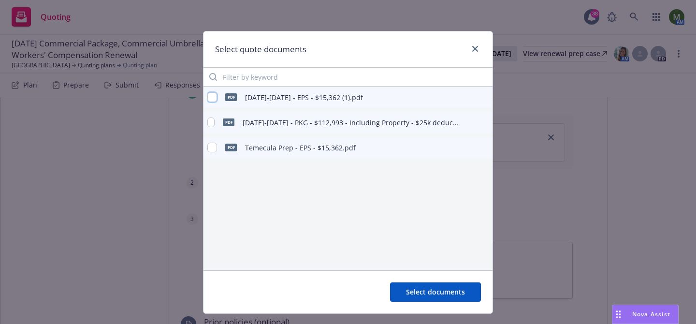
click at [212, 97] on input "checkbox" at bounding box center [212, 97] width 10 height 10
checkbox input "true"
click at [401, 291] on button "Select documents" at bounding box center [435, 291] width 91 height 19
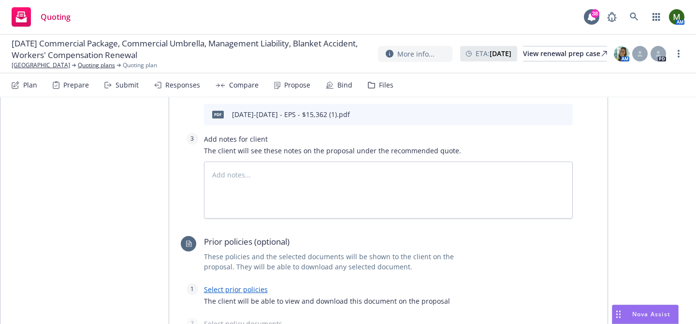
scroll to position [2109, 0]
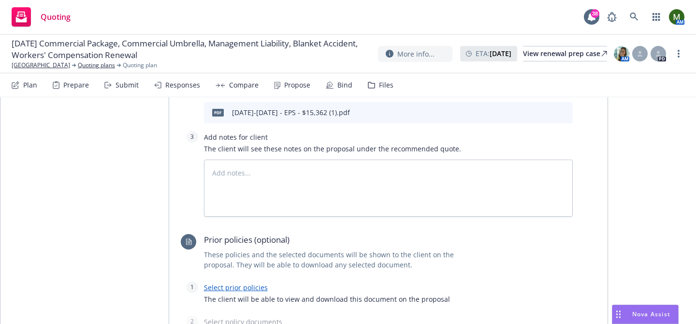
click at [248, 283] on link "Select prior policies" at bounding box center [236, 287] width 64 height 9
type textarea "x"
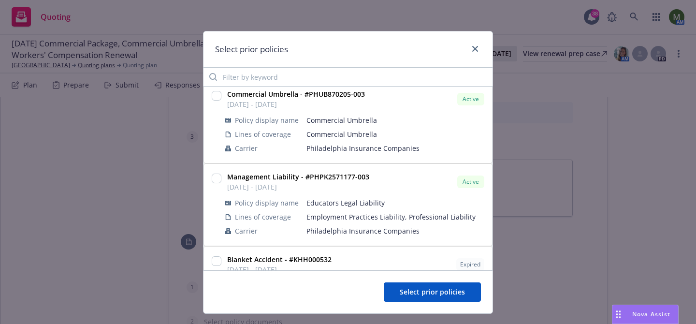
scroll to position [373, 0]
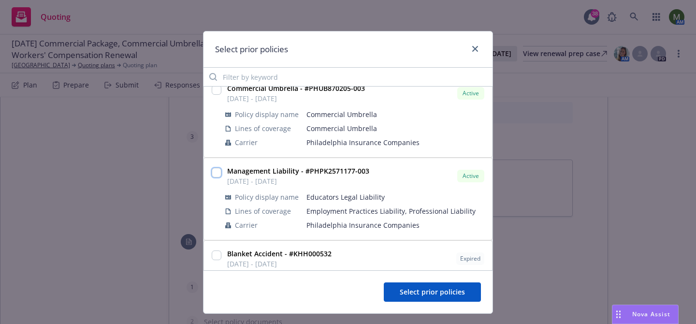
click at [215, 172] on input "checkbox" at bounding box center [217, 173] width 10 height 10
checkbox input "true"
click at [417, 290] on span "Select prior policies" at bounding box center [432, 291] width 65 height 9
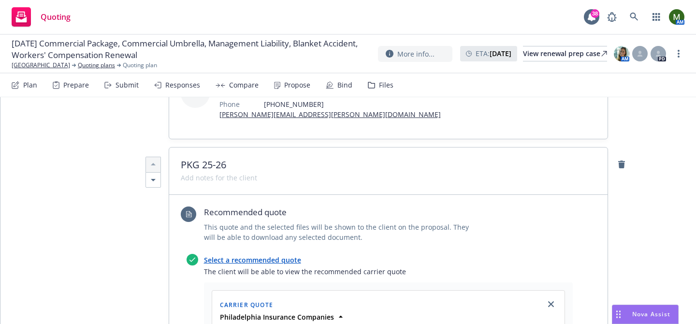
scroll to position [0, 0]
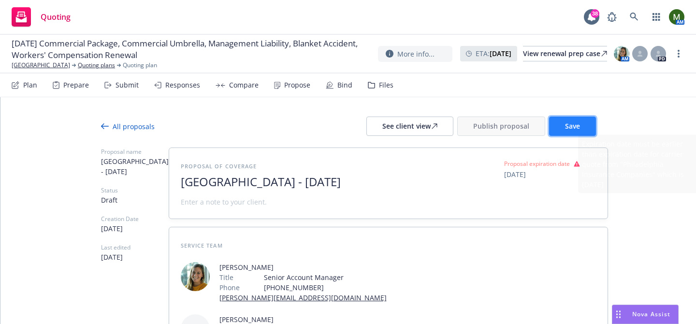
click at [560, 133] on button "Save" at bounding box center [572, 125] width 47 height 19
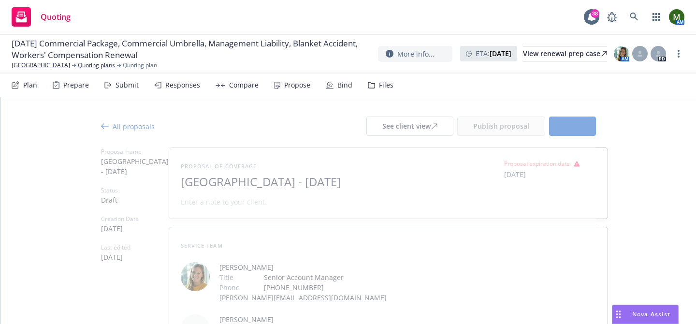
type textarea "x"
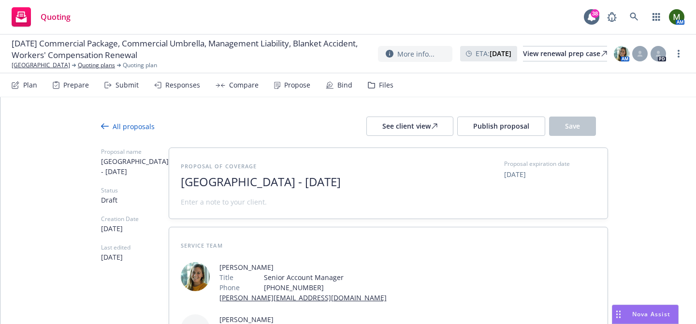
click at [518, 174] on span "[DATE]" at bounding box center [515, 174] width 22 height 10
select select "July"
select select "2025"
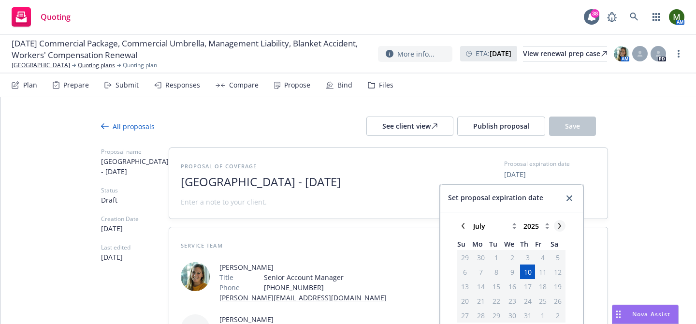
click at [561, 225] on icon "chevronRight" at bounding box center [560, 226] width 6 height 6
click at [561, 225] on icon "chevronRight" at bounding box center [559, 226] width 3 height 6
click at [482, 283] on span "15" at bounding box center [481, 286] width 8 height 10
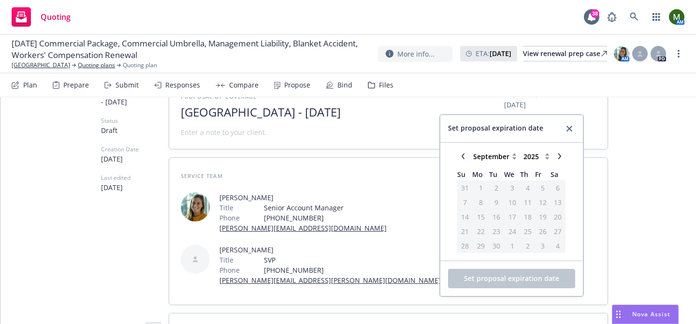
scroll to position [72, 0]
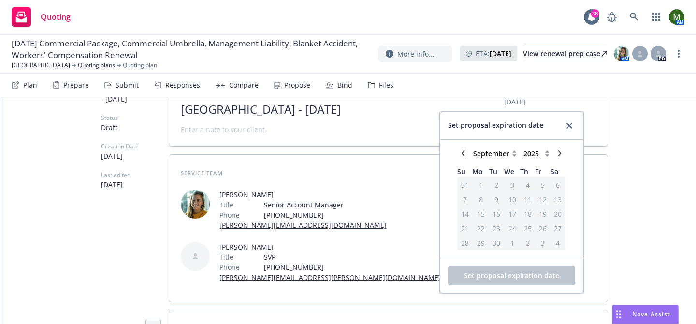
click at [482, 214] on span "15" at bounding box center [481, 214] width 8 height 10
click at [466, 150] on icon "chevronLeft" at bounding box center [463, 153] width 6 height 6
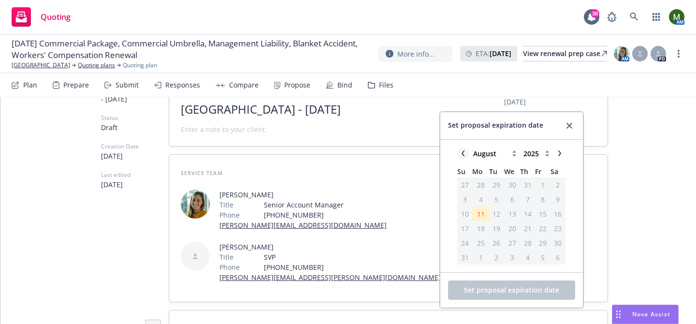
click at [466, 150] on icon "chevronLeft" at bounding box center [463, 153] width 6 height 6
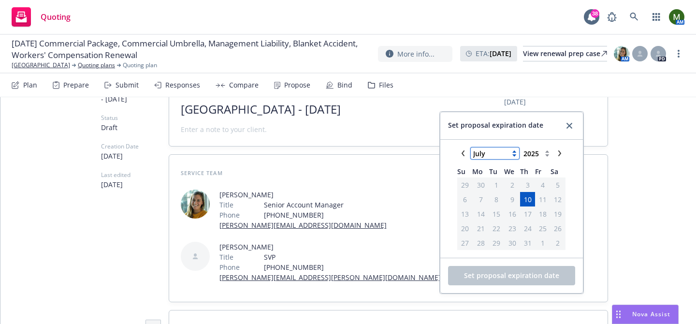
click at [480, 155] on select "January February March April May June July August September October November De…" at bounding box center [495, 153] width 48 height 12
select select "August"
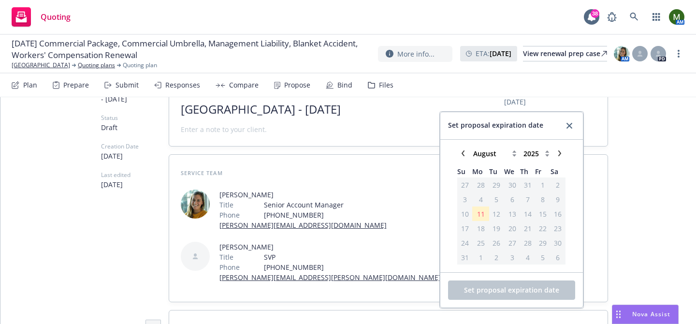
click at [503, 203] on span "5" at bounding box center [496, 199] width 13 height 12
click at [497, 210] on span "12" at bounding box center [496, 214] width 8 height 10
click at [571, 130] on link "close" at bounding box center [570, 126] width 12 height 12
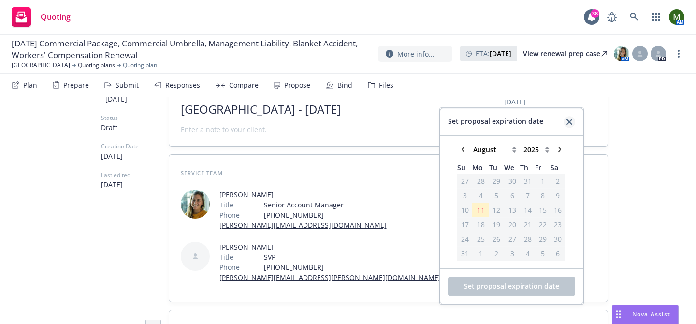
scroll to position [0, 0]
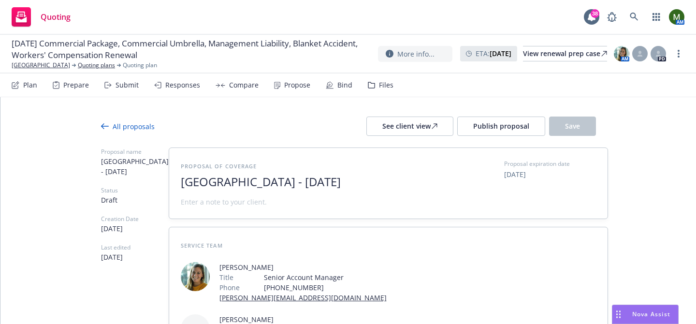
click at [188, 87] on div "Responses" at bounding box center [182, 85] width 35 height 8
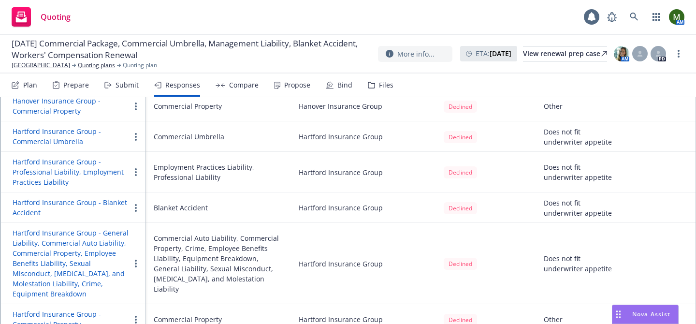
scroll to position [476, 0]
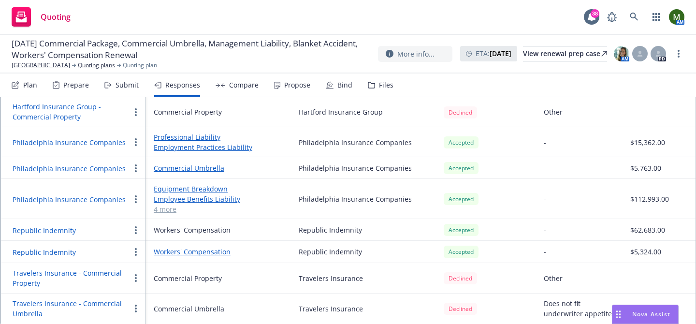
click at [97, 201] on button "Philadelphia Insurance Companies" at bounding box center [69, 199] width 113 height 10
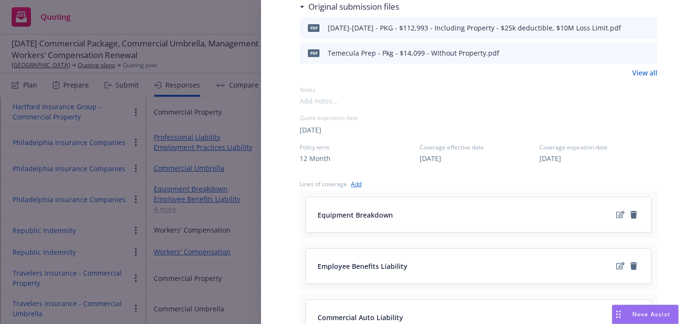
scroll to position [275, 0]
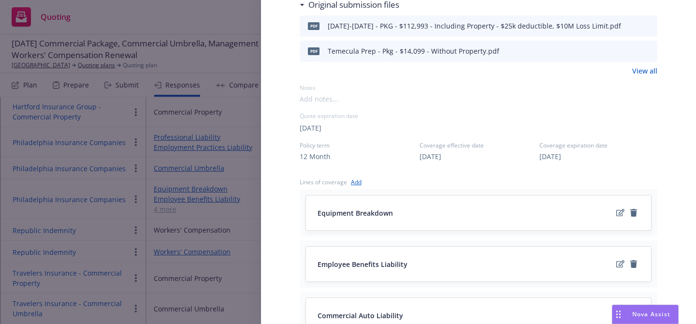
click at [321, 126] on span "[DATE]" at bounding box center [311, 128] width 22 height 10
select select "July"
select select "2025"
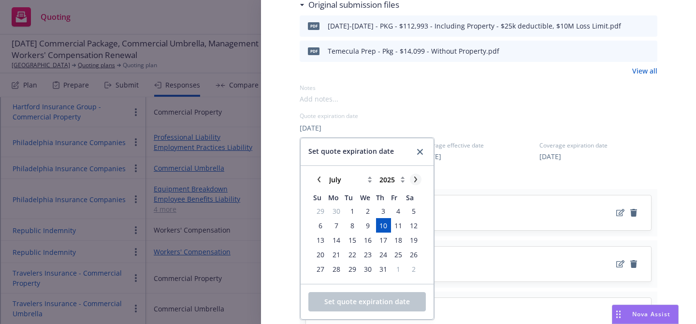
click at [414, 177] on icon "chevronRight" at bounding box center [415, 179] width 3 height 6
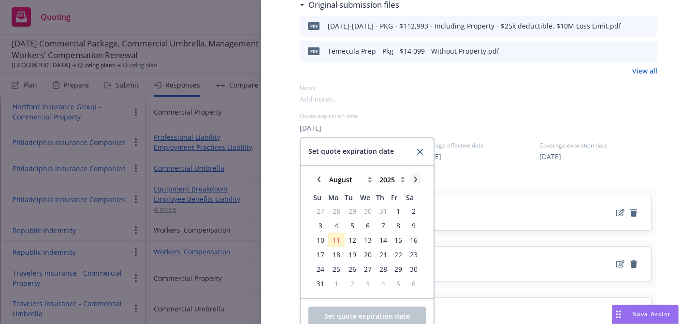
click at [414, 177] on icon "chevronRight" at bounding box center [415, 179] width 3 height 6
select select "September"
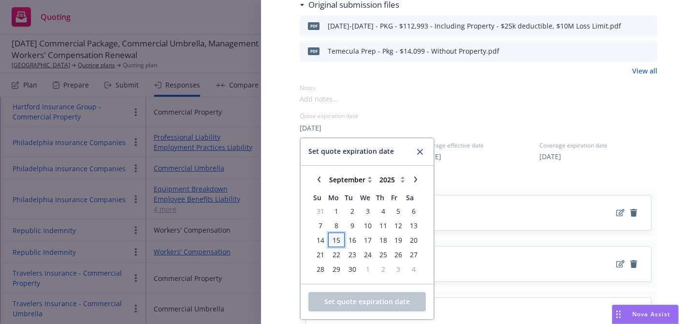
click at [333, 238] on span "15" at bounding box center [337, 240] width 8 height 10
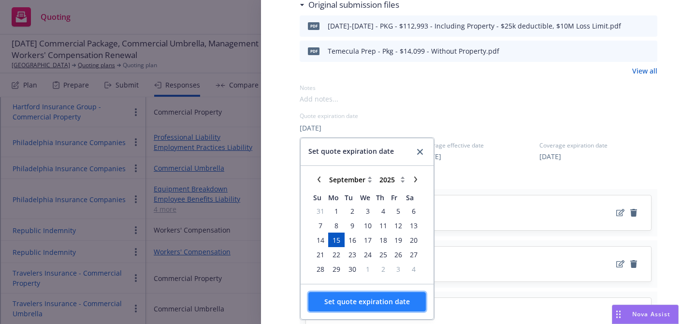
click at [373, 300] on span "Set quote expiration date" at bounding box center [367, 301] width 86 height 9
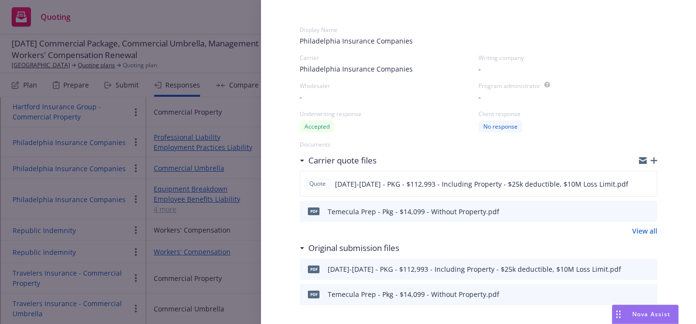
scroll to position [0, 0]
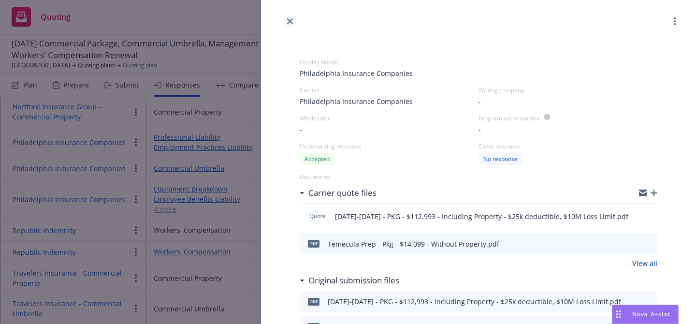
click at [291, 24] on icon "close" at bounding box center [290, 21] width 6 height 6
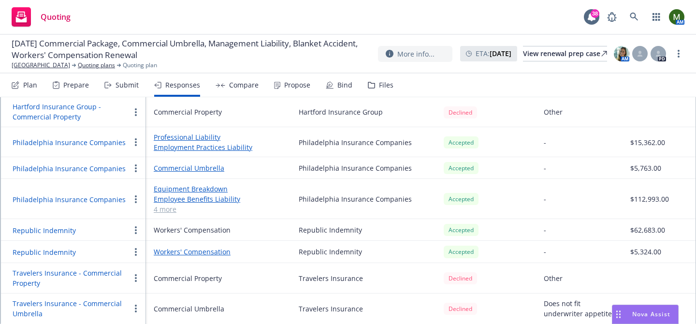
click at [103, 137] on button "Philadelphia Insurance Companies" at bounding box center [69, 142] width 113 height 10
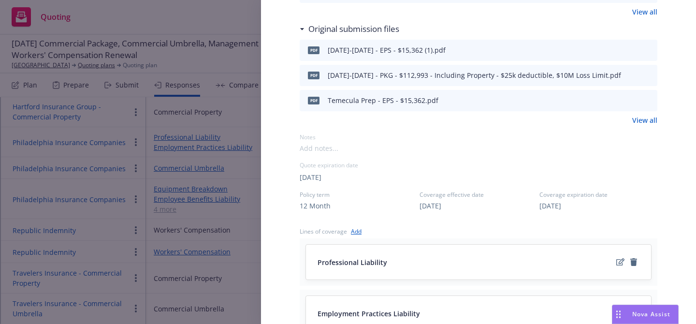
scroll to position [280, 0]
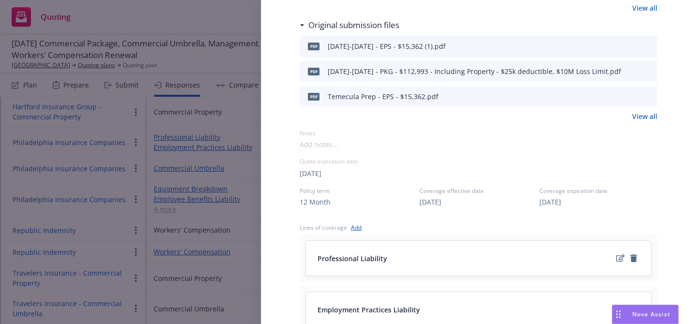
click at [321, 174] on span "[DATE]" at bounding box center [311, 173] width 22 height 10
select select "July"
select select "2025"
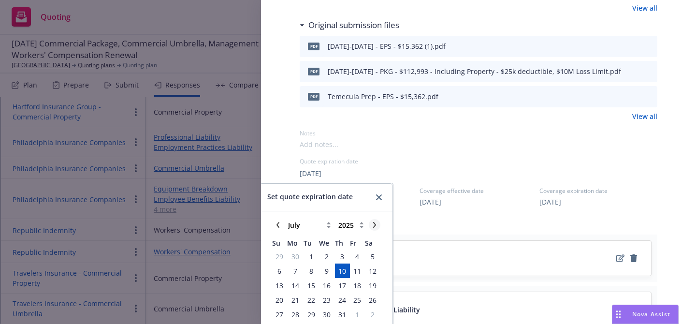
click at [376, 226] on icon "chevronRight" at bounding box center [374, 225] width 3 height 6
select select "September"
click at [294, 289] on span "15" at bounding box center [295, 285] width 8 height 10
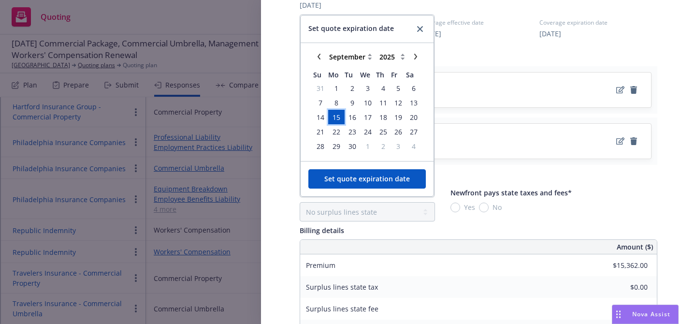
scroll to position [502, 0]
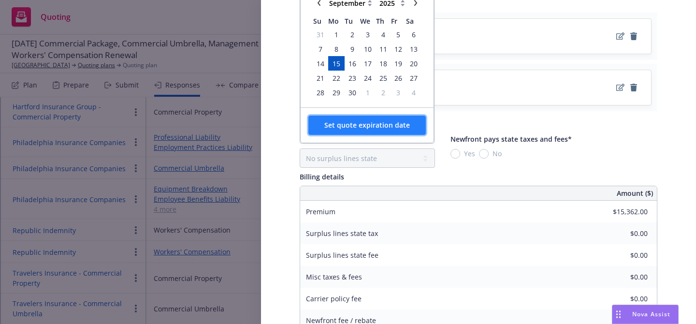
click at [370, 118] on button "Set quote expiration date" at bounding box center [366, 125] width 117 height 19
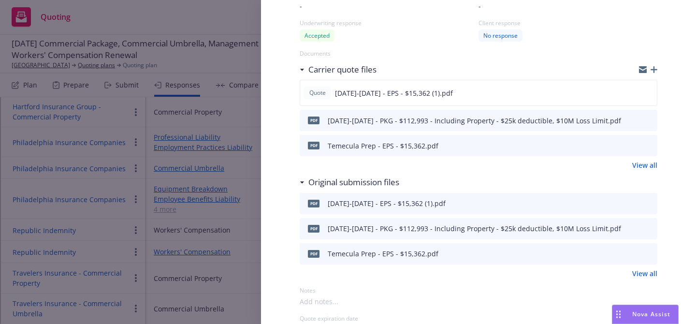
scroll to position [0, 0]
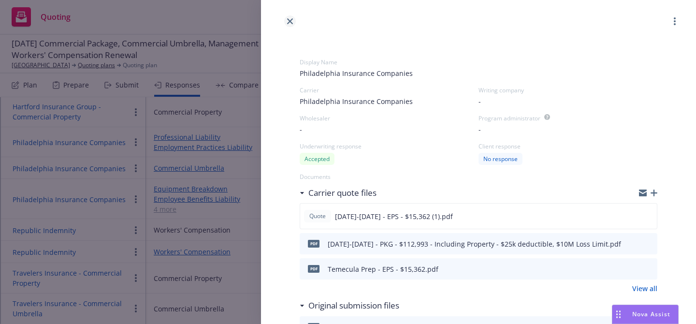
click at [291, 19] on icon "close" at bounding box center [290, 21] width 6 height 6
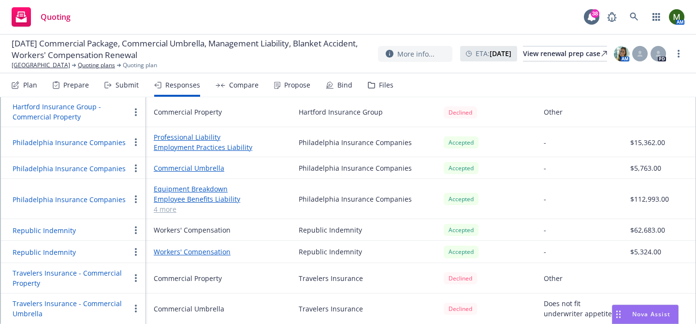
click at [99, 166] on button "Philadelphia Insurance Companies" at bounding box center [69, 168] width 113 height 10
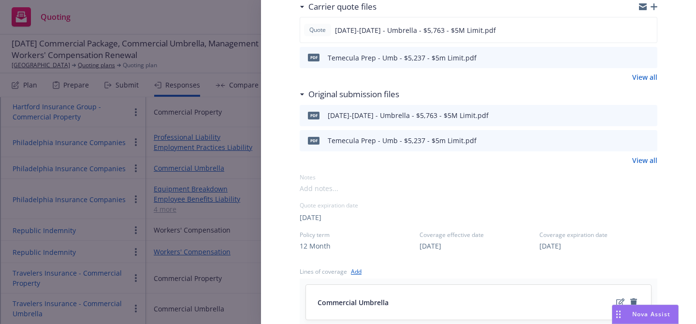
scroll to position [192, 0]
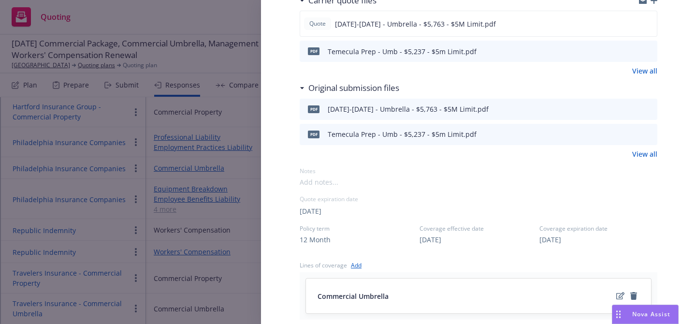
click at [321, 211] on span "[DATE]" at bounding box center [311, 211] width 22 height 10
select select "July"
select select "2025"
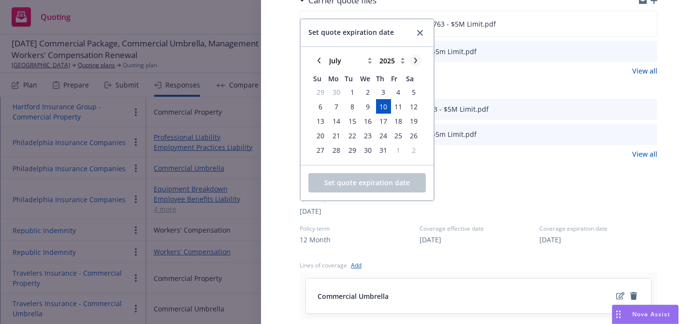
click at [414, 58] on icon "chevronRight" at bounding box center [415, 61] width 3 height 6
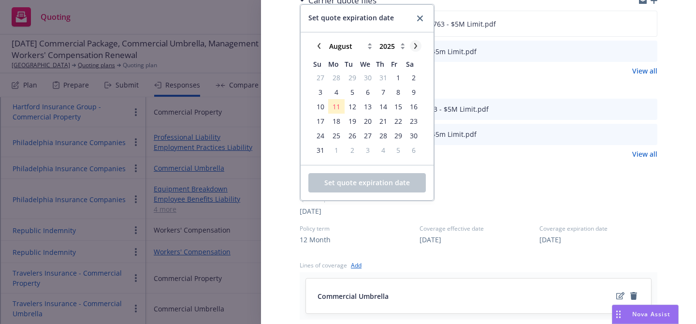
click at [415, 49] on link "chevronRight" at bounding box center [416, 46] width 12 height 12
select select "September"
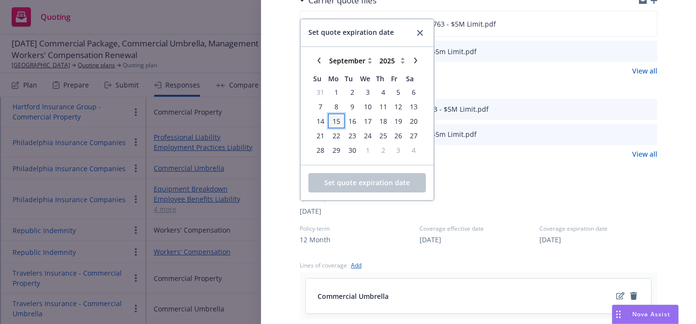
click at [337, 123] on span "15" at bounding box center [337, 121] width 8 height 10
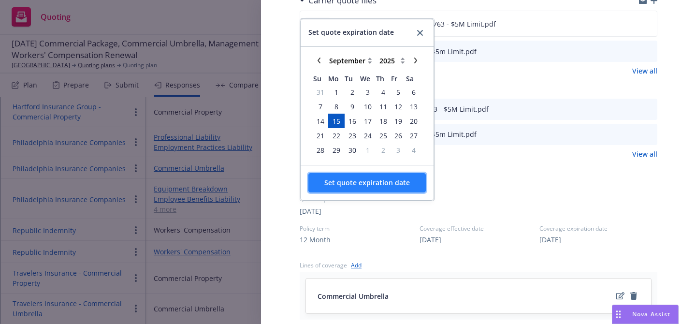
click at [345, 178] on span "Set quote expiration date" at bounding box center [367, 182] width 86 height 9
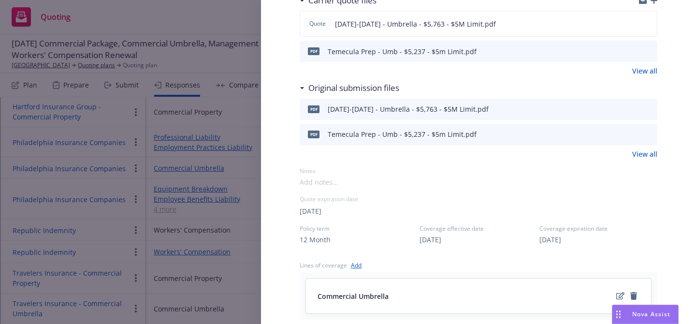
scroll to position [0, 0]
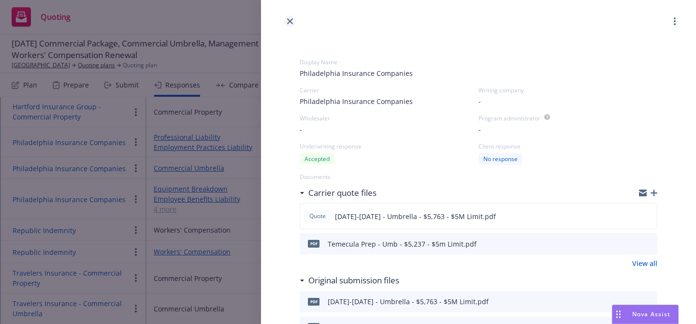
click at [288, 19] on icon "close" at bounding box center [290, 21] width 6 height 6
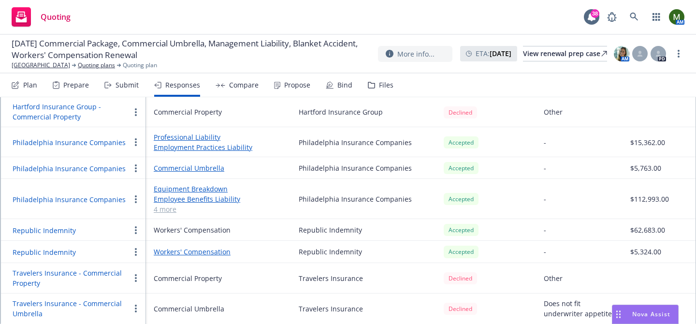
click at [285, 91] on div "Propose" at bounding box center [292, 84] width 36 height 23
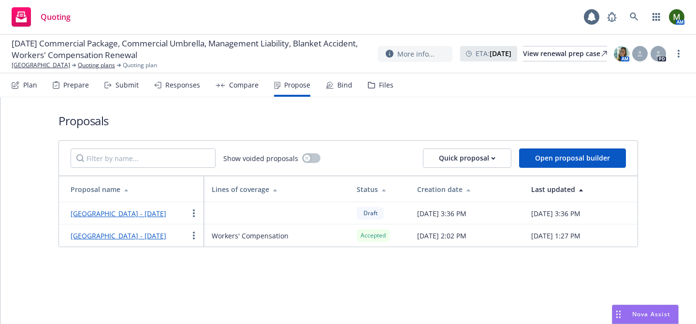
click at [138, 208] on div "[GEOGRAPHIC_DATA] - [DATE]" at bounding box center [119, 213] width 96 height 12
click at [152, 212] on link "[GEOGRAPHIC_DATA] - [DATE]" at bounding box center [119, 213] width 96 height 9
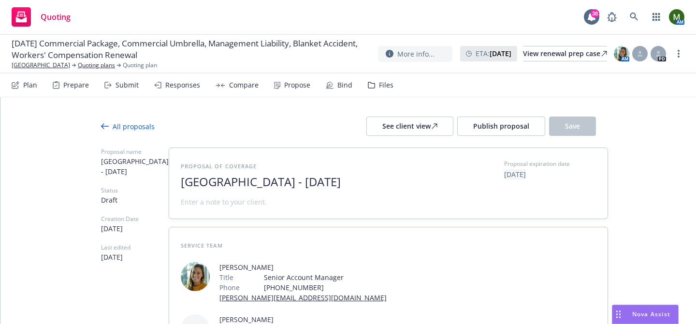
type textarea "x"
